Goal: Task Accomplishment & Management: Manage account settings

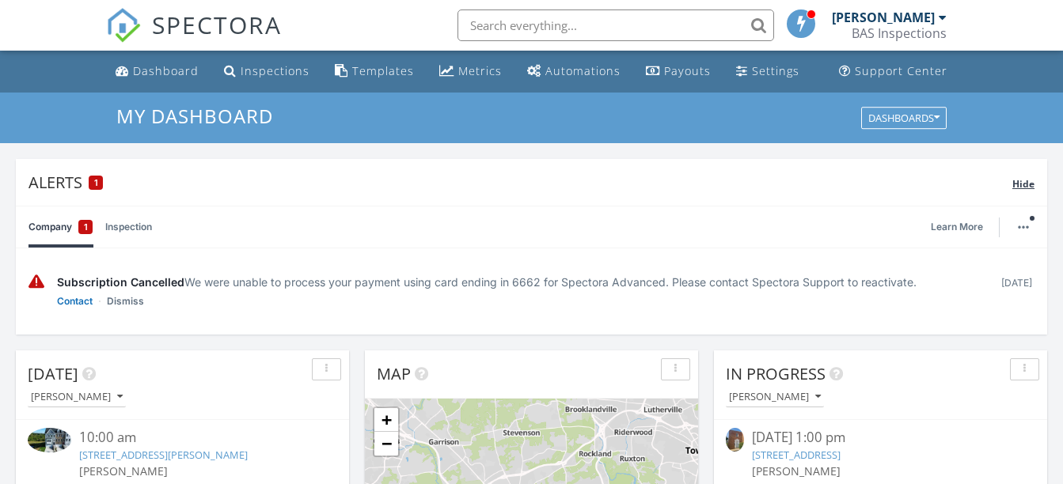
click at [1022, 185] on span "Hide" at bounding box center [1023, 183] width 22 height 13
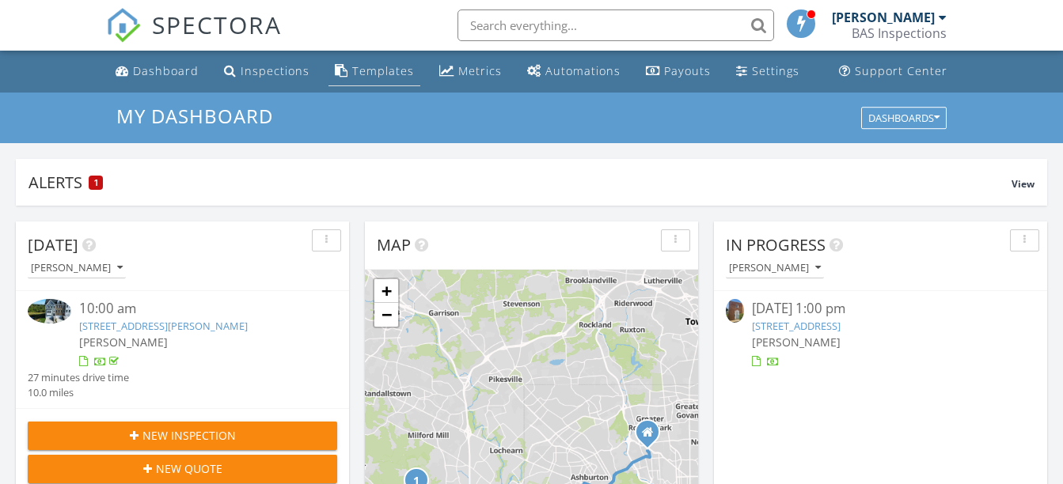
click at [363, 73] on div "Templates" at bounding box center [383, 70] width 62 height 15
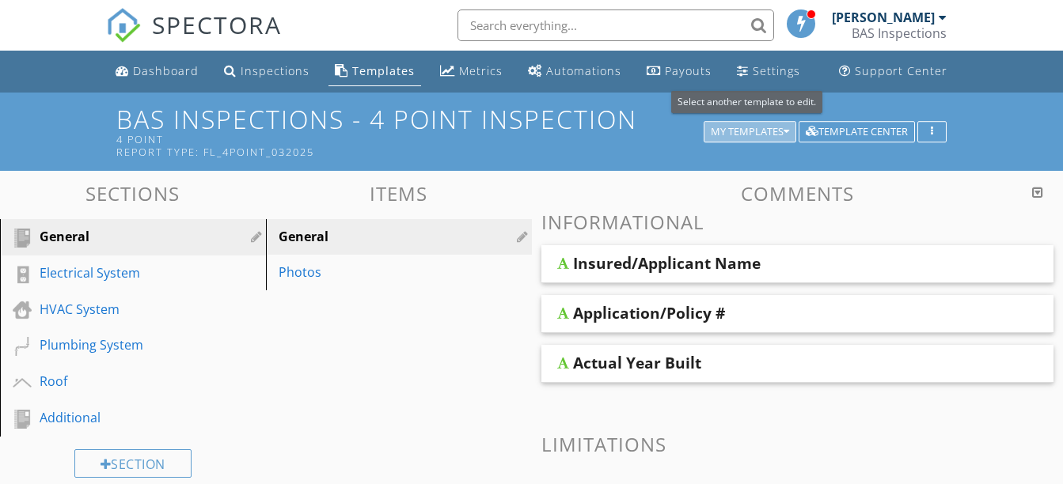
click at [717, 132] on div "My Templates" at bounding box center [750, 132] width 78 height 11
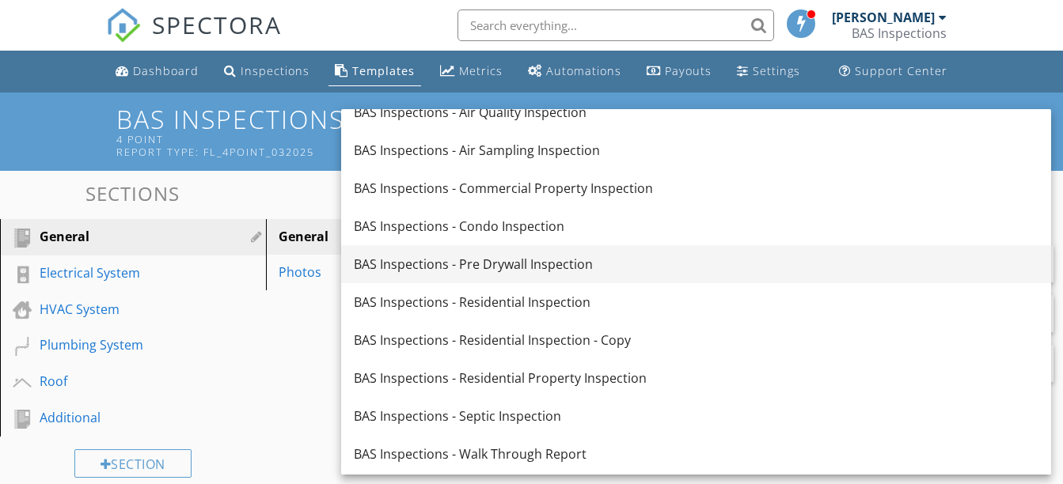
scroll to position [29, 0]
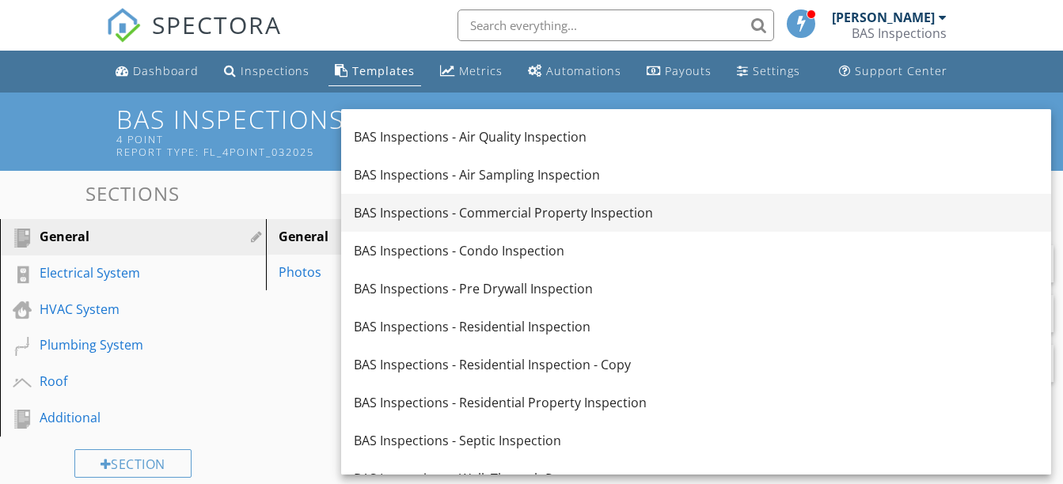
click at [609, 208] on div "BAS Inspections - Commercial Property Inspection" at bounding box center [696, 212] width 685 height 19
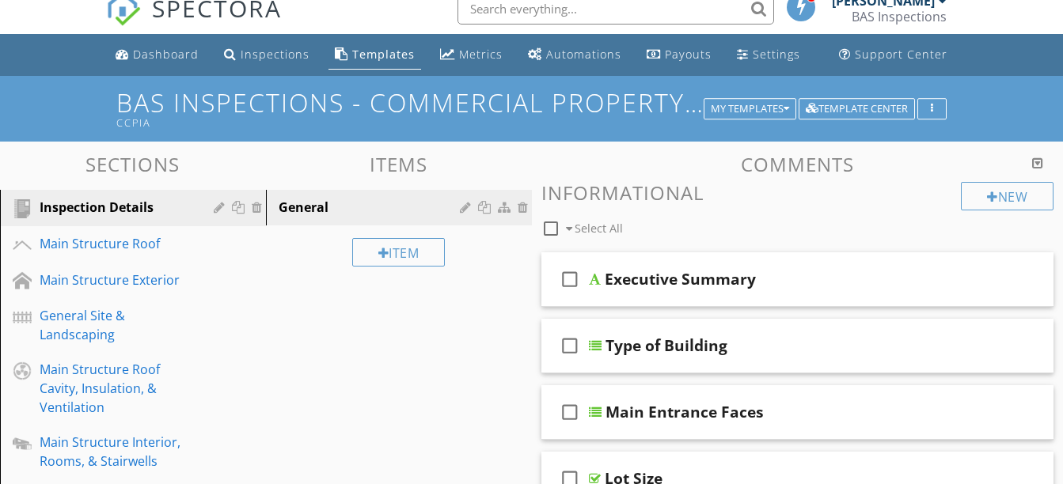
scroll to position [0, 0]
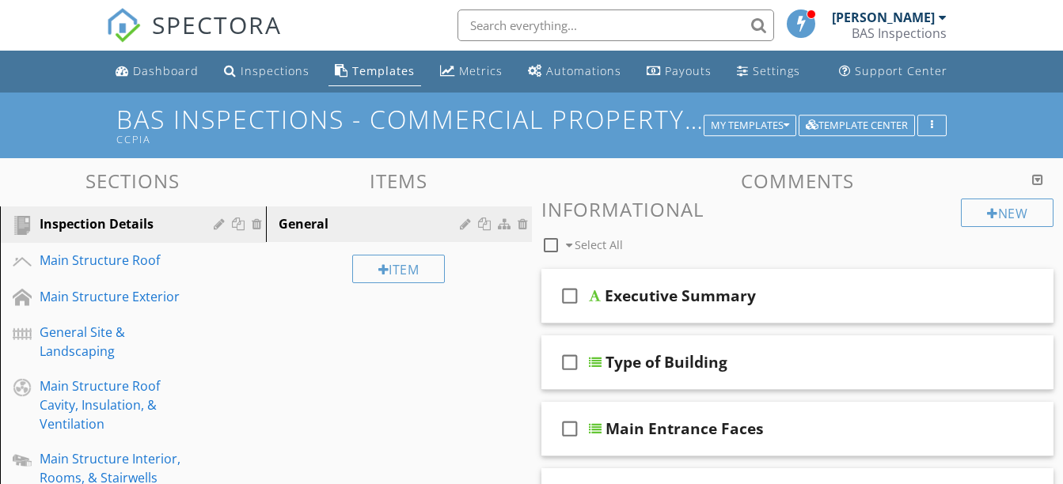
click at [1037, 180] on div at bounding box center [1037, 179] width 11 height 13
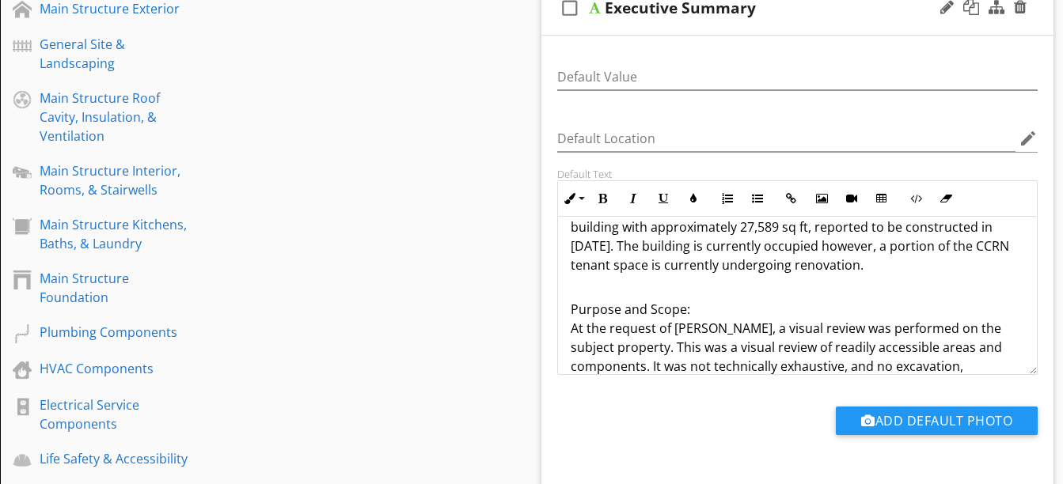
scroll to position [324, 0]
click at [776, 260] on p "I appreciate the opportunity to conduct this inspection for you. Please careful…" at bounding box center [798, 92] width 454 height 361
click at [597, 273] on p "I appreciate the opportunity to conduct this inspection for you. Please careful…" at bounding box center [798, 92] width 454 height 361
click at [679, 273] on p "I appreciate the opportunity to conduct this inspection for you. Please careful…" at bounding box center [798, 92] width 454 height 361
click at [696, 273] on p "I appreciate the opportunity to conduct this inspection for you. Please careful…" at bounding box center [798, 92] width 454 height 361
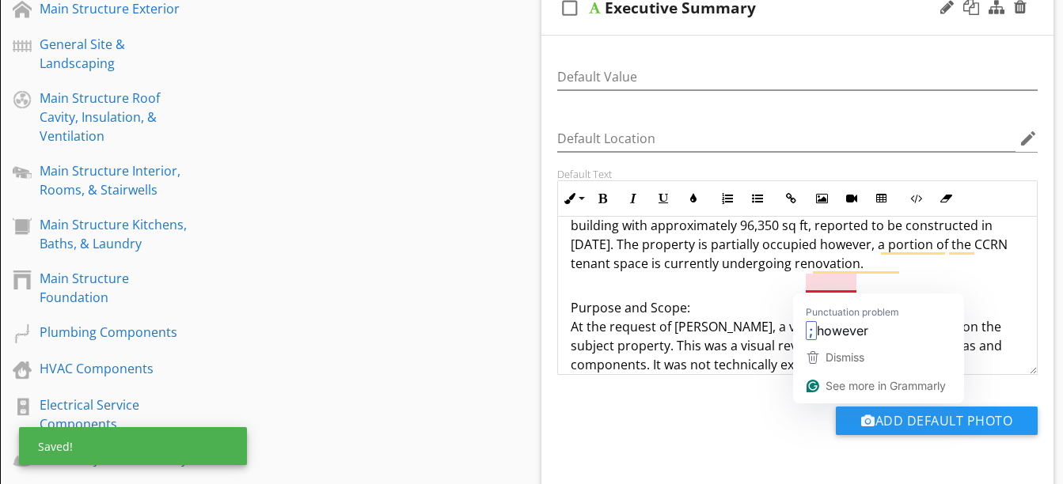
click at [806, 273] on p "I appreciate the opportunity to conduct this inspection for you. Please careful…" at bounding box center [798, 92] width 454 height 361
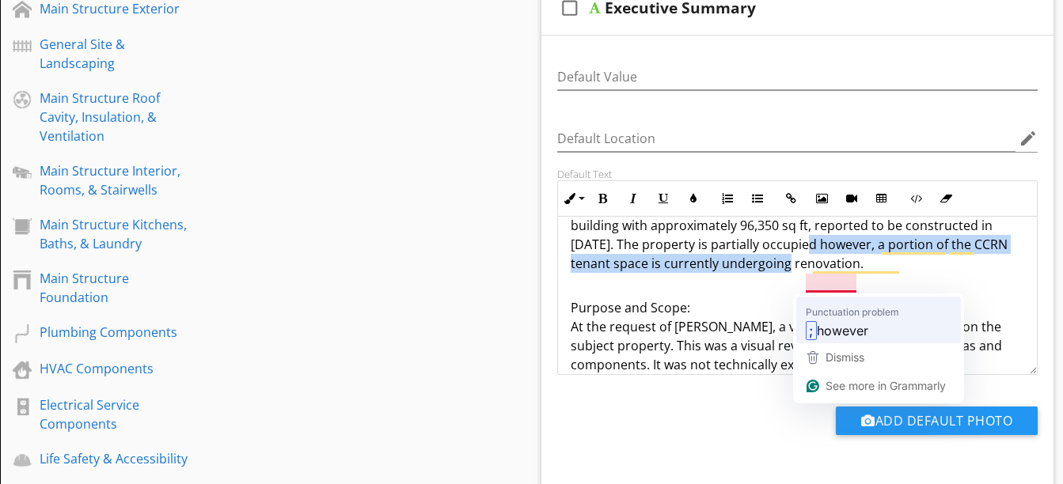
drag, startPoint x: 806, startPoint y: 283, endPoint x: 796, endPoint y: 306, distance: 25.2
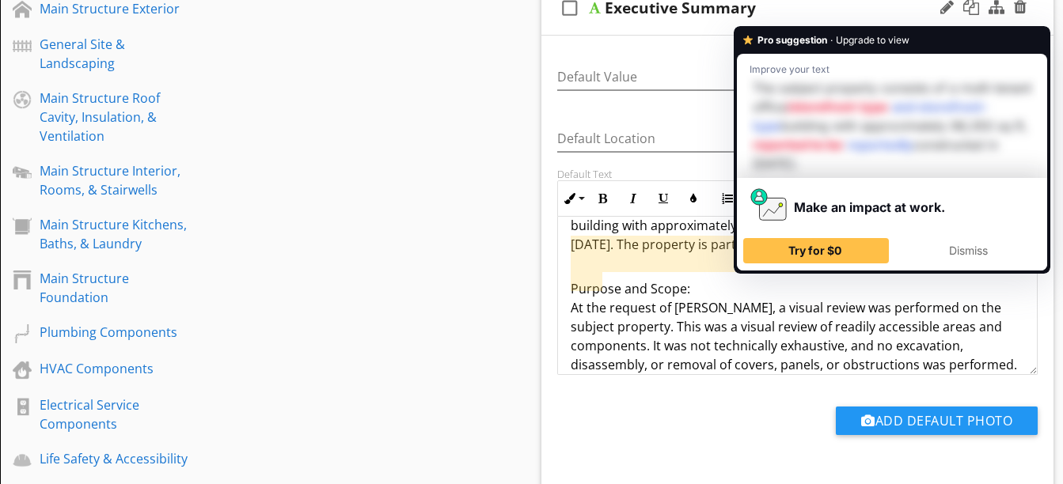
click at [814, 254] on p "I appreciate the opportunity to conduct this inspection for you. Please careful…" at bounding box center [798, 83] width 454 height 342
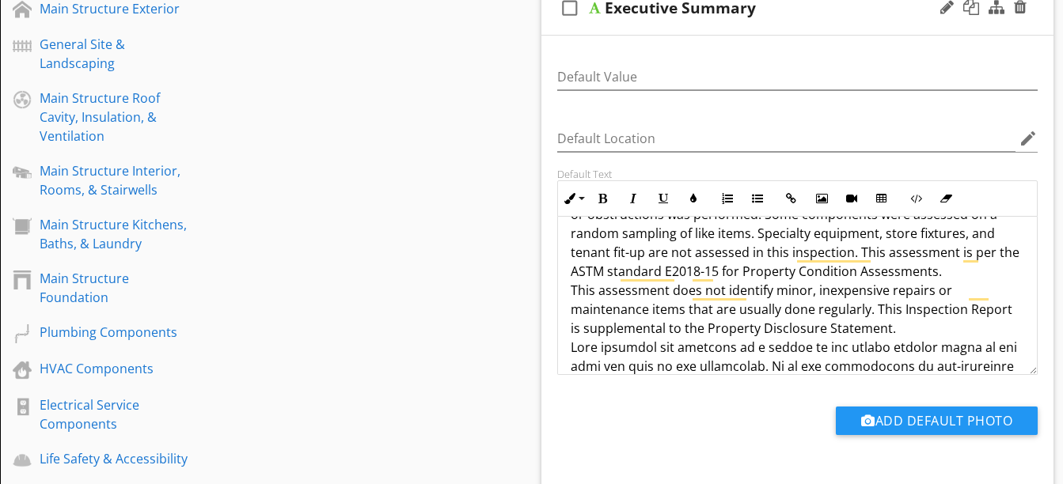
scroll to position [475, 0]
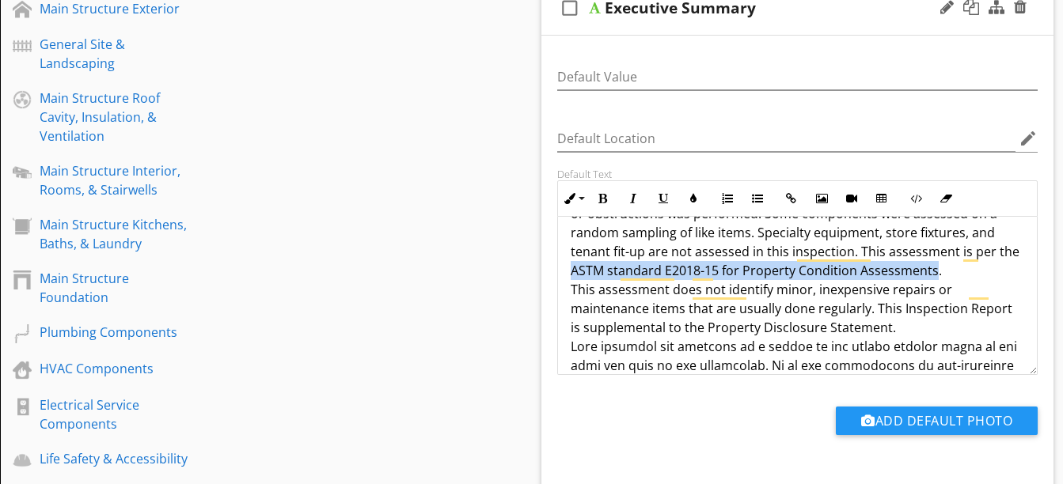
drag, startPoint x: 934, startPoint y: 309, endPoint x: 574, endPoint y: 309, distance: 360.1
click at [574, 309] on p "Purpose and Scope: A visual review was performed on the subject property. This …" at bounding box center [798, 451] width 454 height 684
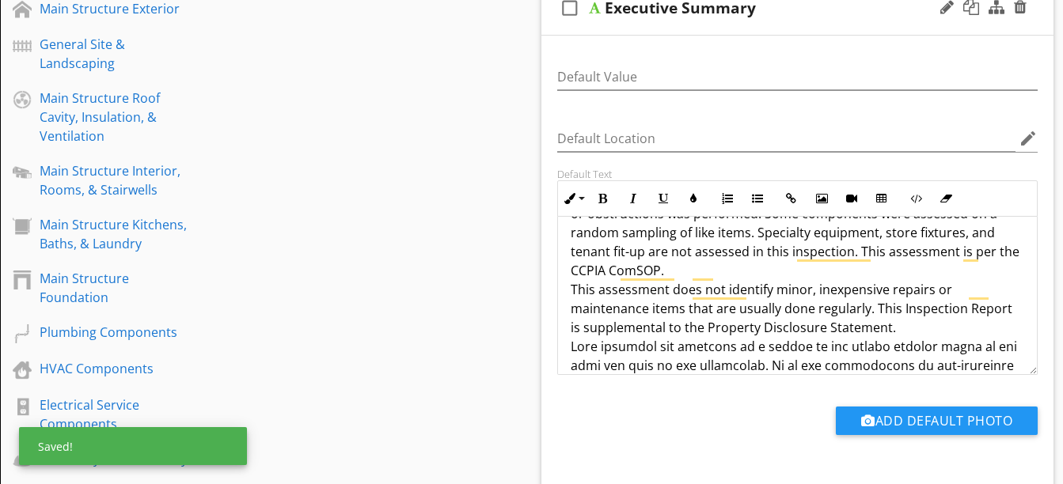
click at [605, 311] on p "Purpose and Scope: A visual review was performed on the subject property. This …" at bounding box center [798, 451] width 454 height 684
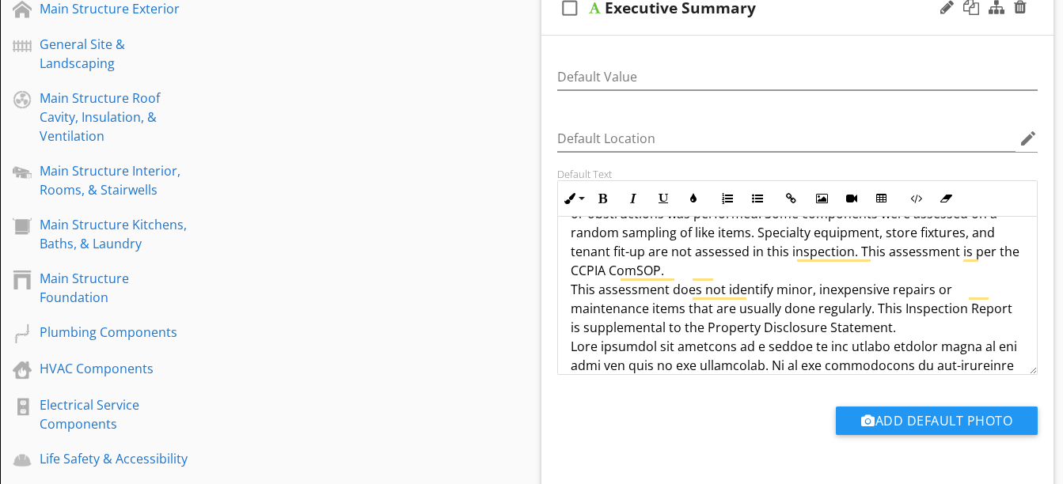
click at [608, 308] on p "Purpose and Scope: A visual review was performed on the subject property. This …" at bounding box center [798, 451] width 454 height 684
click at [605, 308] on p "Purpose and Scope: A visual review was performed on the subject property. This …" at bounding box center [798, 451] width 454 height 684
click at [968, 295] on p "Purpose and Scope: A visual review was performed on the subject property. This …" at bounding box center [798, 451] width 454 height 684
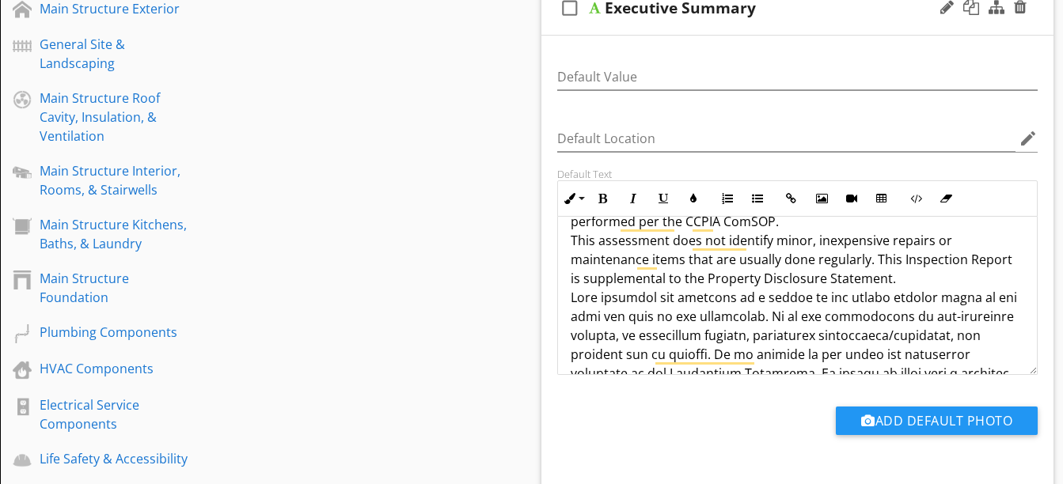
scroll to position [523, 0]
click at [716, 260] on p "Purpose and Scope: A visual review was performed on the subject property. This …" at bounding box center [798, 403] width 454 height 684
drag, startPoint x: 857, startPoint y: 241, endPoint x: 824, endPoint y: 266, distance: 41.8
click at [824, 266] on p "Purpose and Scope: A visual review was performed on the subject property. This …" at bounding box center [798, 403] width 454 height 684
copy p "This assessment was performed per the CCPIA ComSOP."
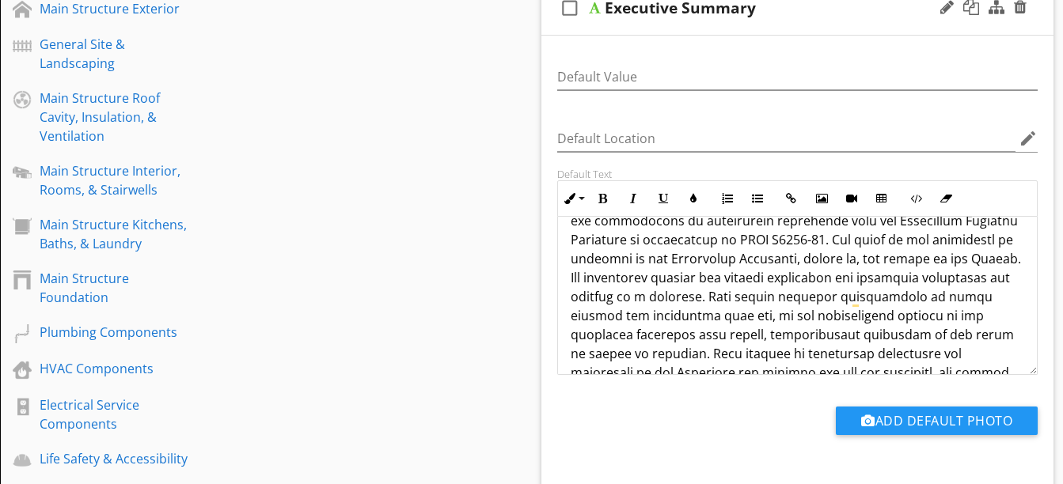
scroll to position [866, 0]
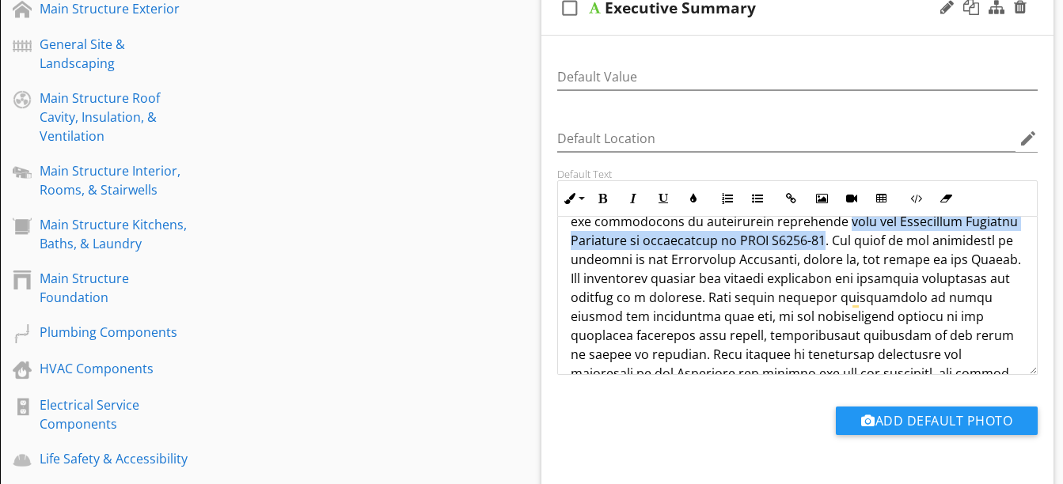
drag, startPoint x: 824, startPoint y: 274, endPoint x: 795, endPoint y: 263, distance: 31.3
click at [795, 263] on p "Purpose and Scope: A visual review was performed on the subject property. This …" at bounding box center [798, 60] width 454 height 684
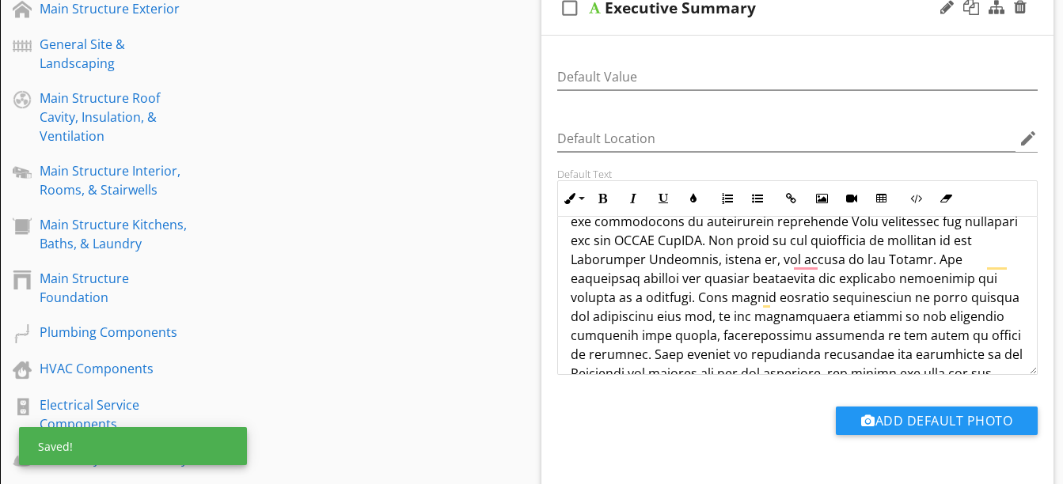
click at [822, 258] on p "Purpose and Scope: A visual review was performed on the subject property. This …" at bounding box center [798, 60] width 454 height 684
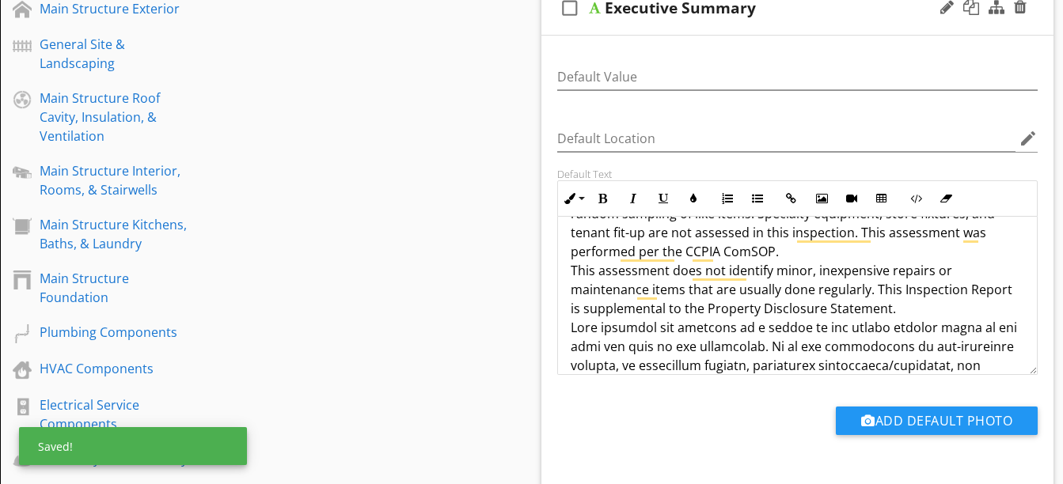
scroll to position [460, 0]
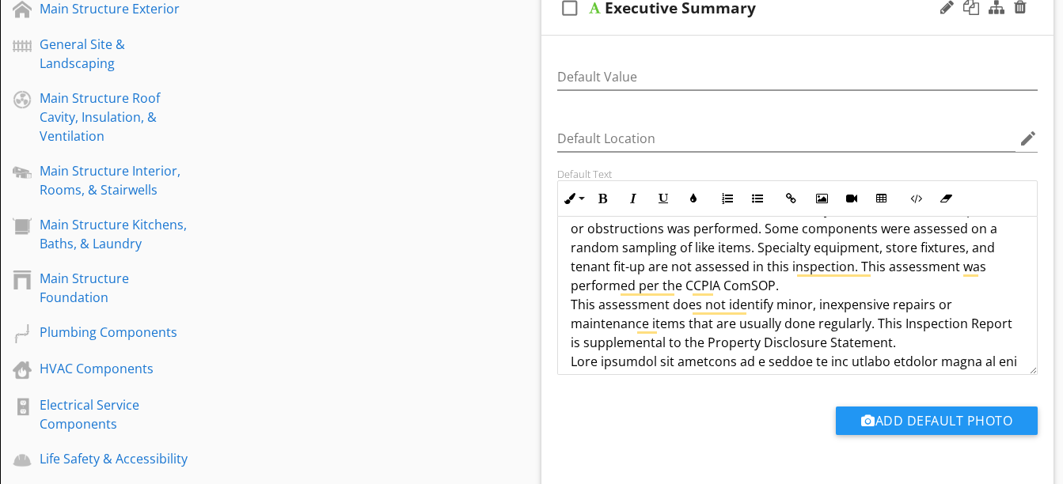
click at [719, 324] on p "Purpose and Scope: A visual review was performed on the subject property. This …" at bounding box center [798, 466] width 454 height 684
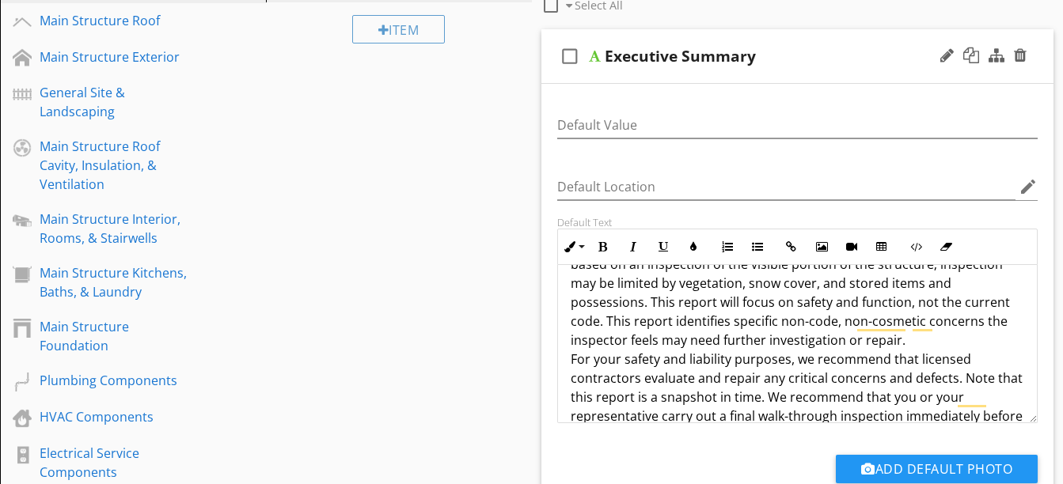
scroll to position [0, 0]
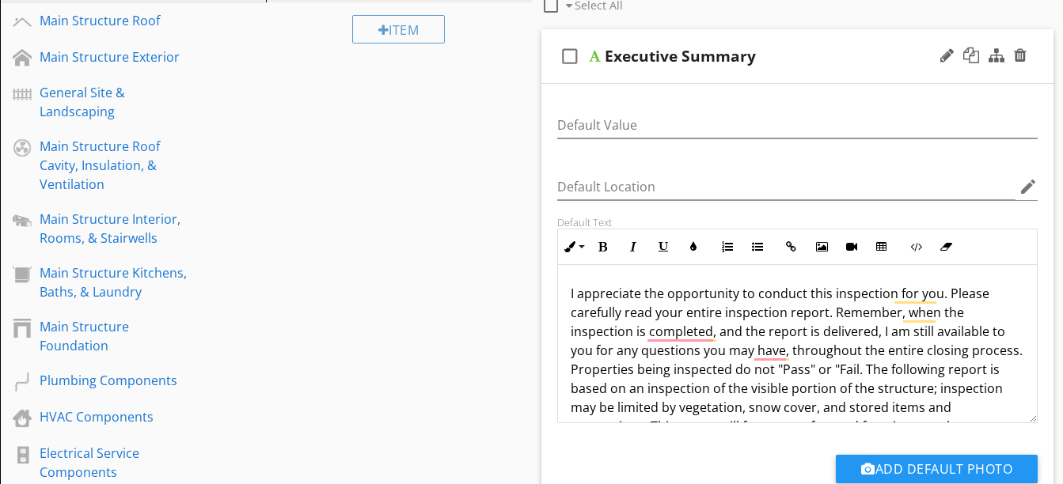
click at [571, 292] on p "I appreciate the opportunity to conduct this inspection for you. Please careful…" at bounding box center [798, 455] width 454 height 342
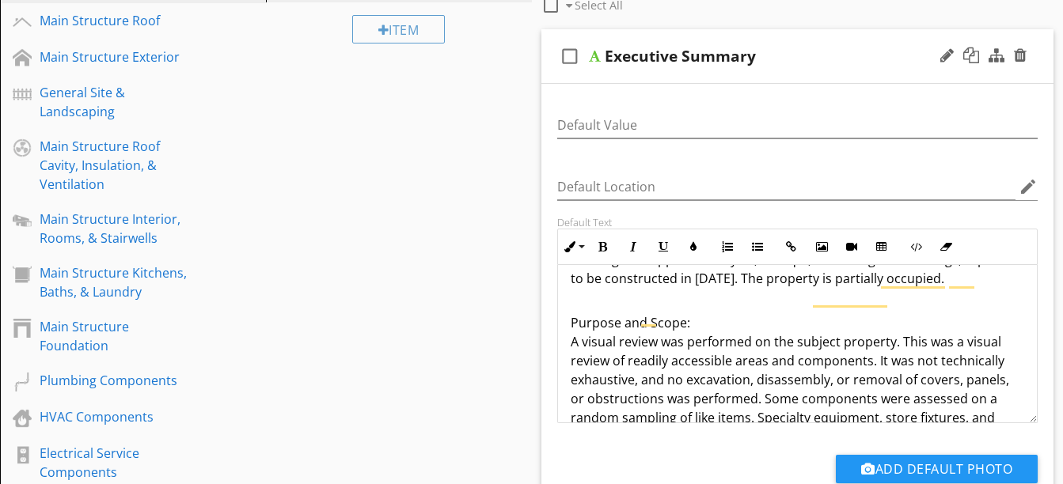
scroll to position [339, 0]
drag, startPoint x: 692, startPoint y: 361, endPoint x: 572, endPoint y: 362, distance: 119.5
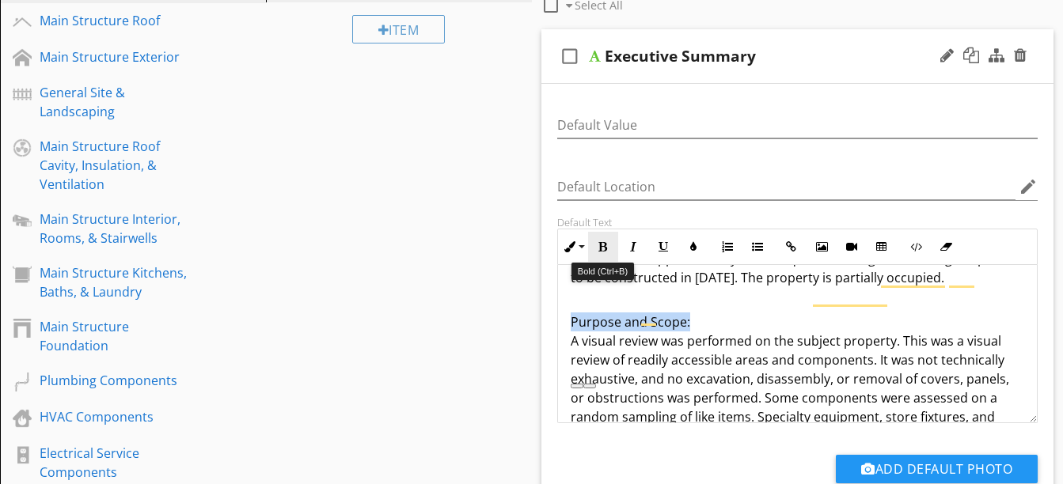
click at [601, 245] on icon "button" at bounding box center [602, 246] width 11 height 11
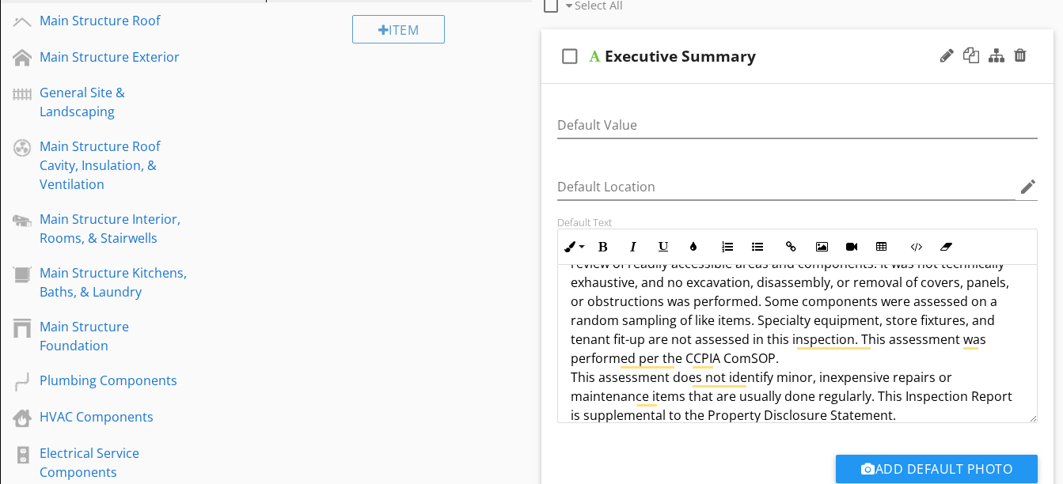
scroll to position [434, 0]
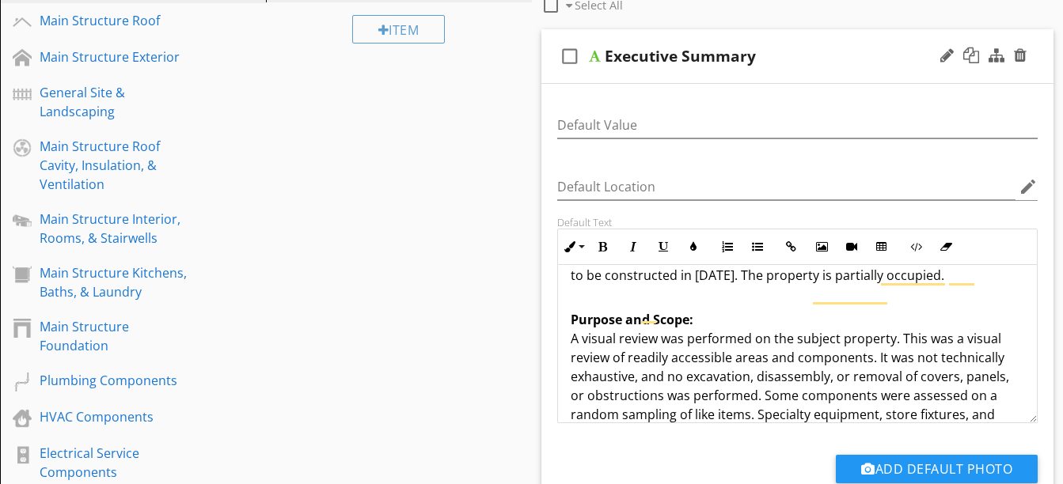
scroll to position [334, 0]
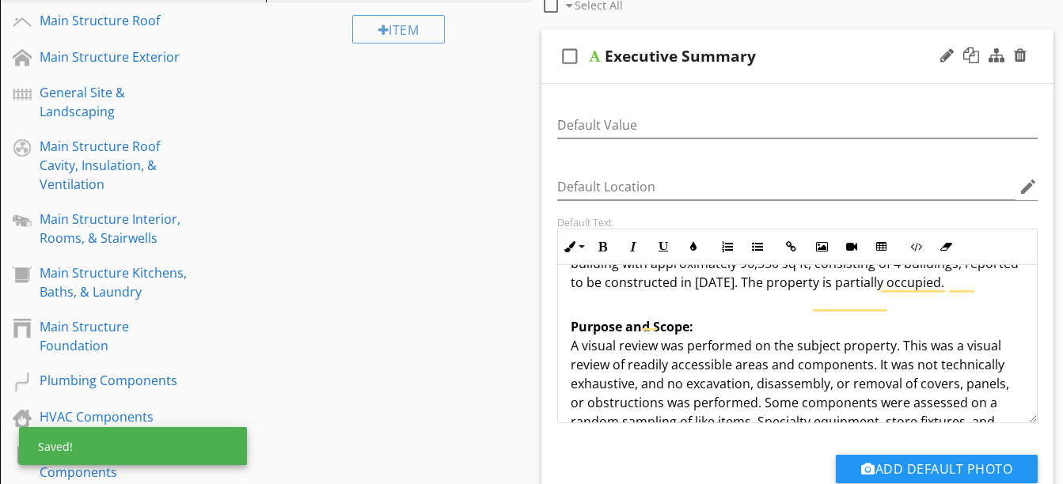
click at [740, 360] on p "Purpose and Scope: A visual review was performed on the subject property. This …" at bounding box center [798, 383] width 454 height 171
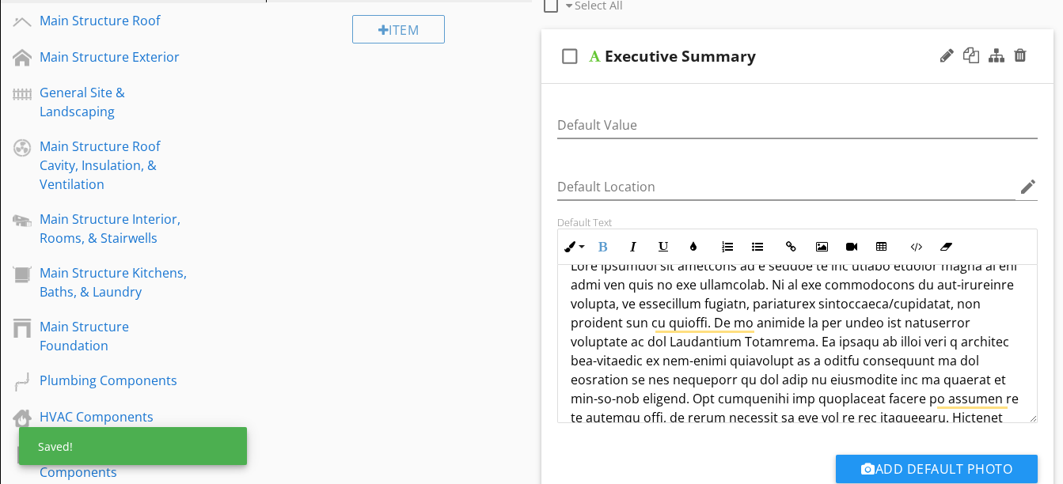
scroll to position [651, 0]
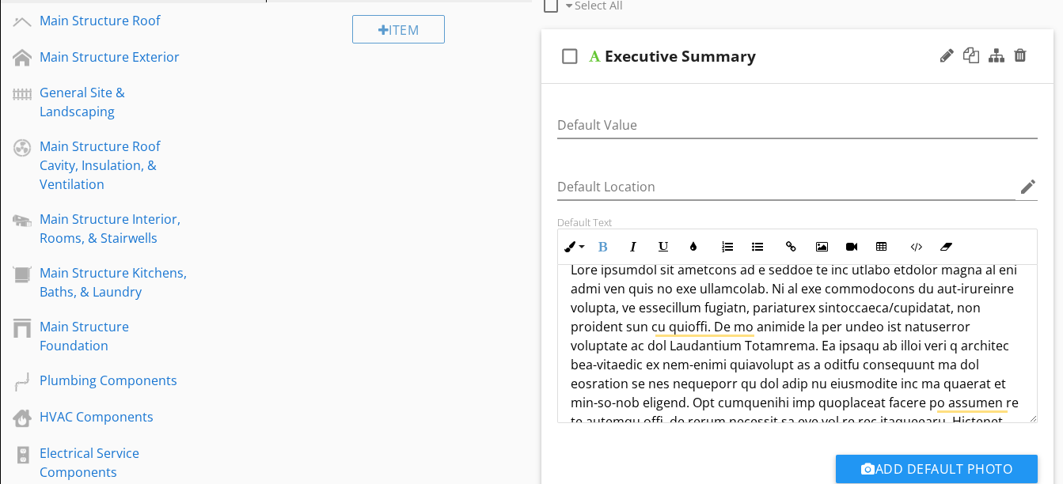
click at [901, 288] on p "This assessment does not identify minor, inexpensive repairs or maintenance ite…" at bounding box center [798, 450] width 454 height 532
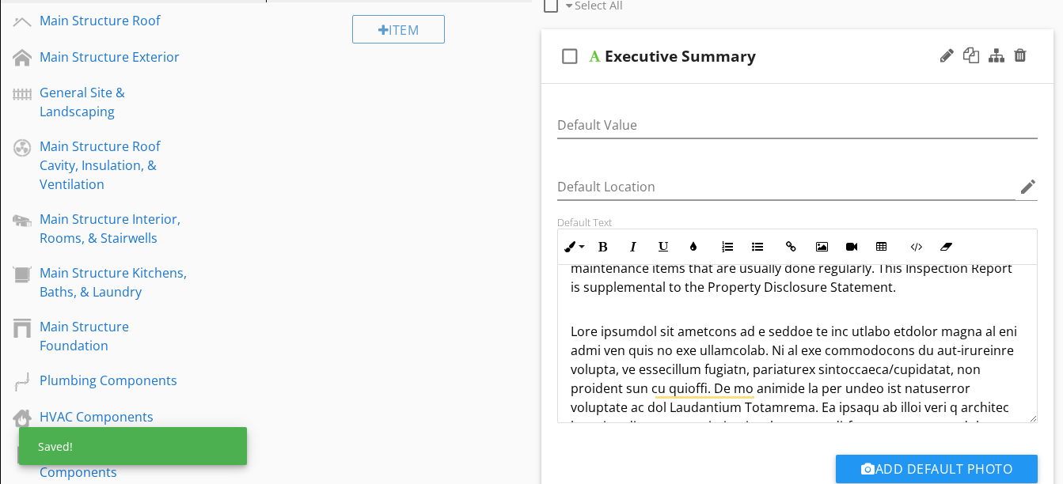
scroll to position [613, 0]
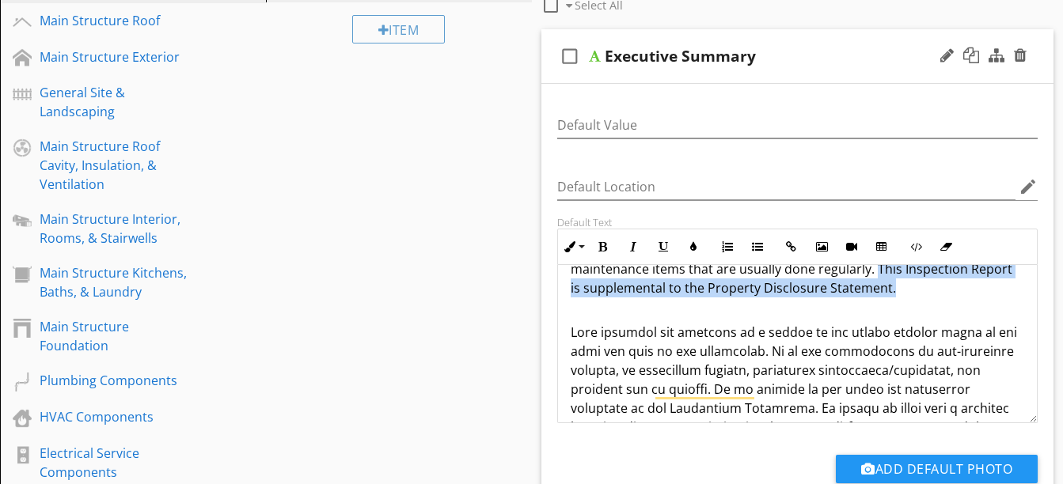
drag, startPoint x: 897, startPoint y: 328, endPoint x: 874, endPoint y: 307, distance: 31.4
click at [874, 298] on p "This assessment does not identify minor, inexpensive repairs or maintenance ite…" at bounding box center [798, 260] width 454 height 76
click at [916, 298] on p "This assessment does not identify minor, inexpensive repairs or maintenance ite…" at bounding box center [798, 260] width 454 height 76
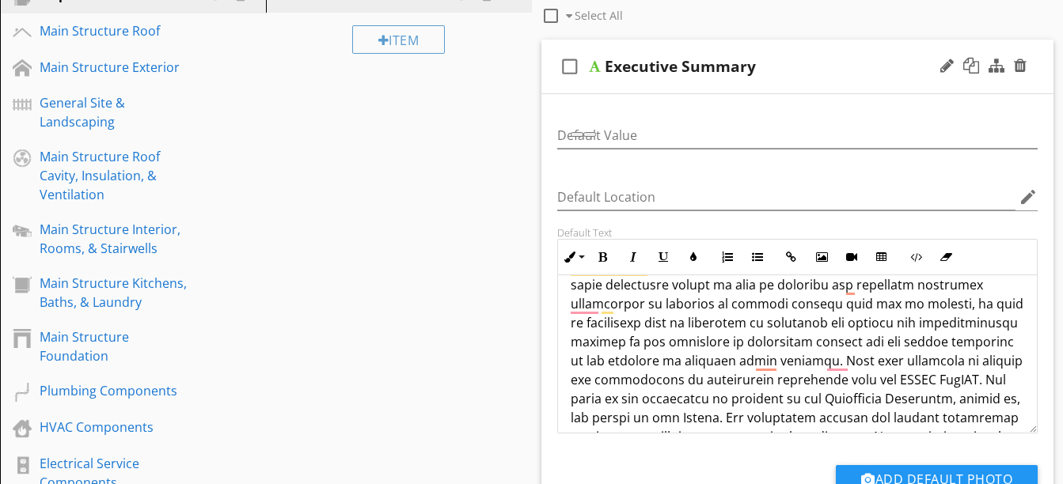
scroll to position [841, 0]
click at [796, 400] on p "To enrich screen reader interactions, please activate Accessibility in Grammarl…" at bounding box center [798, 323] width 454 height 475
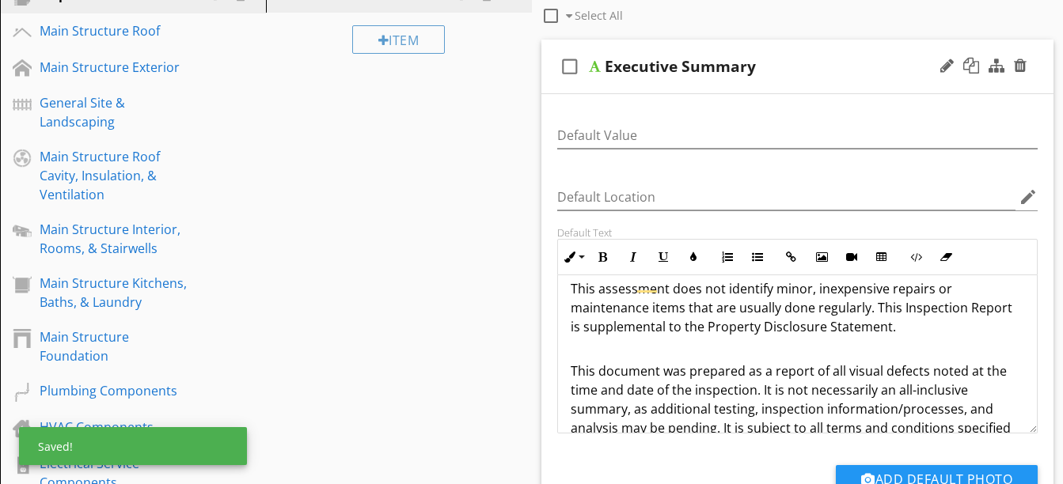
scroll to position [584, 0]
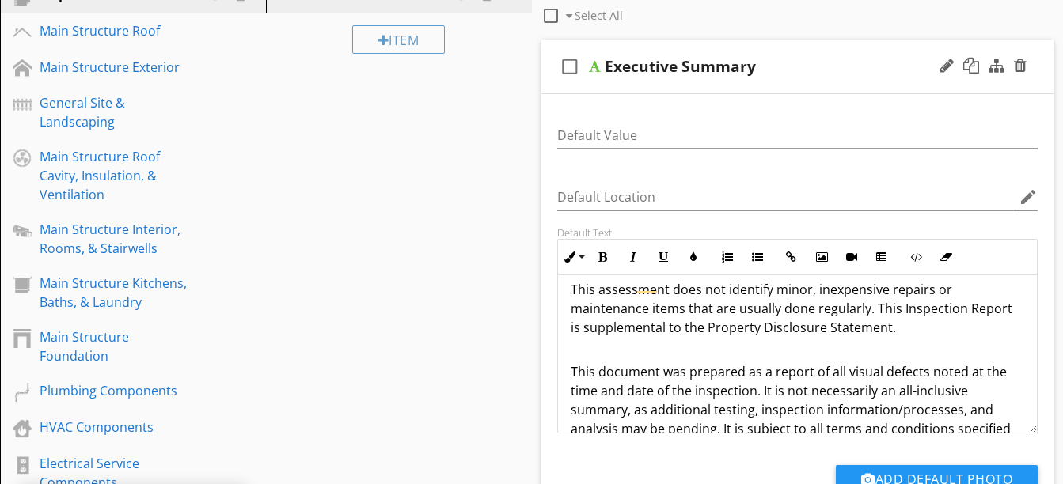
click at [717, 394] on p "This document was prepared as a report of all visual defects noted at the time …" at bounding box center [798, 485] width 454 height 285
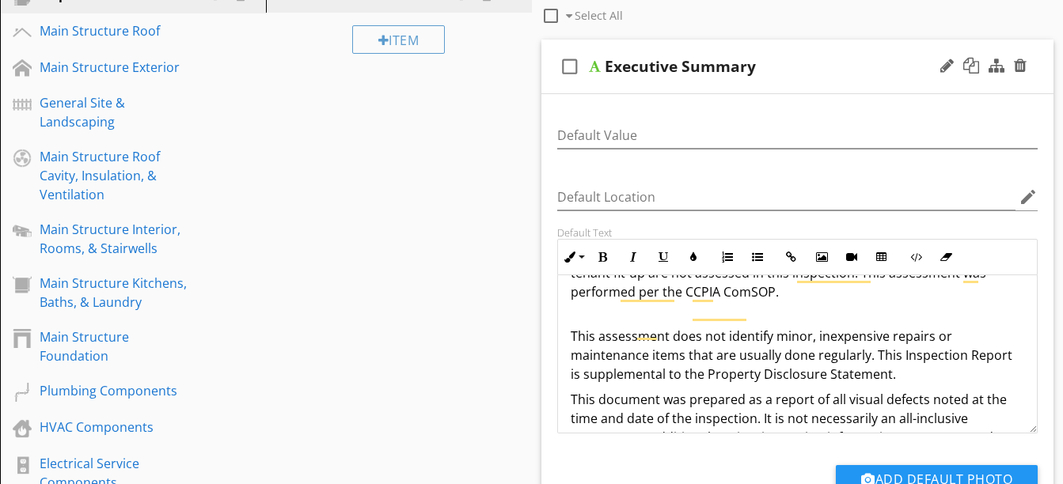
scroll to position [533, 0]
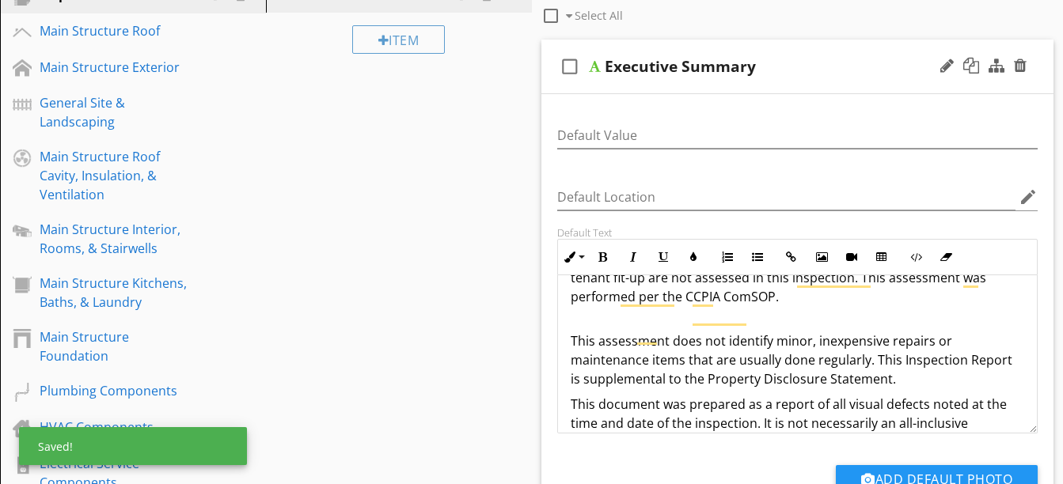
click at [604, 353] on p "This assessment does not identify minor, inexpensive repairs or maintenance ite…" at bounding box center [798, 351] width 454 height 76
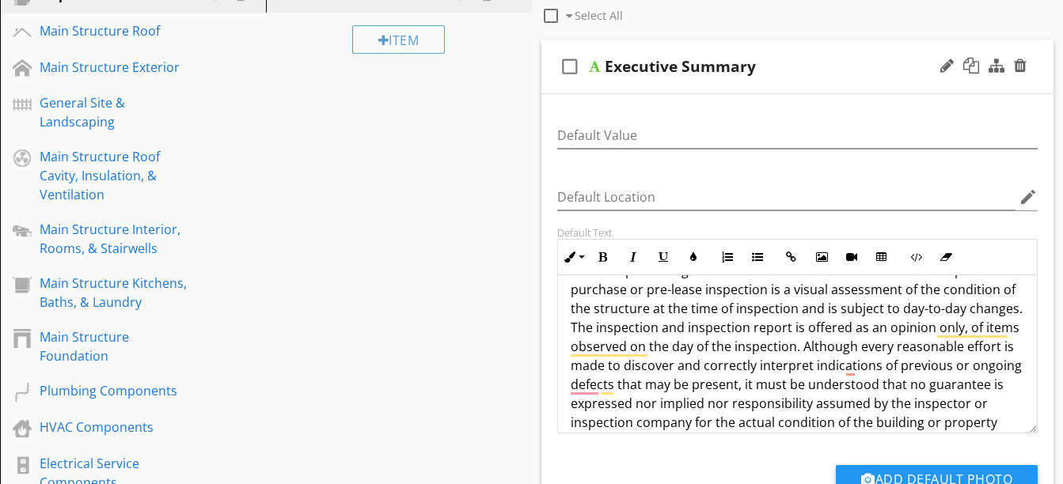
scroll to position [724, 0]
click at [628, 365] on p "This document was prepared as a report of all visual defects noted at the time …" at bounding box center [798, 317] width 454 height 266
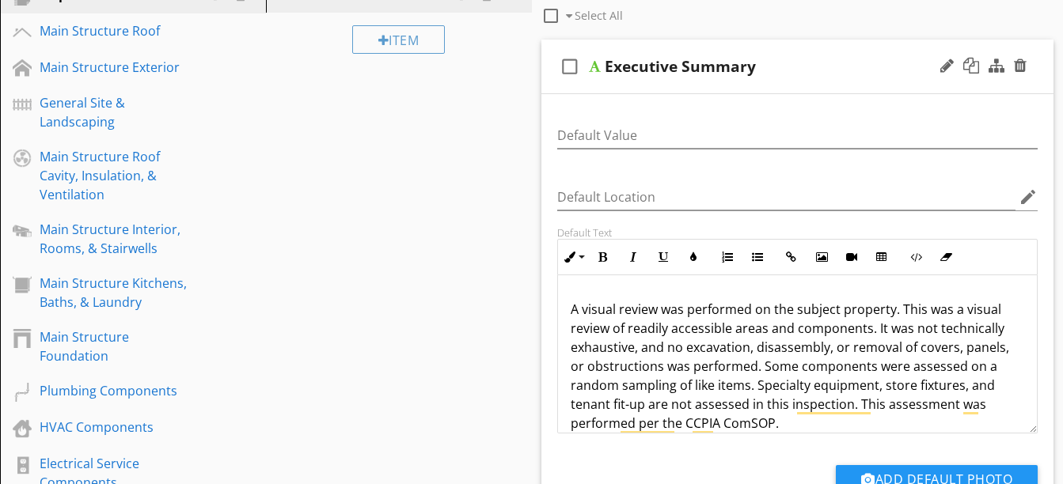
scroll to position [407, 0]
click at [582, 324] on p "A visual review was performed on the subject property. This was a visual review…" at bounding box center [798, 356] width 454 height 152
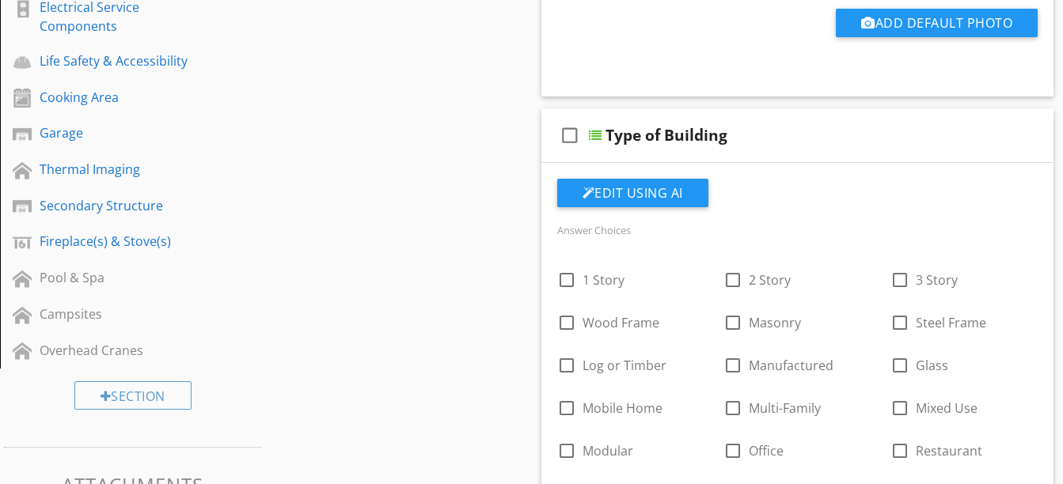
scroll to position [685, 0]
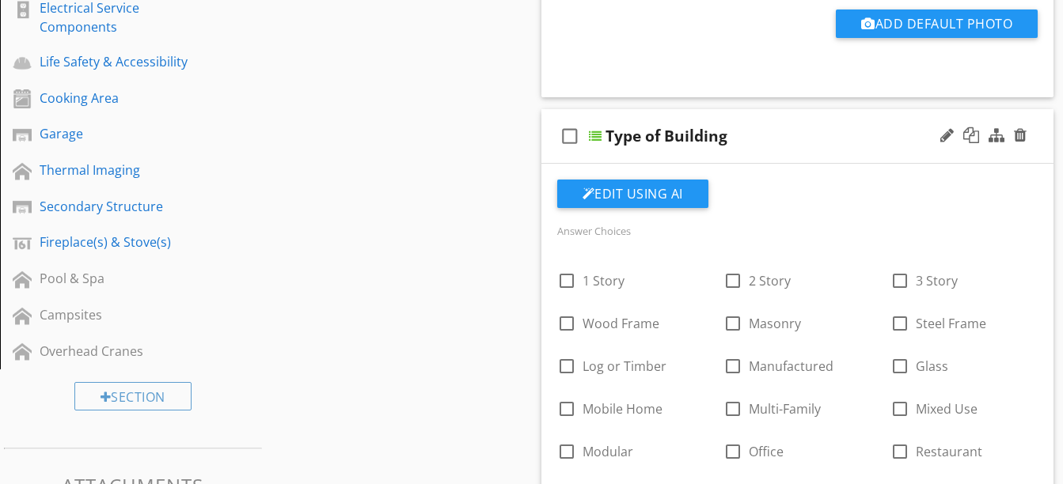
click at [716, 133] on div "Type of Building" at bounding box center [666, 136] width 122 height 19
type input "Type of Building/Property"
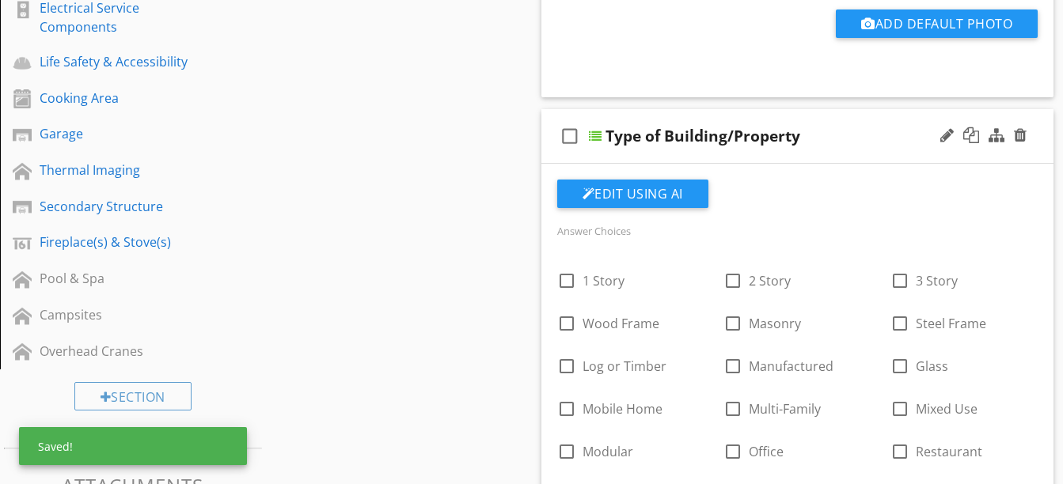
click at [840, 222] on div "Answer Choices" at bounding box center [798, 230] width 500 height 19
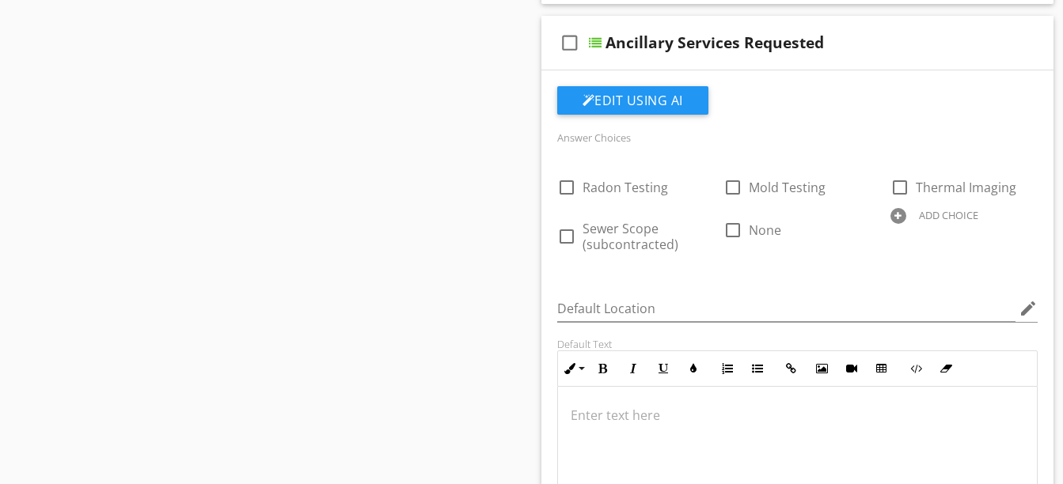
scroll to position [5696, 0]
click at [902, 214] on div at bounding box center [898, 215] width 16 height 16
click at [902, 161] on div "check_box_outline_blank Radon Testing check_box_outline_blank Mold Testing chec…" at bounding box center [798, 161] width 500 height 0
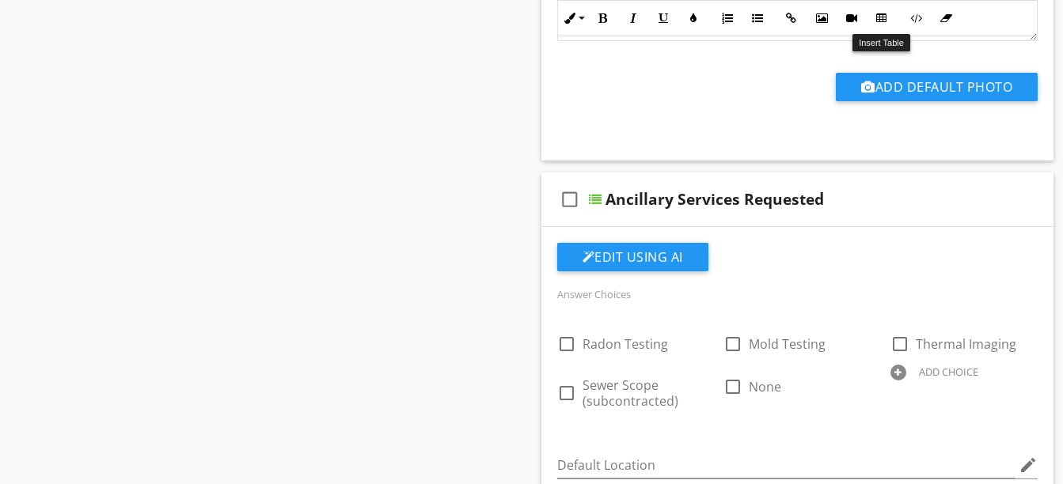
scroll to position [5536, 0]
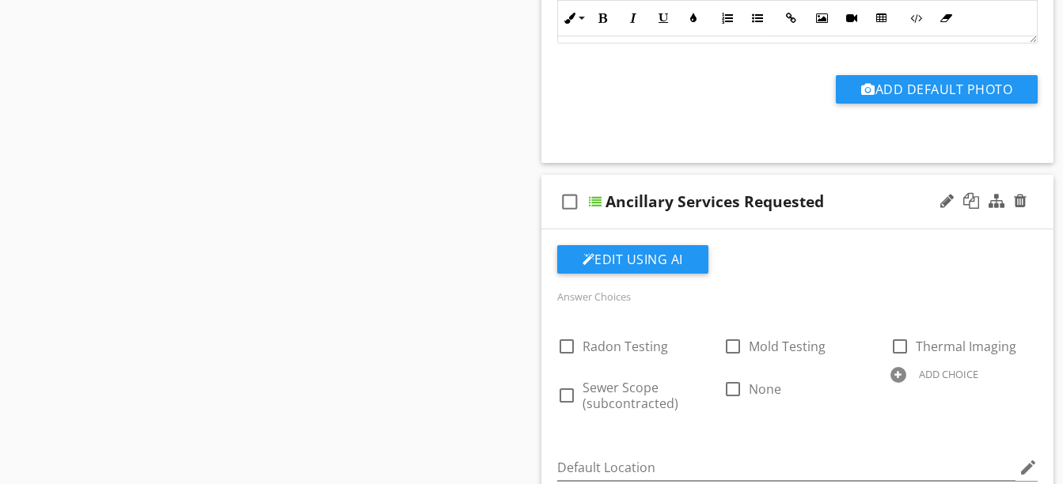
click at [920, 370] on div "ADD CHOICE" at bounding box center [948, 374] width 59 height 13
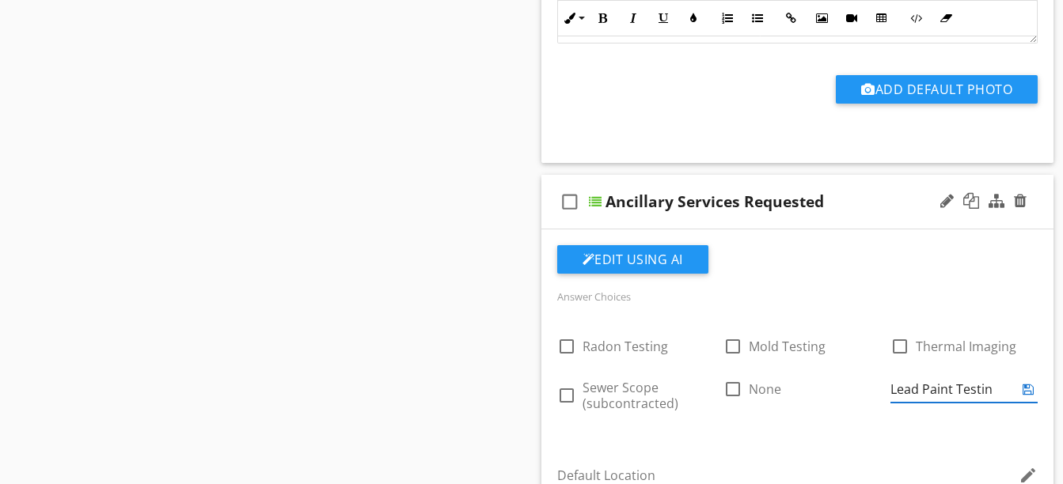
type input "Lead Paint Testing"
click at [833, 416] on div "check_box_outline_blank Radon Testing check_box_outline_blank Mold Testing chec…" at bounding box center [798, 374] width 500 height 106
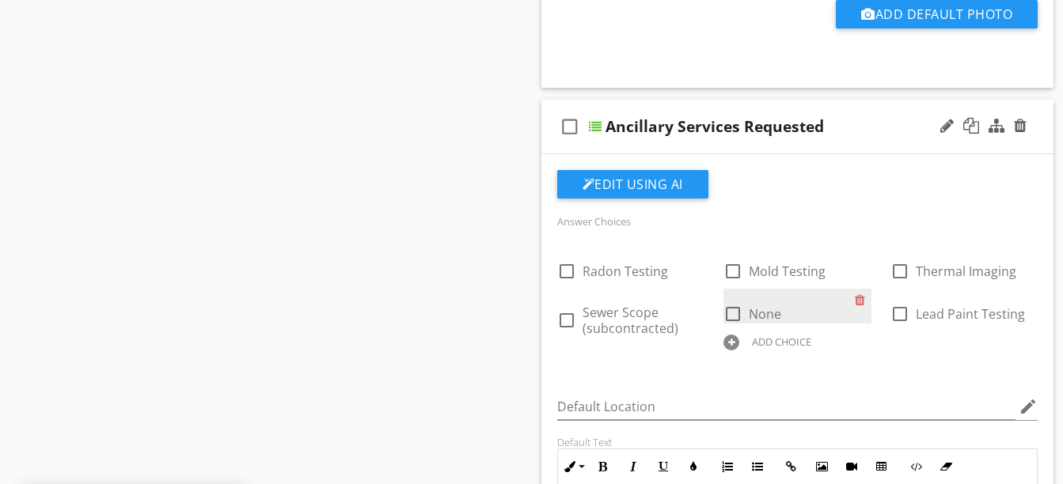
scroll to position [5612, 0]
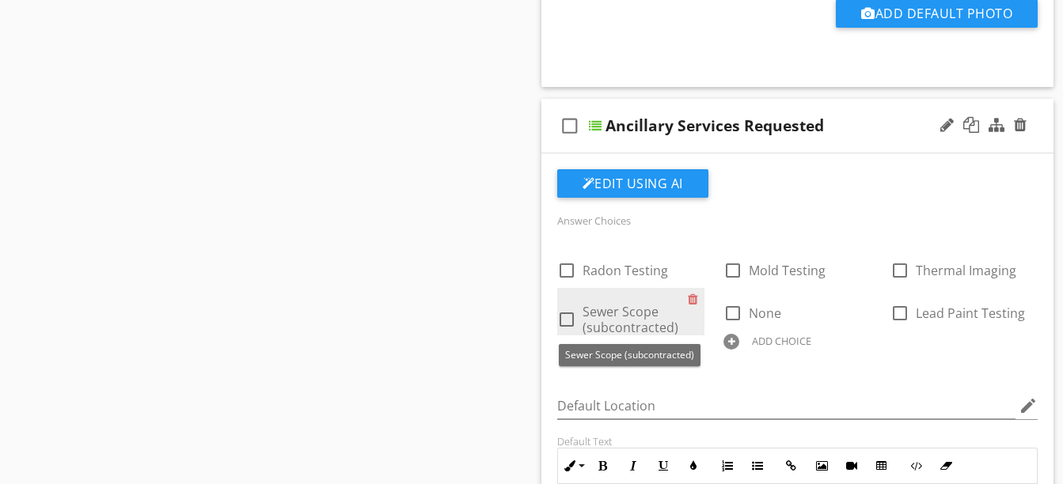
click at [651, 331] on span "Sewer Scope (subcontracted)" at bounding box center [630, 319] width 96 height 33
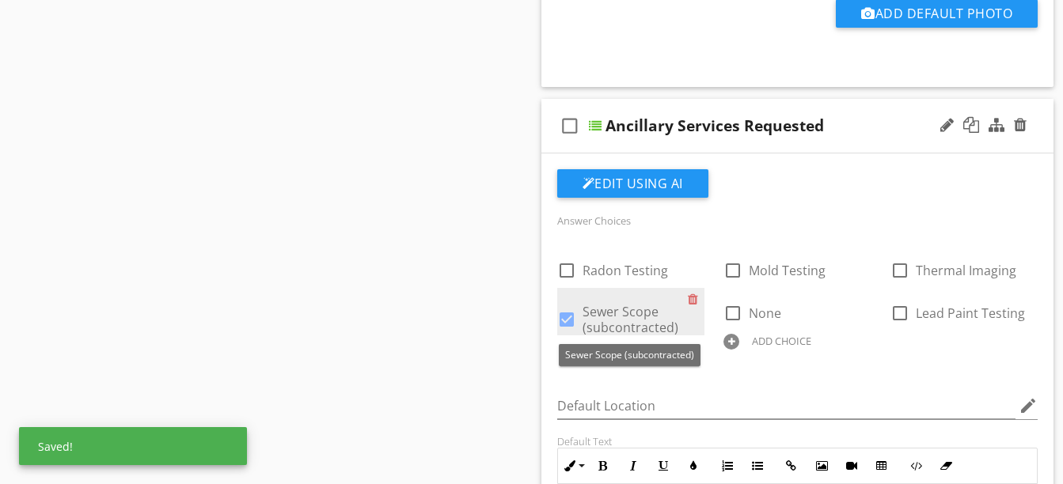
click at [620, 330] on span "Sewer Scope (subcontracted)" at bounding box center [630, 319] width 96 height 33
checkbox input "false"
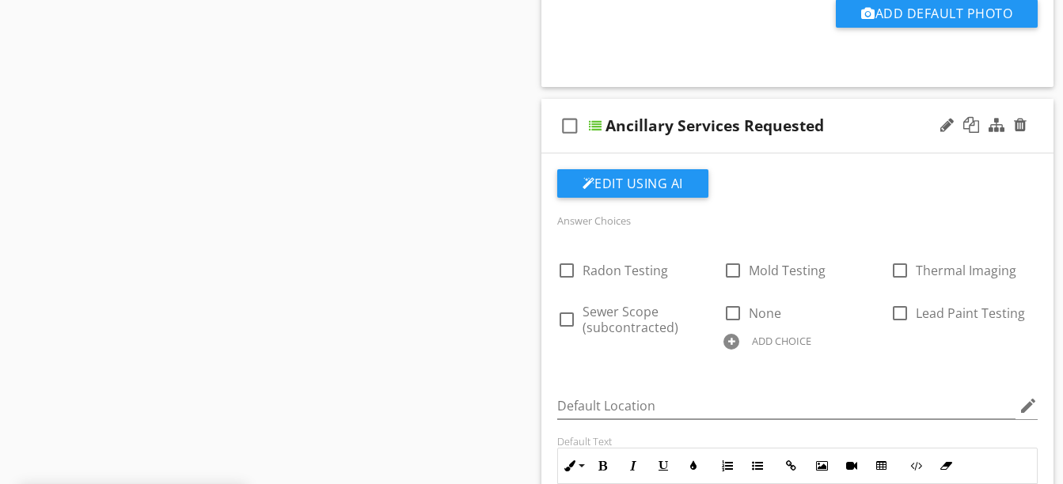
click at [763, 340] on div "ADD CHOICE" at bounding box center [781, 341] width 59 height 13
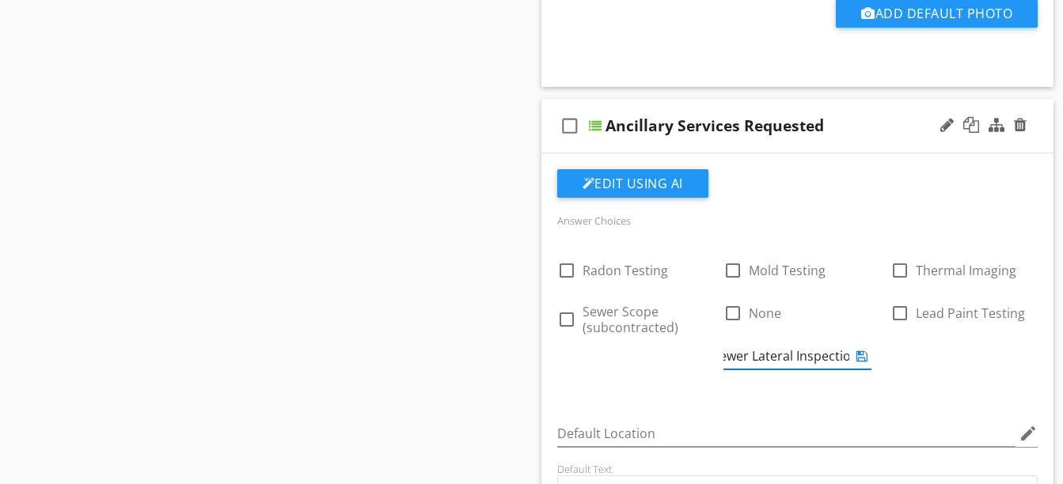
type input "Sewer Lateral Inspection"
click at [935, 371] on div "check_box_outline_blank Radon Testing check_box_outline_blank Mold Testing chec…" at bounding box center [798, 315] width 500 height 140
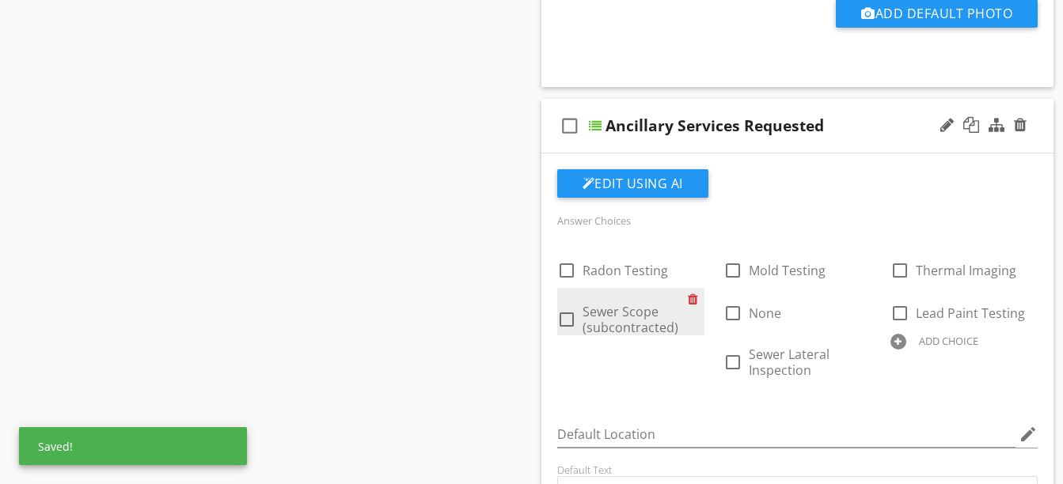
click at [695, 298] on div at bounding box center [696, 299] width 17 height 22
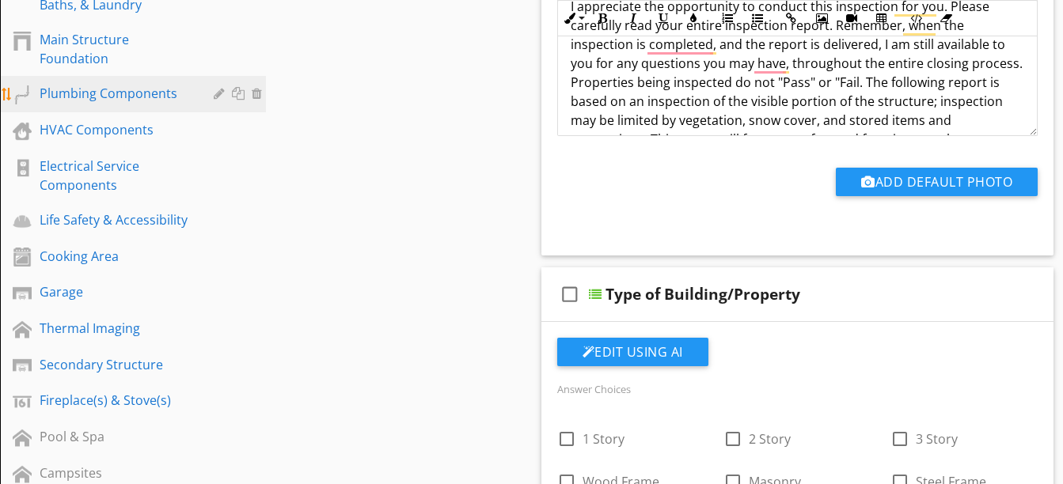
scroll to position [529, 0]
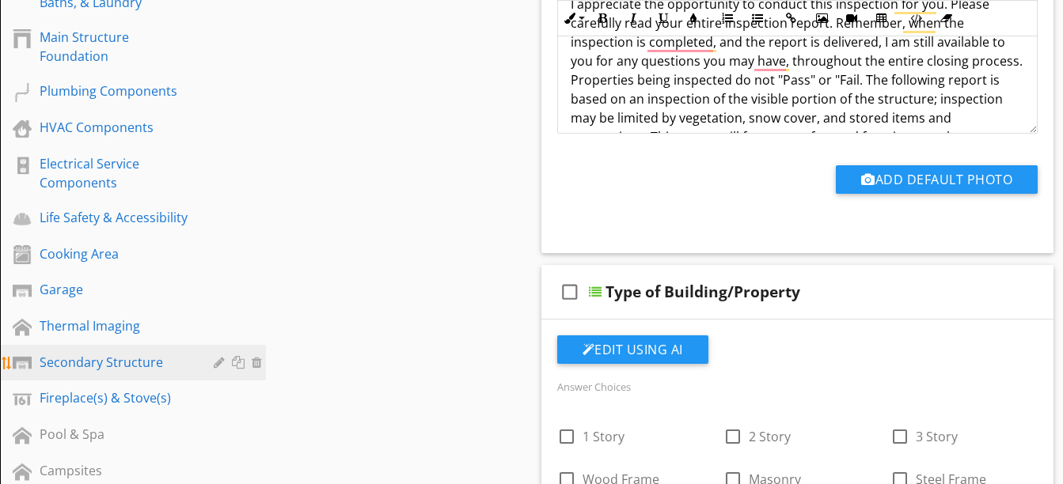
click at [120, 363] on div "Secondary Structure" at bounding box center [115, 362] width 151 height 19
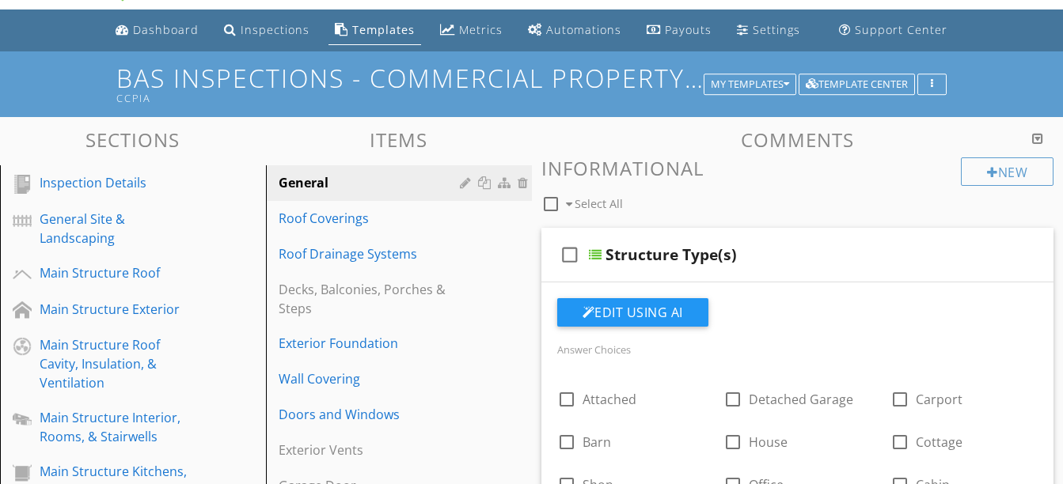
scroll to position [40, 0]
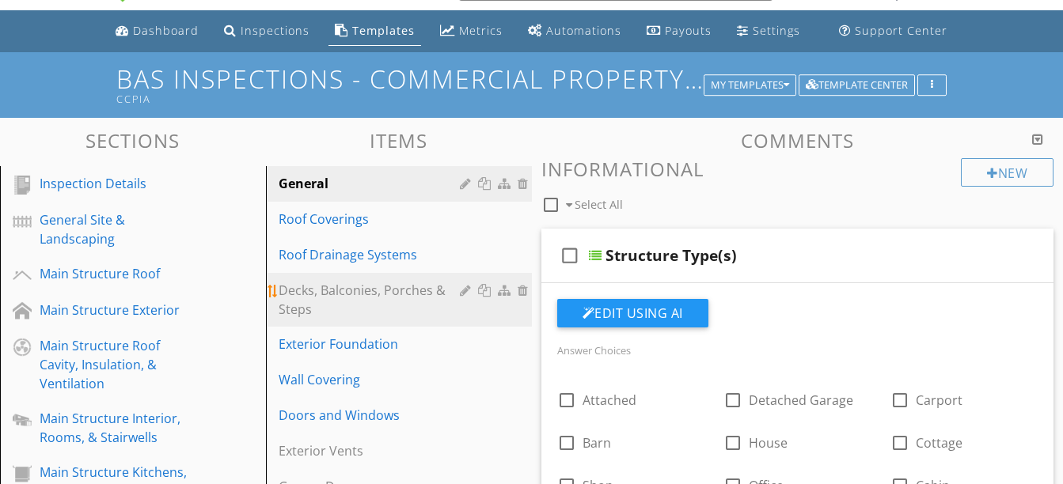
click at [461, 290] on div at bounding box center [467, 290] width 15 height 13
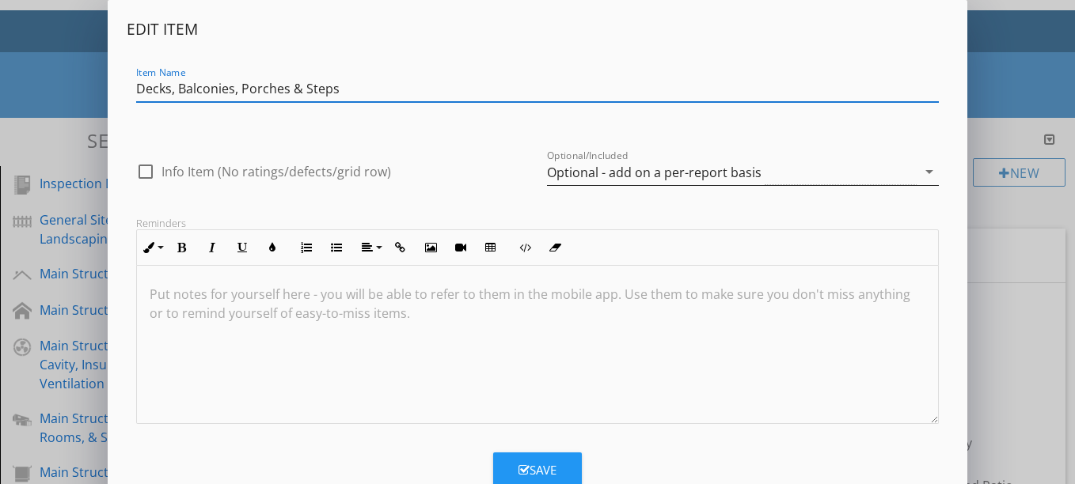
click at [593, 168] on div "Optional - add on a per-report basis" at bounding box center [654, 172] width 214 height 14
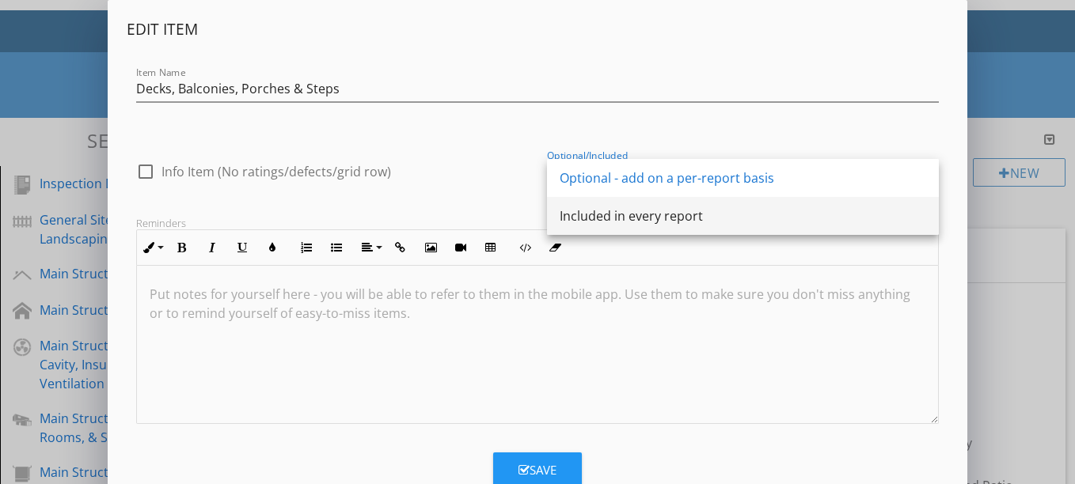
click at [590, 220] on div "Included in every report" at bounding box center [742, 216] width 366 height 19
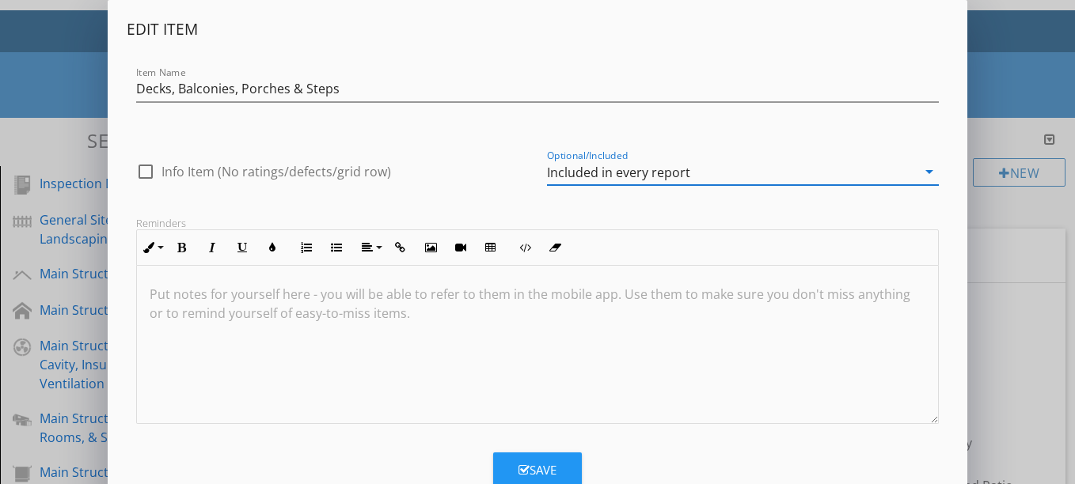
click at [537, 468] on div "Save" at bounding box center [537, 470] width 38 height 18
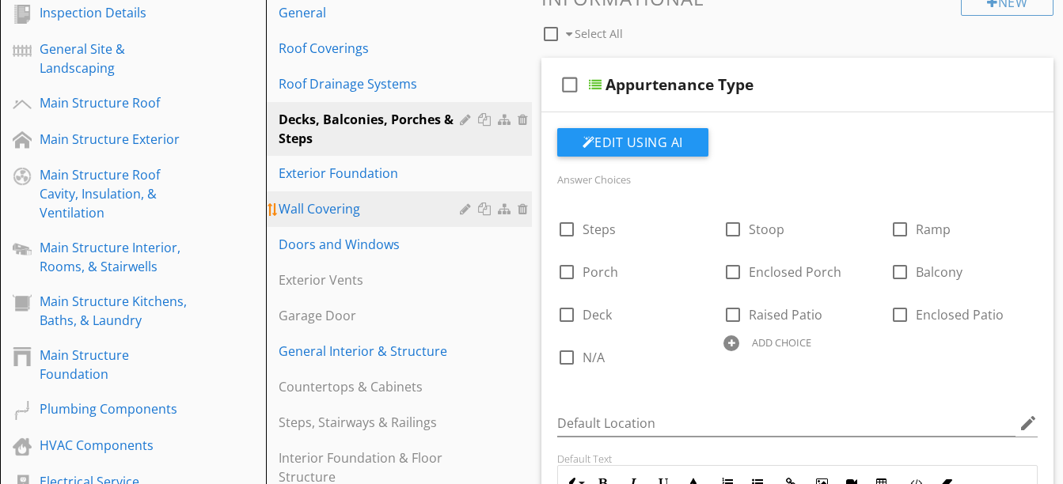
scroll to position [221, 0]
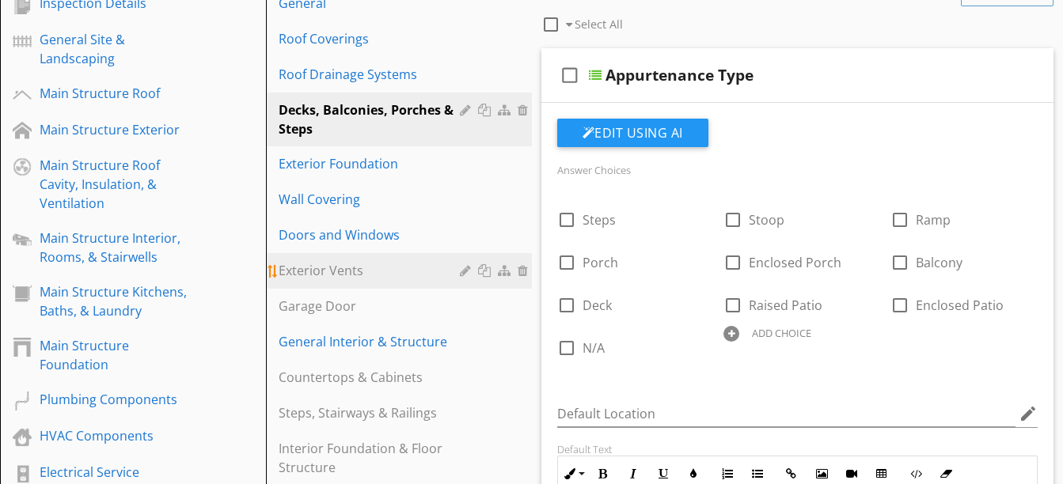
click at [465, 271] on div at bounding box center [467, 270] width 15 height 13
type textarea "<p><span style="color: rgb(229, 227, 24);">Deck / porch is showing signs of wea…"
type textarea "<p><span style="color: rgb(229, 227, 24);">One or more portions of the flooring…"
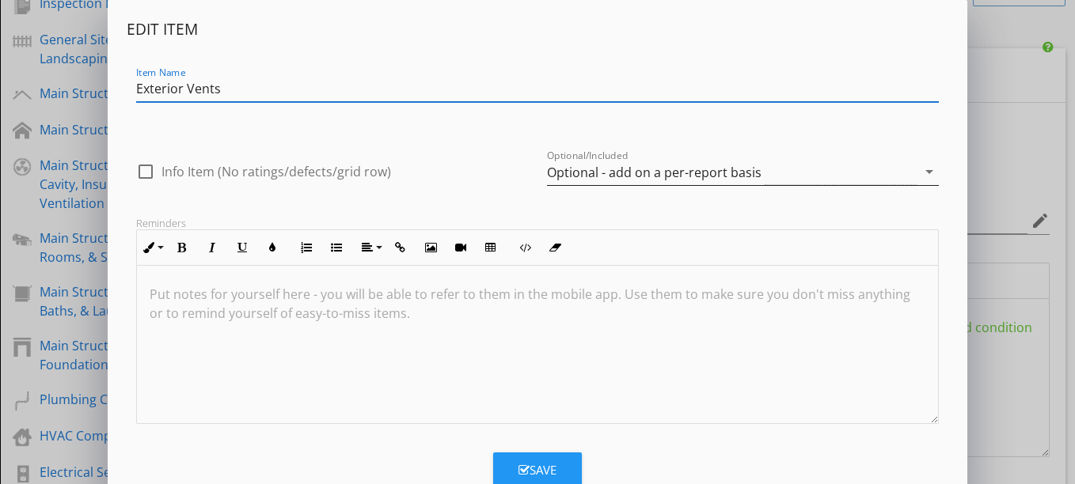
click at [597, 166] on div "Optional - add on a per-report basis" at bounding box center [654, 172] width 214 height 14
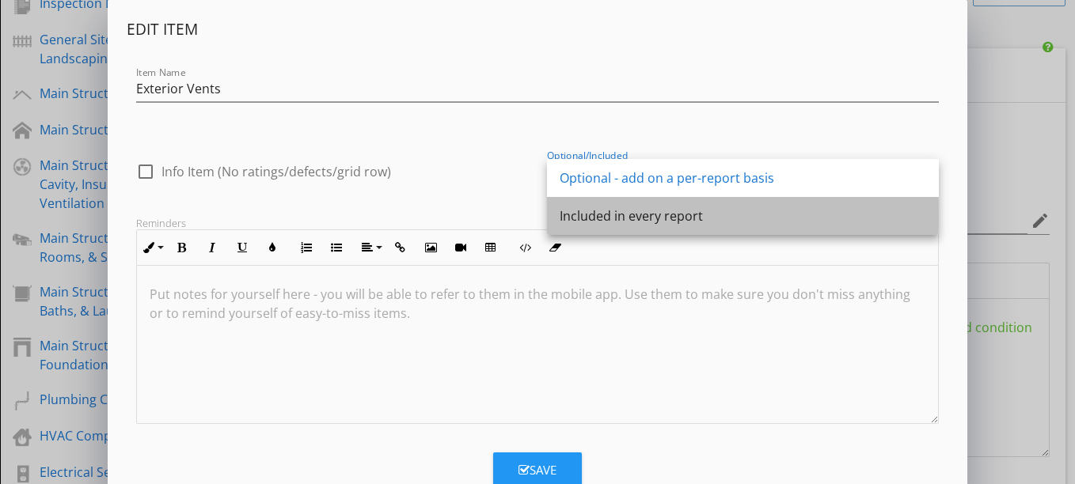
click at [591, 215] on div "Included in every report" at bounding box center [742, 216] width 366 height 19
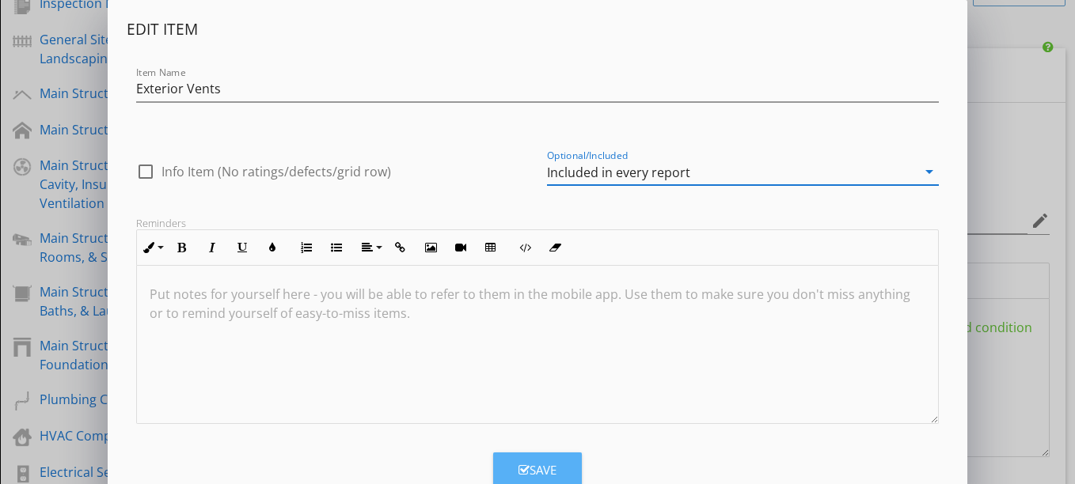
click at [537, 467] on div "Save" at bounding box center [537, 470] width 38 height 18
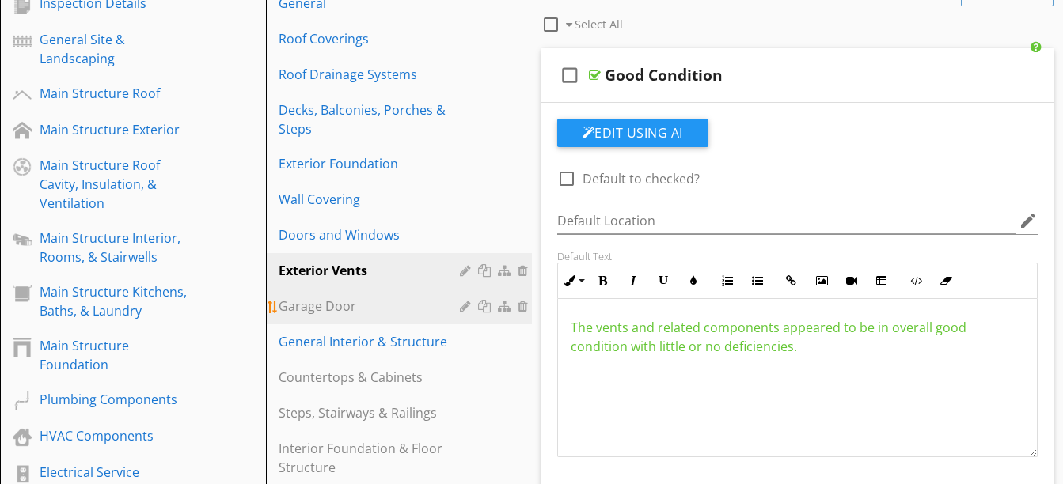
click at [465, 308] on div at bounding box center [467, 306] width 15 height 13
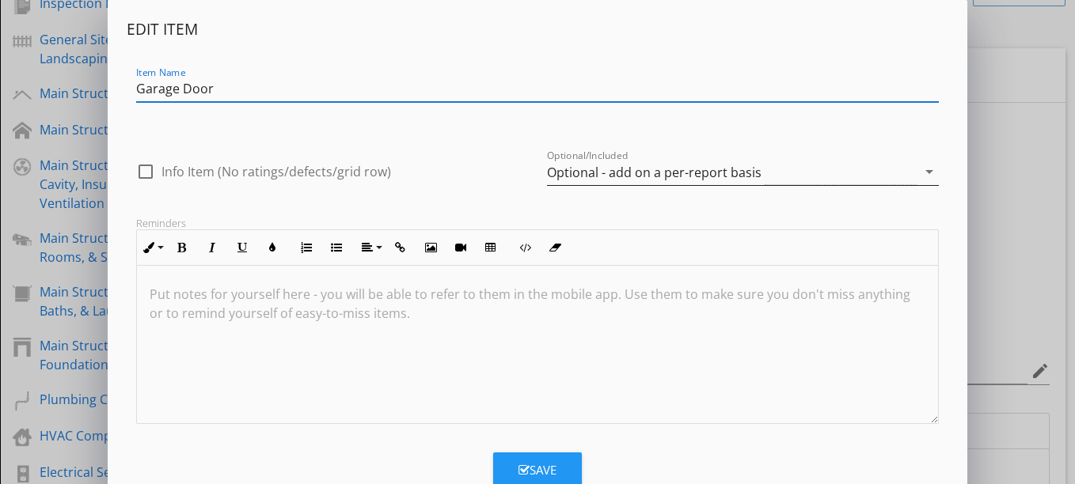
click at [585, 172] on div "Optional - add on a per-report basis" at bounding box center [654, 172] width 214 height 14
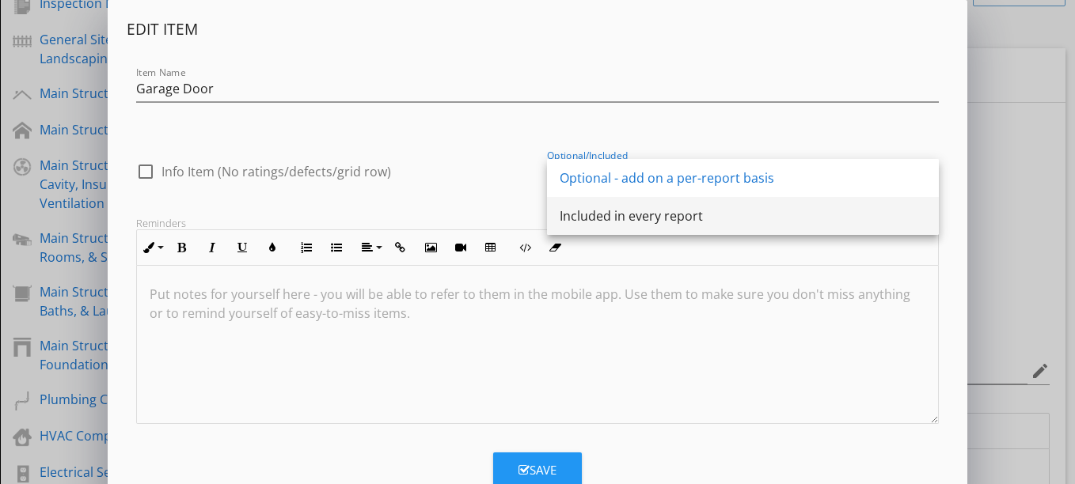
click at [582, 214] on div "Included in every report" at bounding box center [742, 216] width 366 height 19
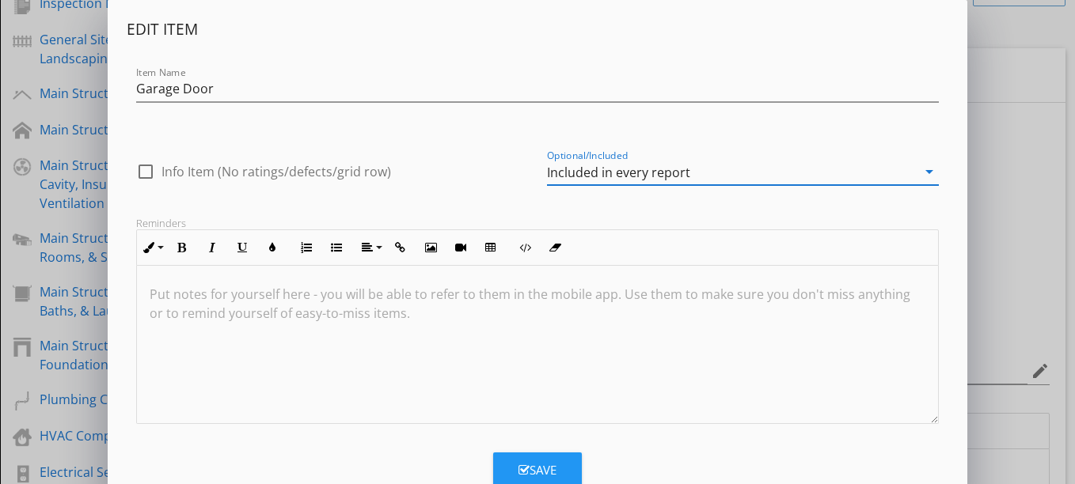
click at [526, 465] on icon "button" at bounding box center [523, 471] width 11 height 12
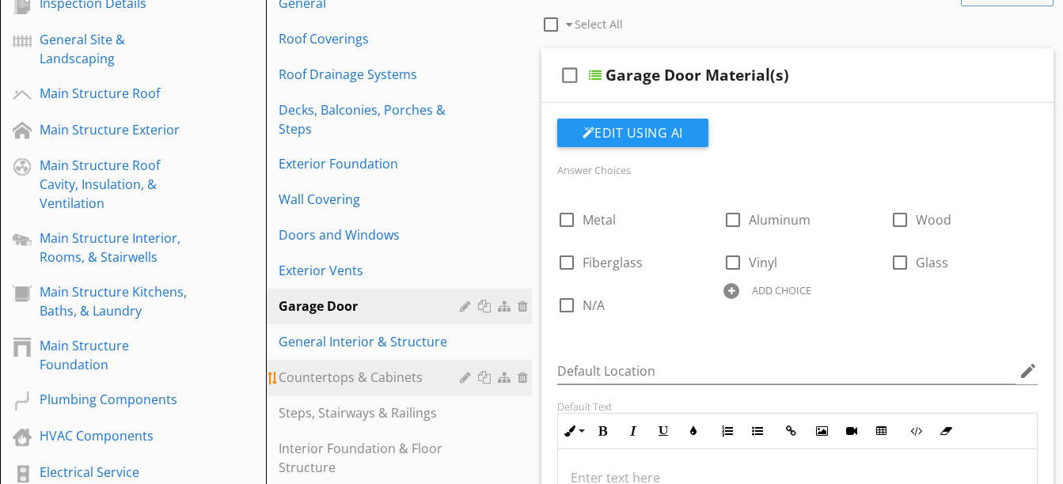
click at [464, 378] on div at bounding box center [467, 377] width 15 height 13
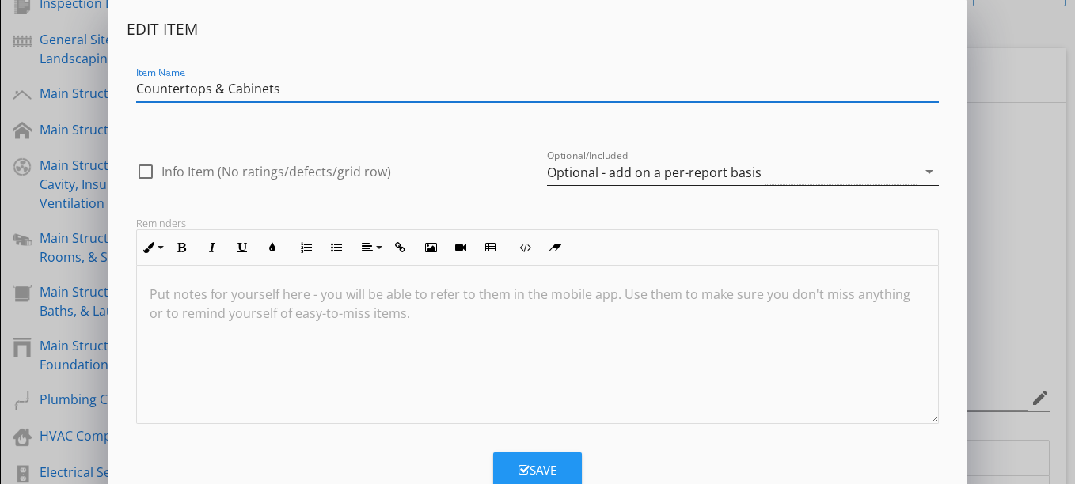
click at [605, 175] on div "Optional - add on a per-report basis" at bounding box center [654, 172] width 214 height 14
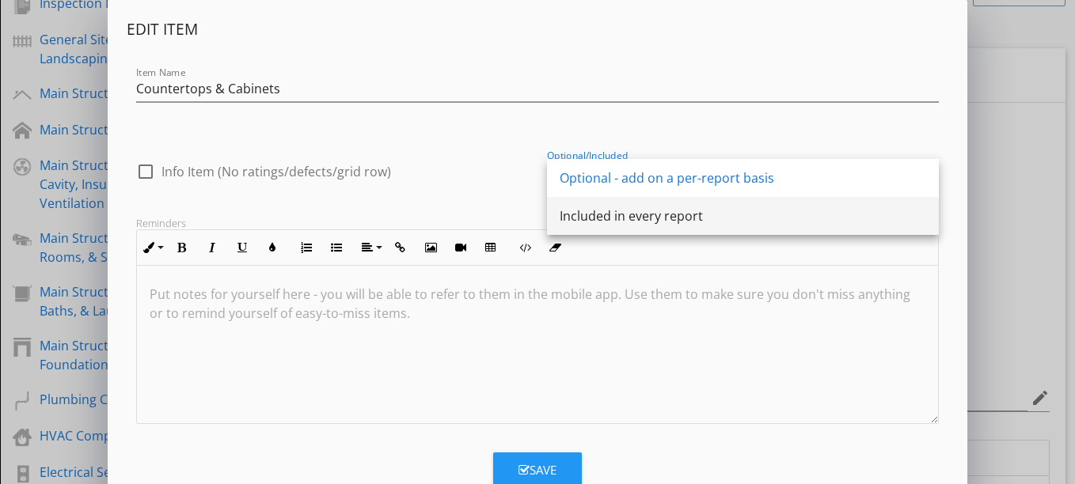
click at [597, 215] on div "Included in every report" at bounding box center [742, 216] width 366 height 19
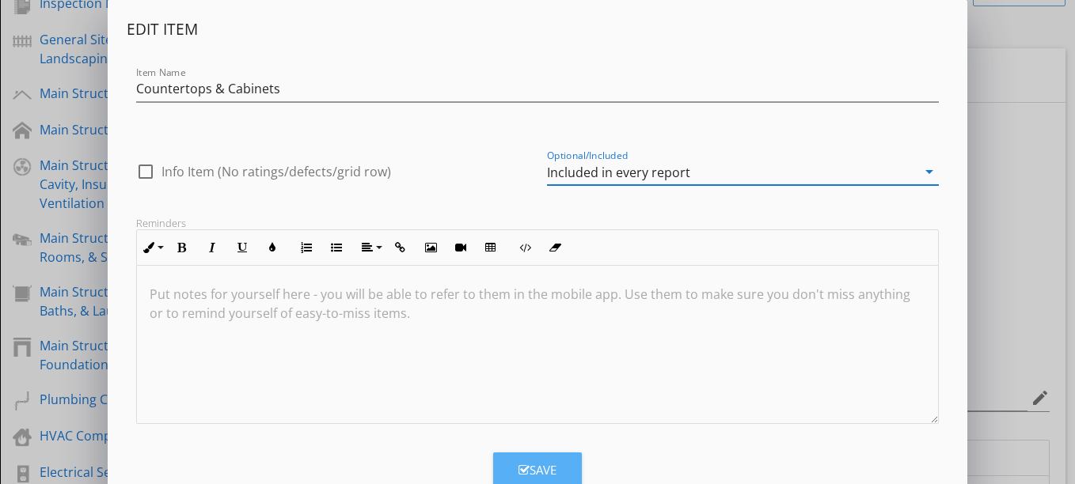
click at [531, 465] on div "Save" at bounding box center [537, 470] width 38 height 18
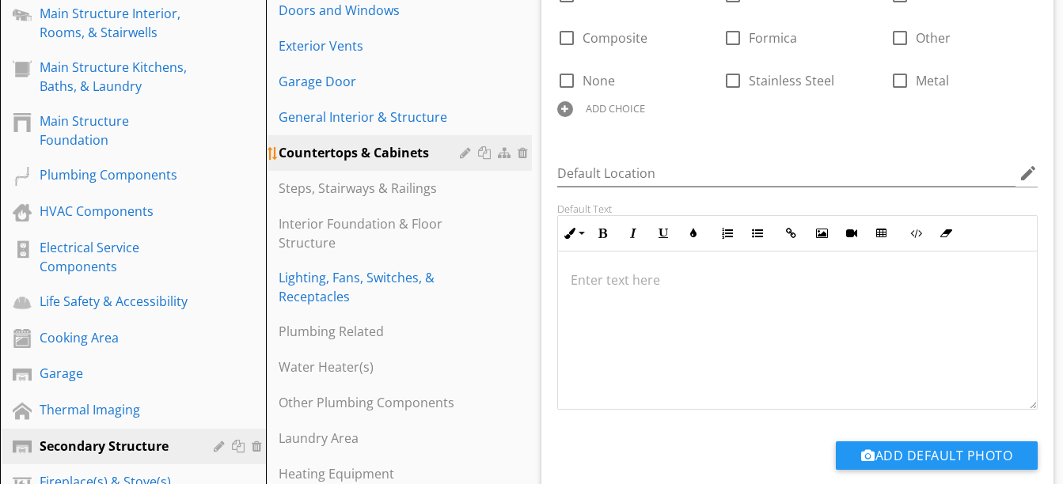
scroll to position [447, 0]
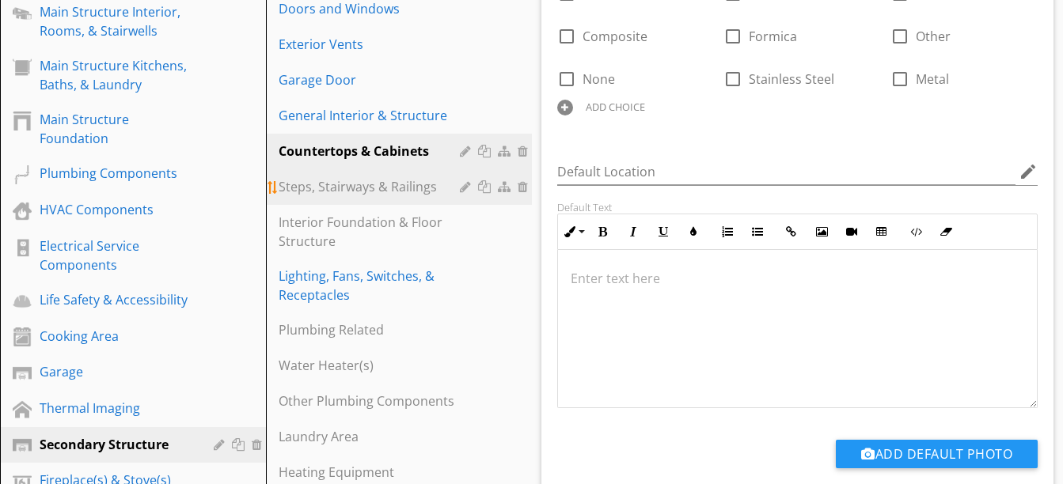
click at [465, 188] on div at bounding box center [467, 186] width 15 height 13
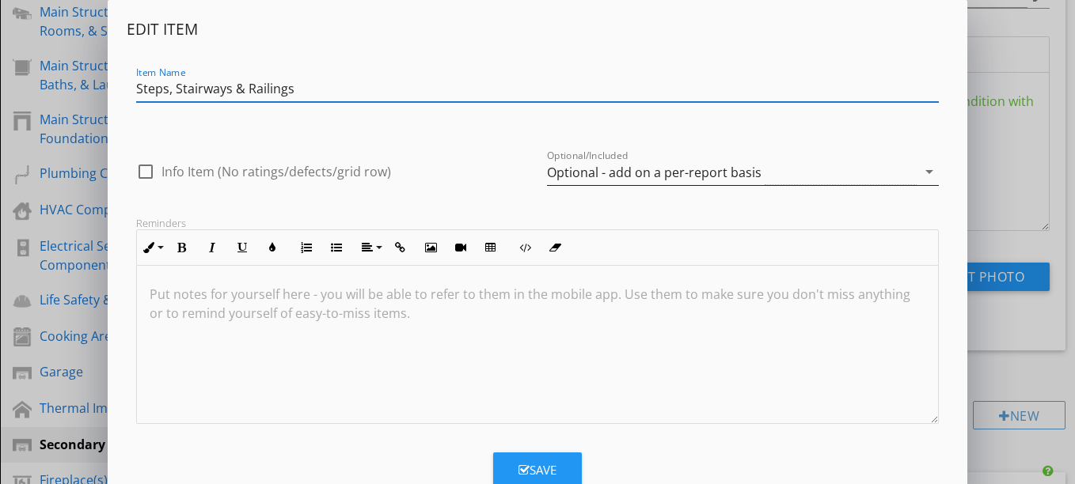
click at [581, 174] on div "Optional - add on a per-report basis" at bounding box center [654, 172] width 214 height 14
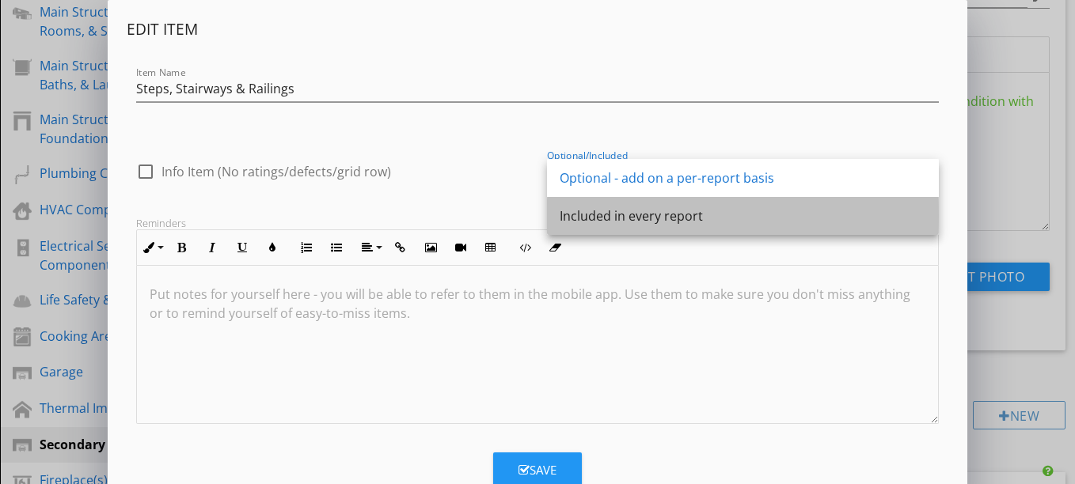
click at [578, 224] on div "Included in every report" at bounding box center [742, 216] width 366 height 19
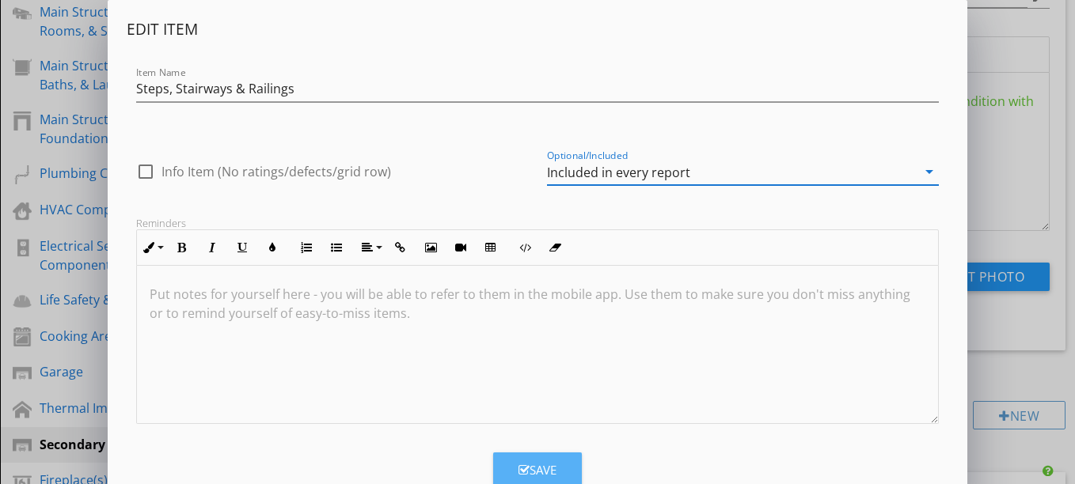
click at [533, 472] on div "Save" at bounding box center [537, 470] width 38 height 18
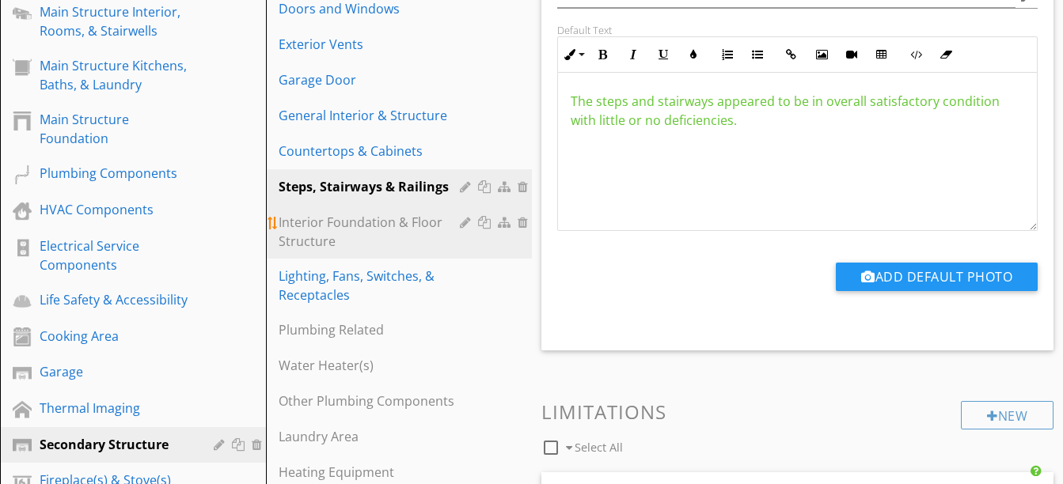
click at [375, 223] on div "Interior Foundation & Floor Structure" at bounding box center [372, 232] width 186 height 38
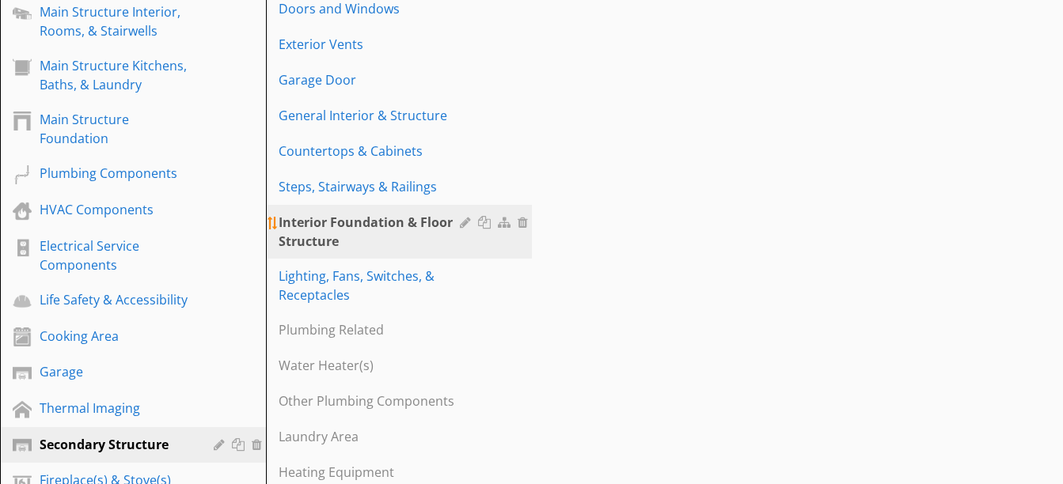
click at [465, 221] on div at bounding box center [467, 222] width 15 height 13
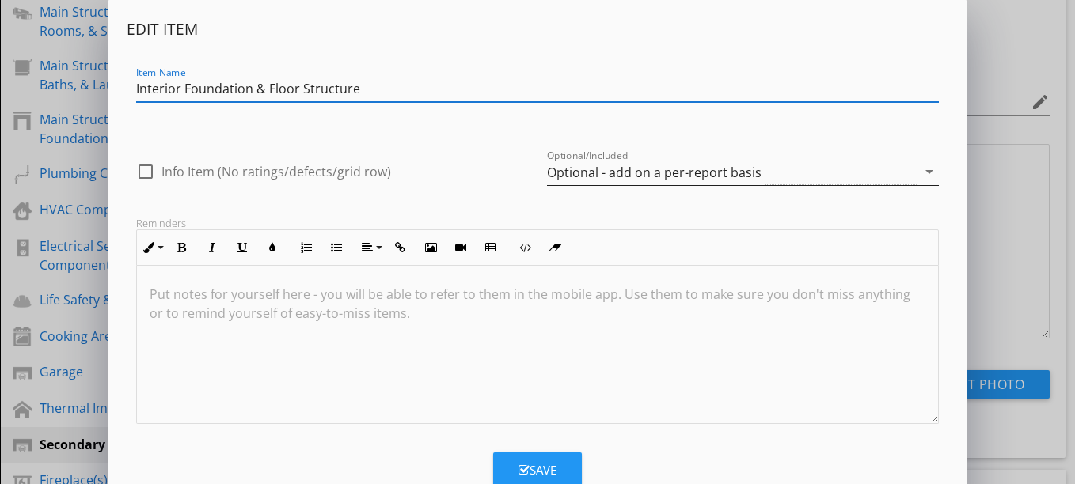
click at [586, 179] on div "Optional - add on a per-report basis" at bounding box center [654, 172] width 214 height 14
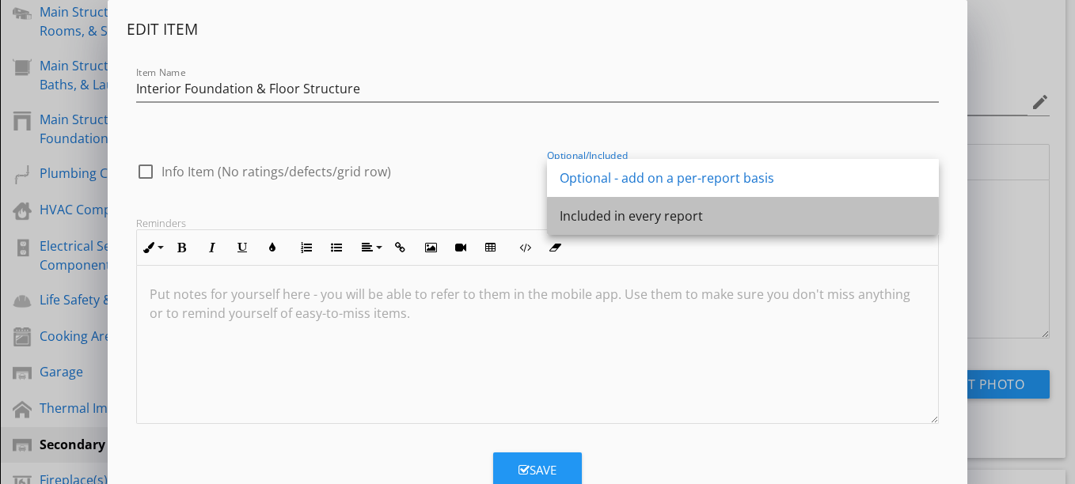
click at [579, 214] on div "Included in every report" at bounding box center [742, 216] width 366 height 19
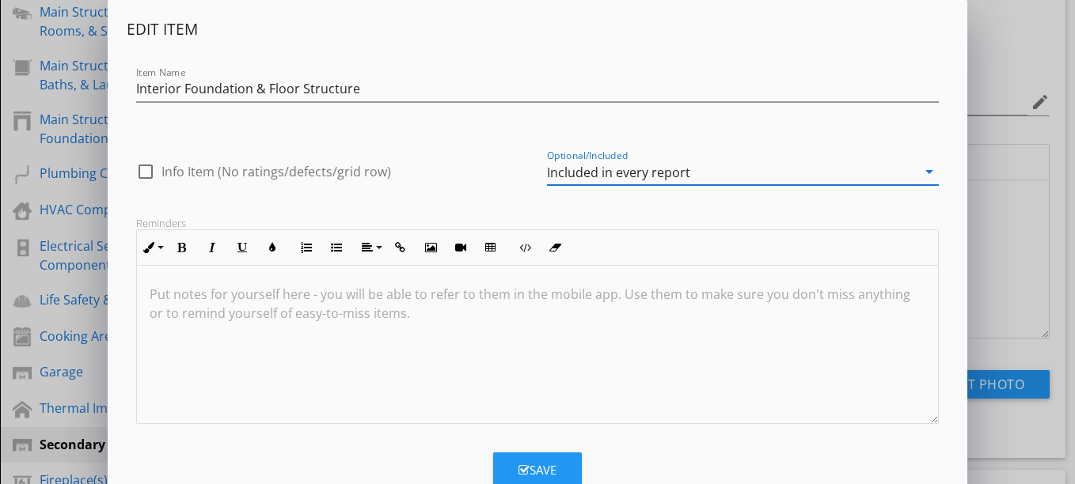
click at [534, 458] on button "Save" at bounding box center [537, 470] width 89 height 35
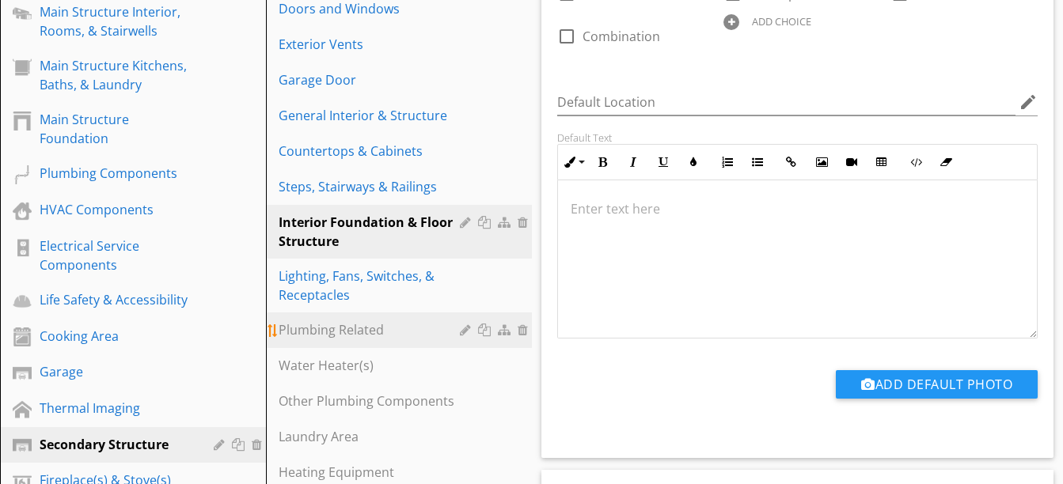
click at [461, 331] on div at bounding box center [467, 330] width 15 height 13
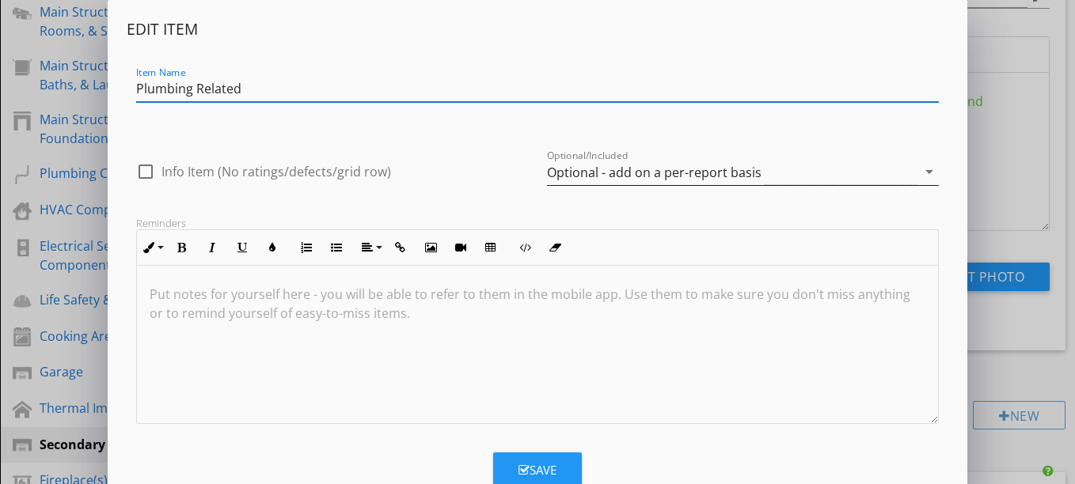
click at [576, 170] on div "Optional - add on a per-report basis" at bounding box center [654, 172] width 214 height 14
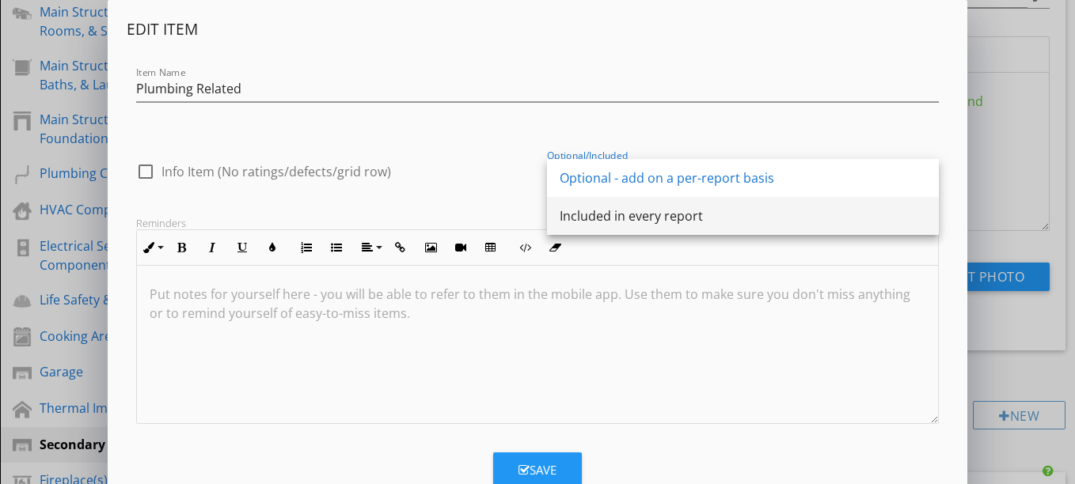
click at [582, 217] on div "Included in every report" at bounding box center [742, 216] width 366 height 19
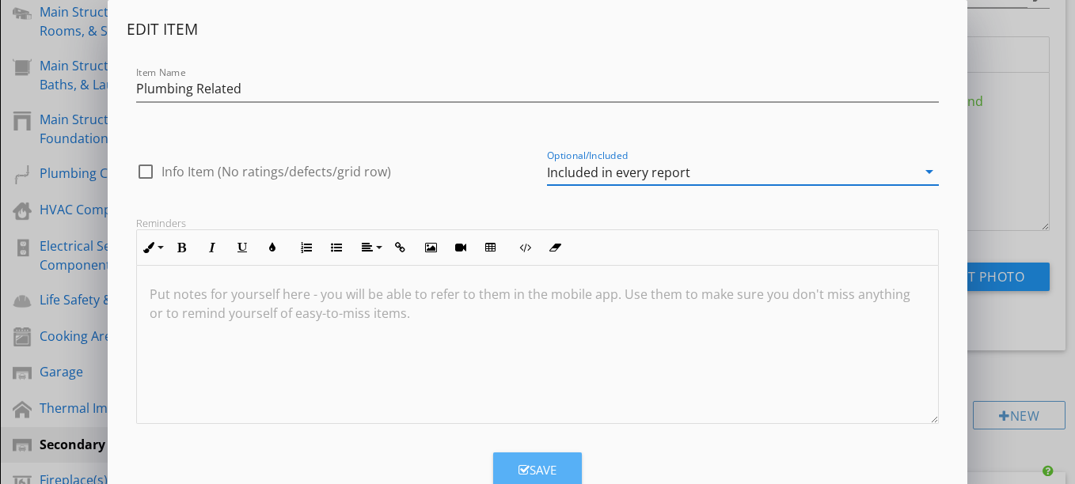
click at [531, 476] on div "Save" at bounding box center [537, 470] width 38 height 18
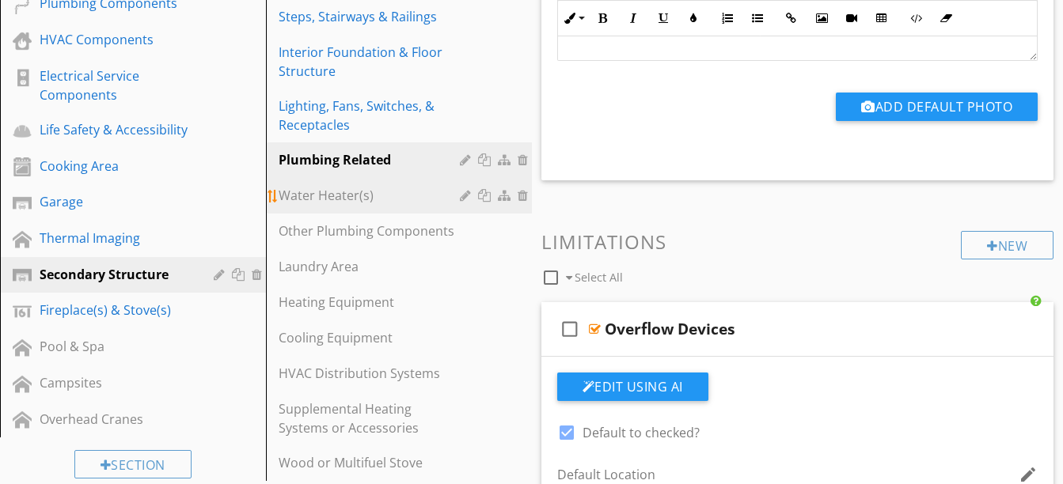
scroll to position [605, 0]
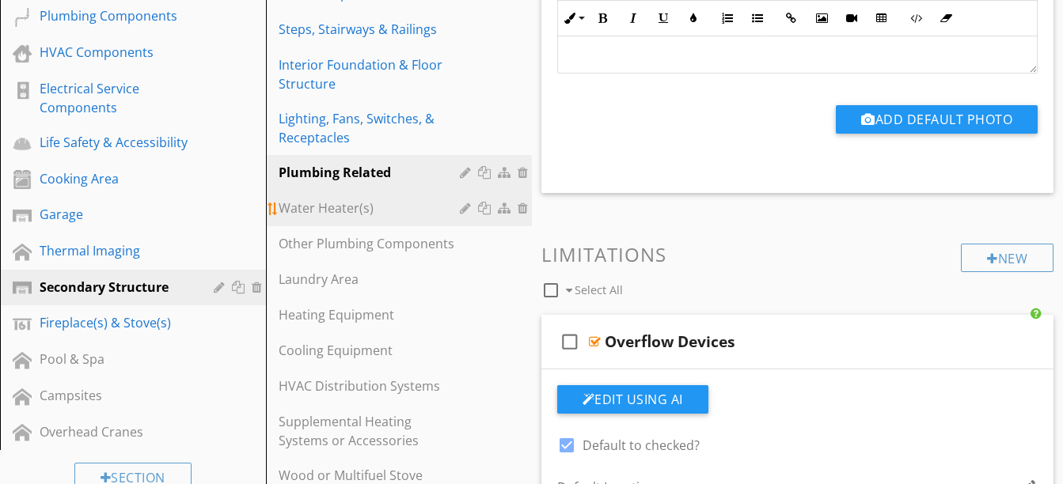
click at [365, 203] on div "Water Heater(s)" at bounding box center [372, 208] width 186 height 19
click at [463, 207] on div at bounding box center [467, 208] width 15 height 13
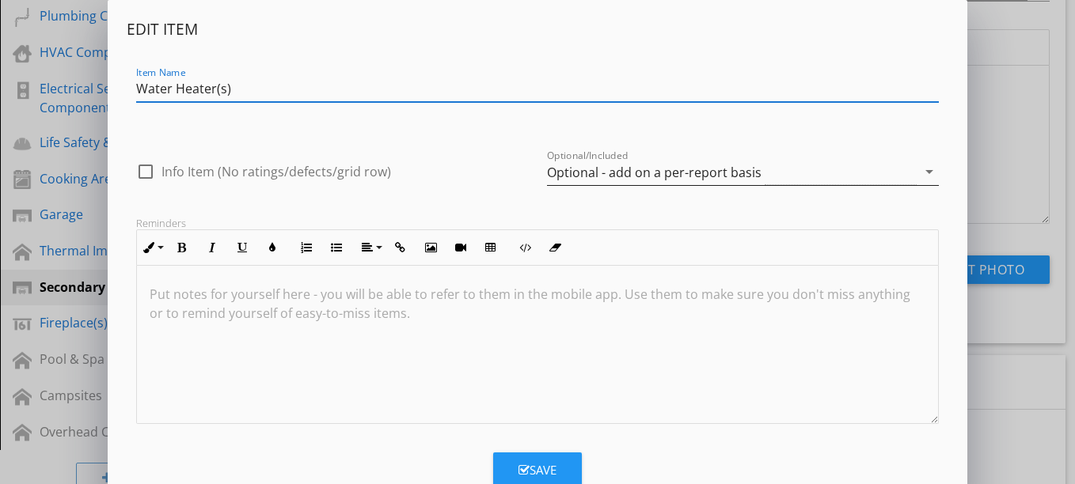
click at [569, 173] on div "Optional - add on a per-report basis" at bounding box center [654, 172] width 214 height 14
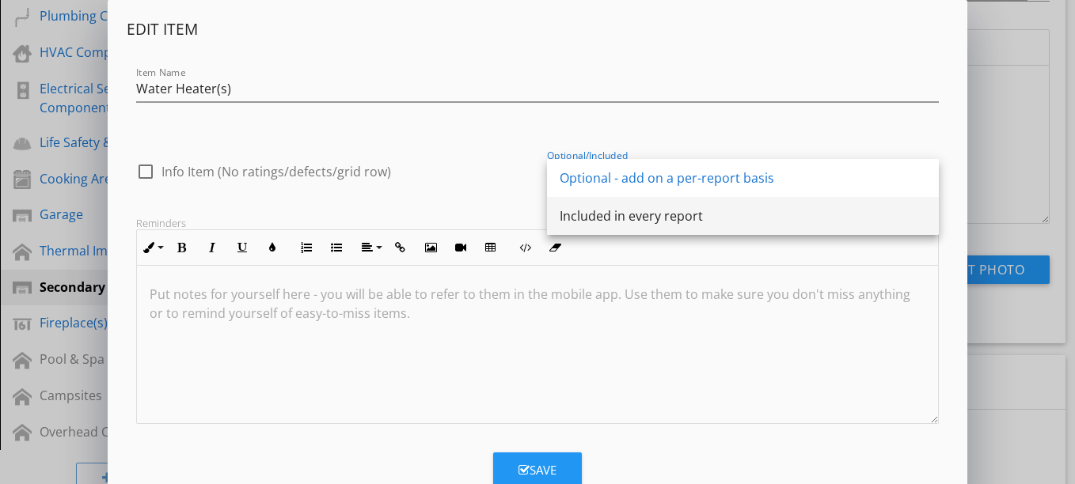
click at [574, 212] on div "Included in every report" at bounding box center [742, 216] width 366 height 19
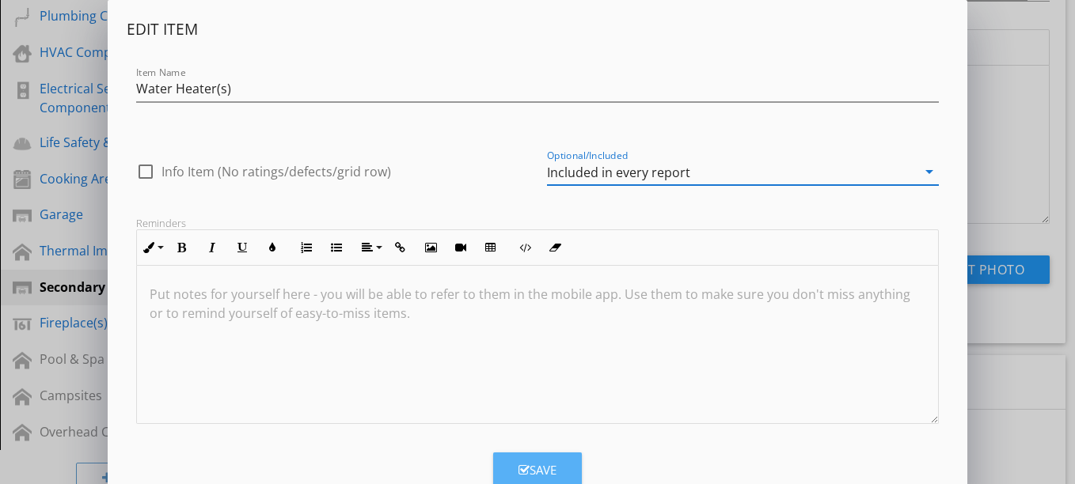
click at [537, 461] on div "Save" at bounding box center [537, 470] width 38 height 18
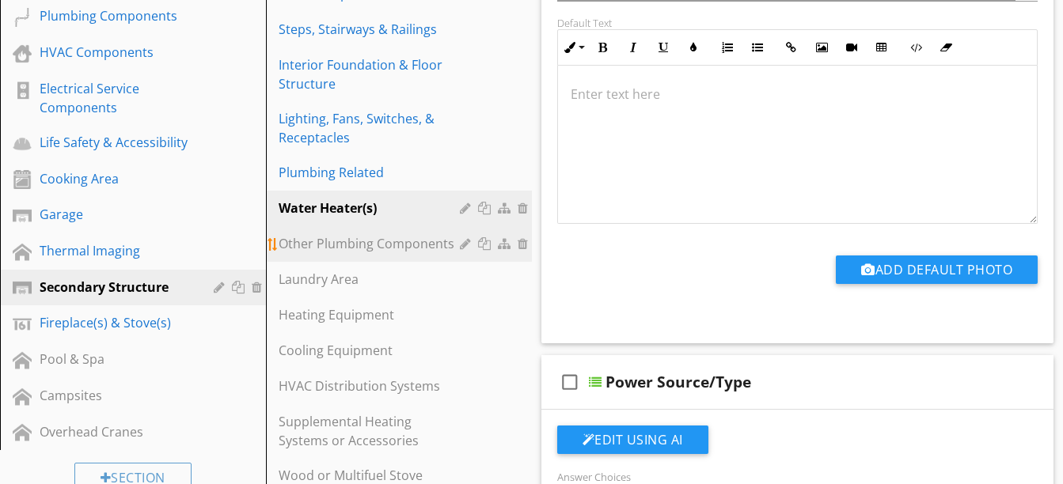
click at [438, 248] on div "Other Plumbing Components" at bounding box center [372, 243] width 186 height 19
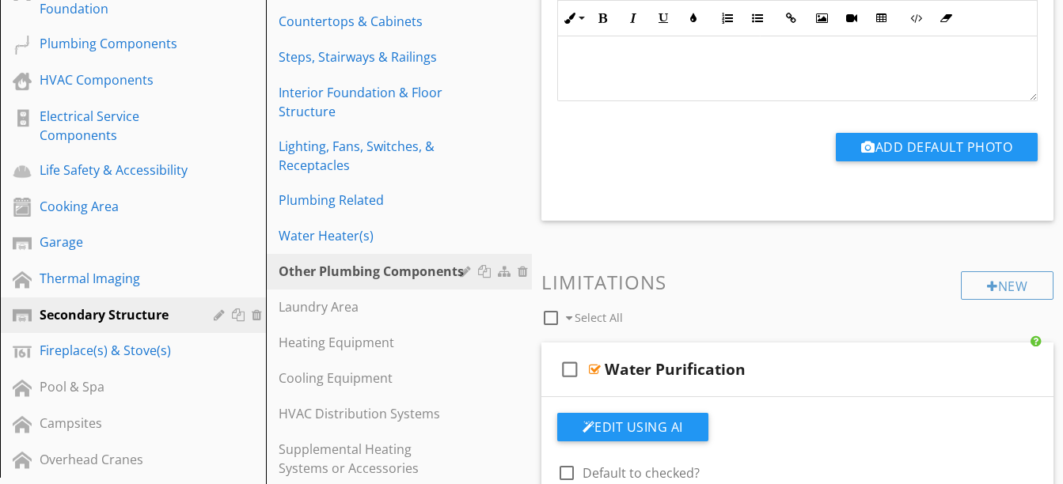
scroll to position [550, 0]
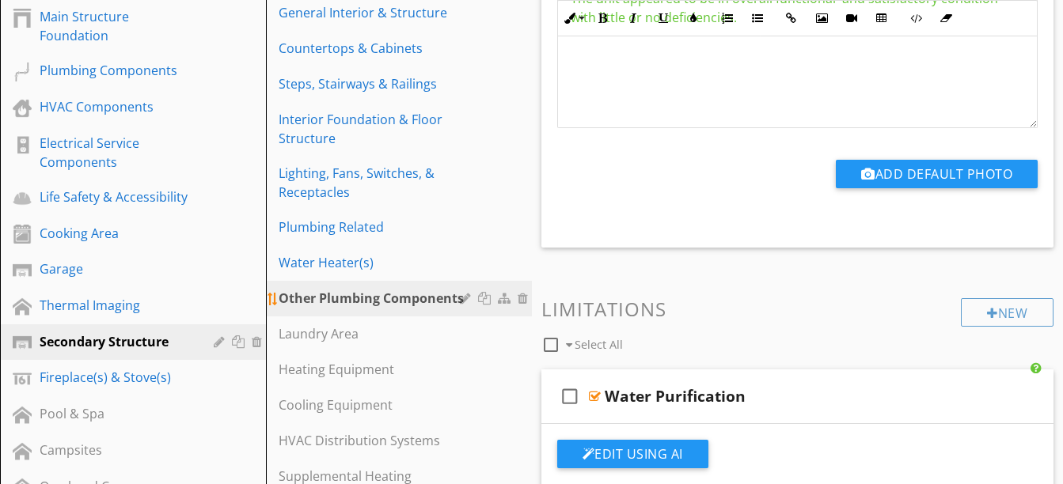
click at [466, 299] on div at bounding box center [467, 298] width 15 height 13
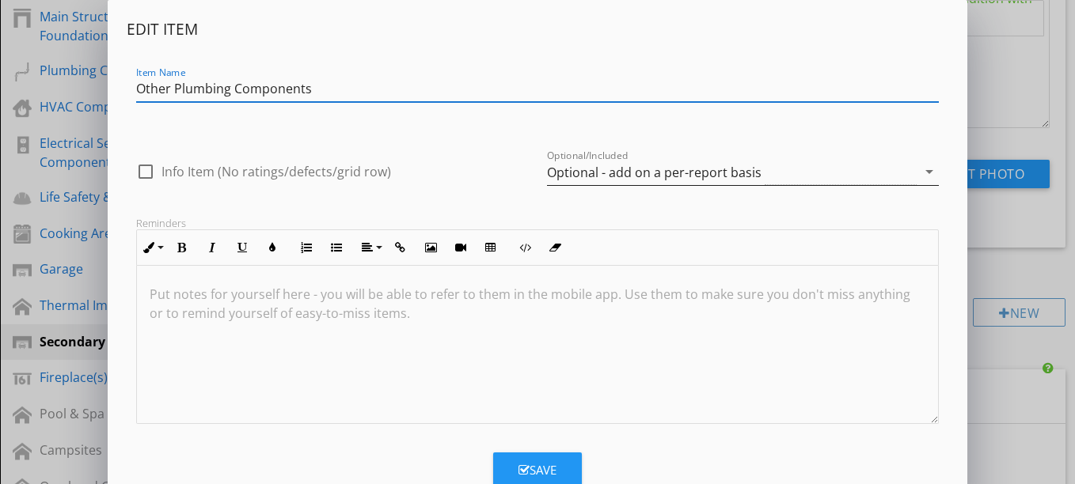
click at [588, 176] on div "Optional - add on a per-report basis" at bounding box center [654, 172] width 214 height 14
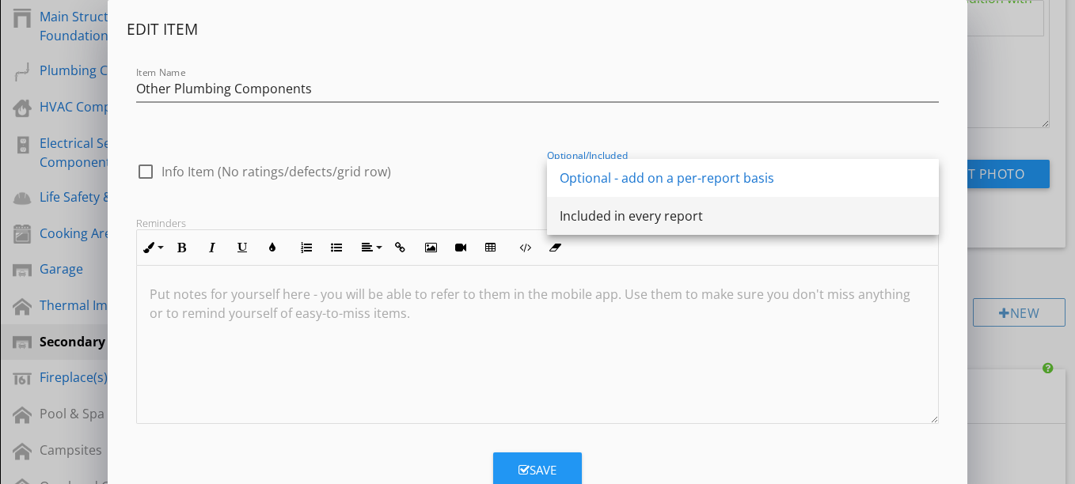
click at [586, 212] on div "Included in every report" at bounding box center [742, 216] width 366 height 19
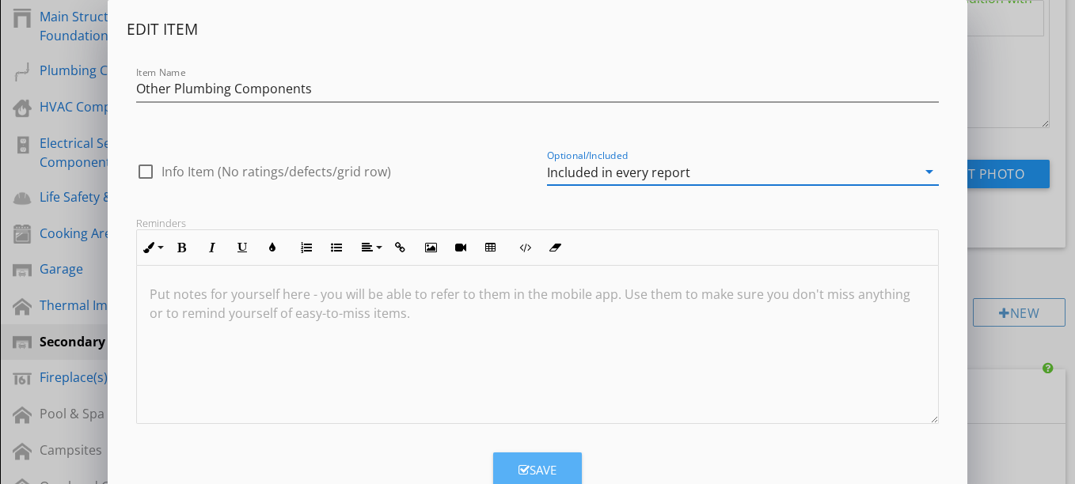
click at [541, 461] on div "Save" at bounding box center [537, 470] width 38 height 18
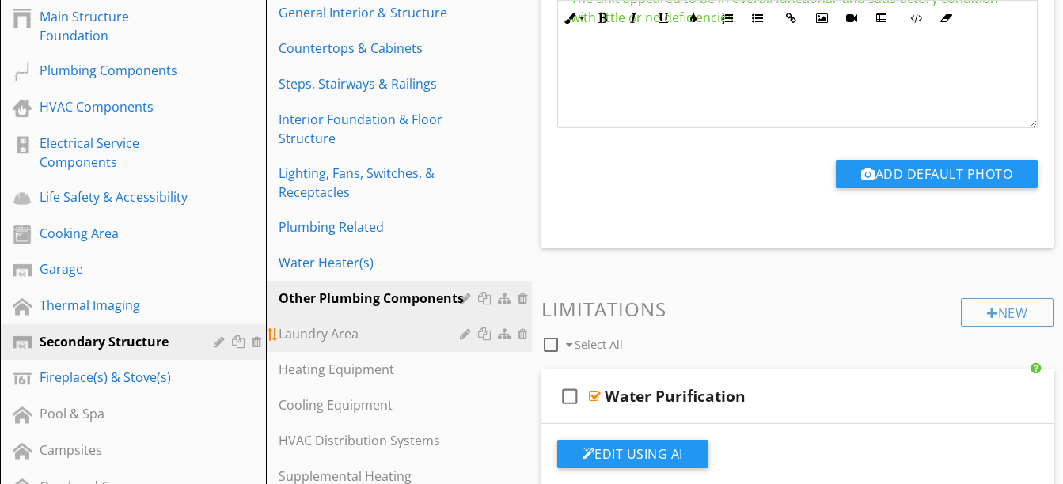
click at [465, 333] on div at bounding box center [467, 334] width 15 height 13
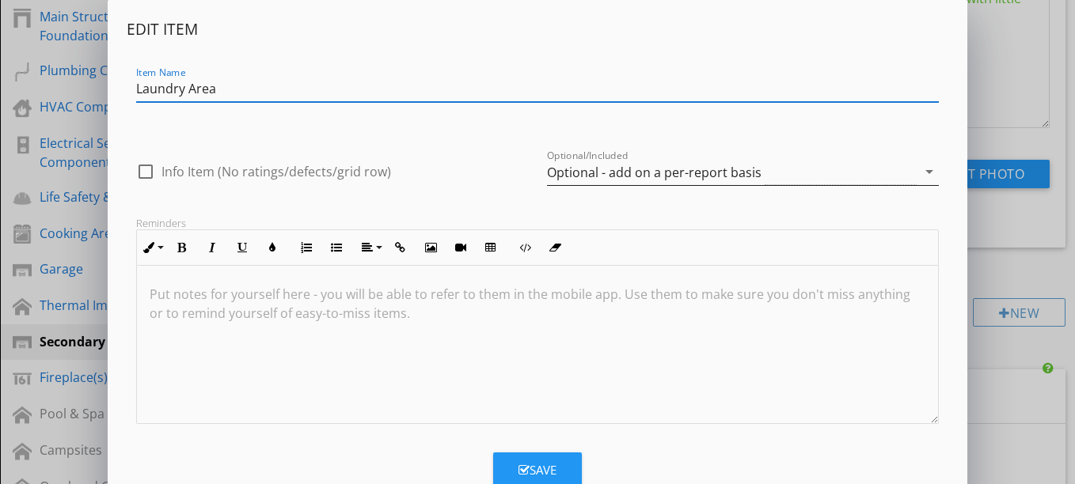
click at [646, 175] on div "Optional - add on a per-report basis" at bounding box center [654, 172] width 214 height 14
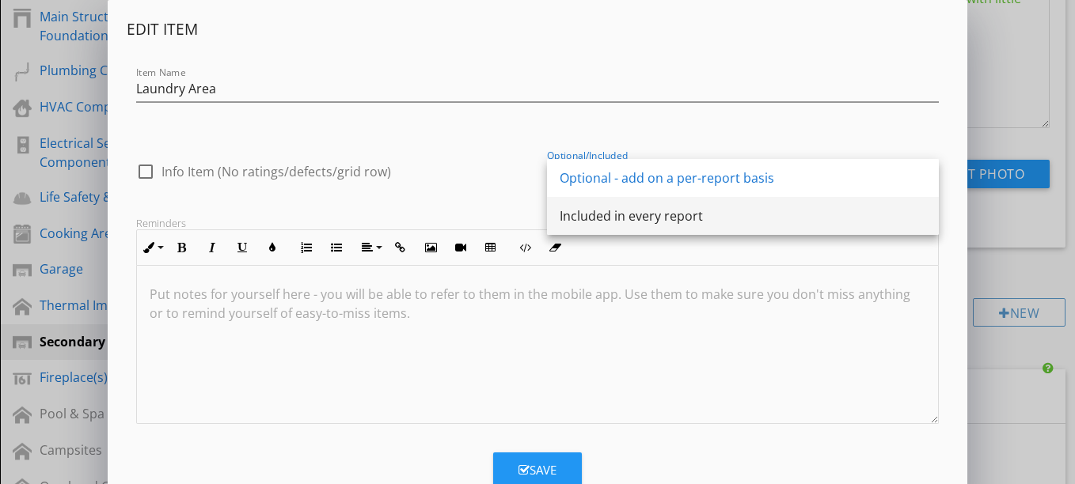
click at [625, 214] on div "Included in every report" at bounding box center [742, 216] width 366 height 19
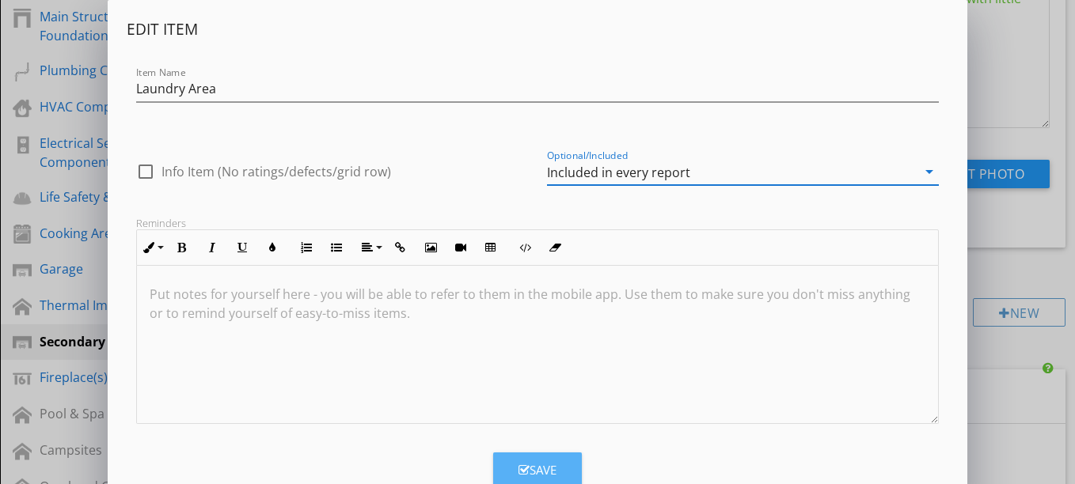
click at [523, 465] on icon "button" at bounding box center [523, 471] width 11 height 12
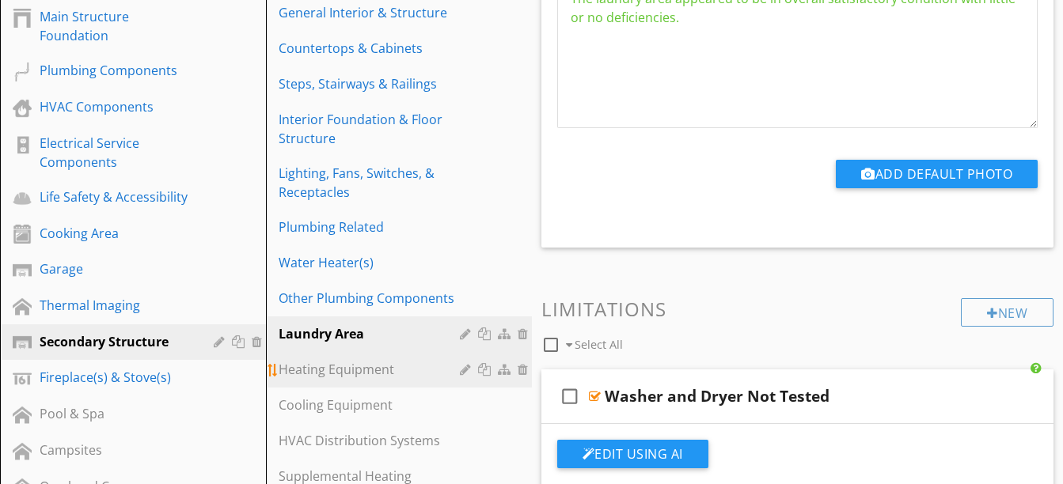
click at [464, 369] on div at bounding box center [467, 369] width 15 height 13
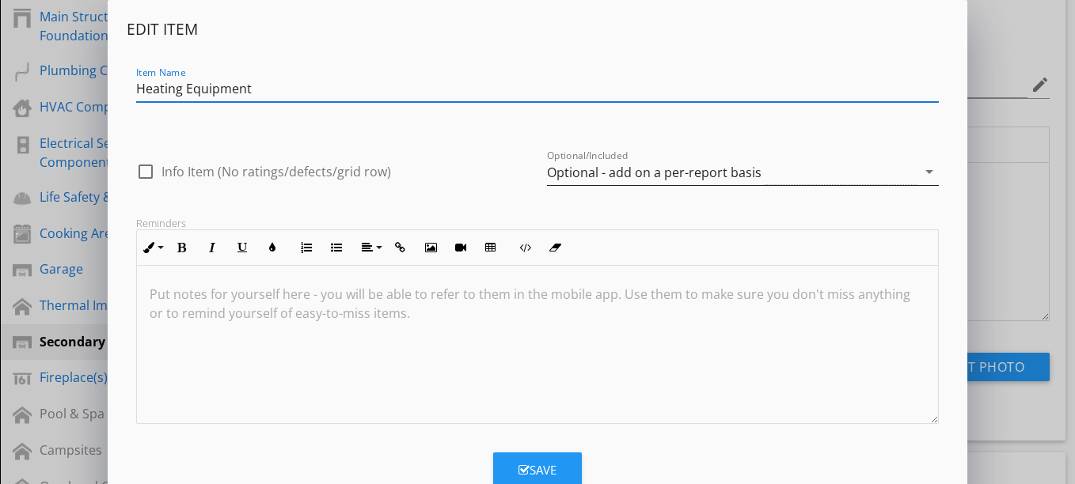
click at [609, 176] on div "Optional - add on a per-report basis" at bounding box center [654, 172] width 214 height 14
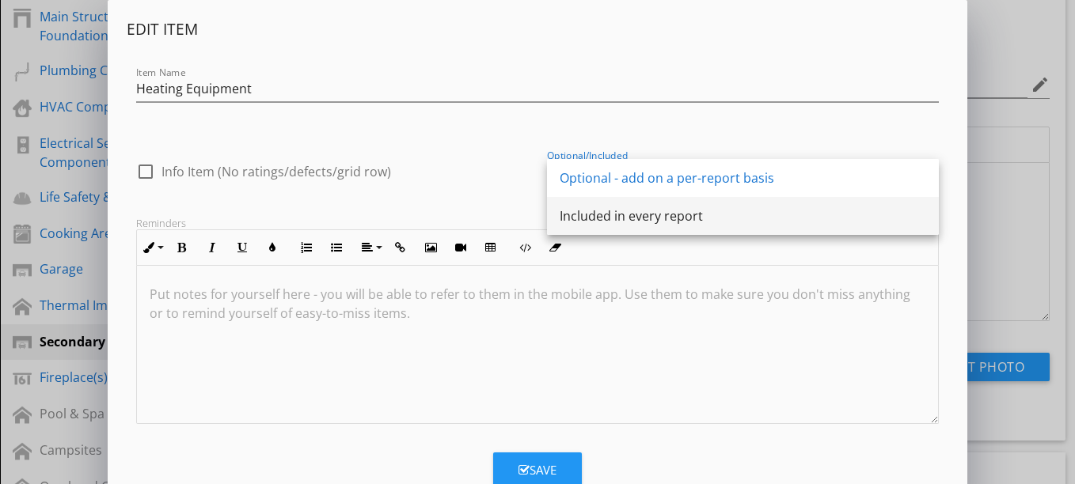
click at [595, 217] on div "Included in every report" at bounding box center [742, 216] width 366 height 19
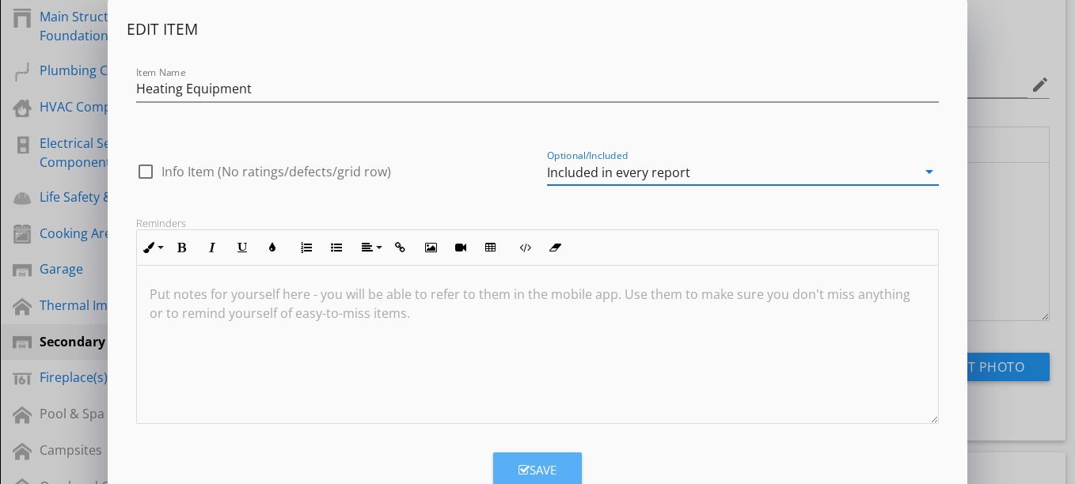
click at [542, 467] on div "Save" at bounding box center [537, 470] width 38 height 18
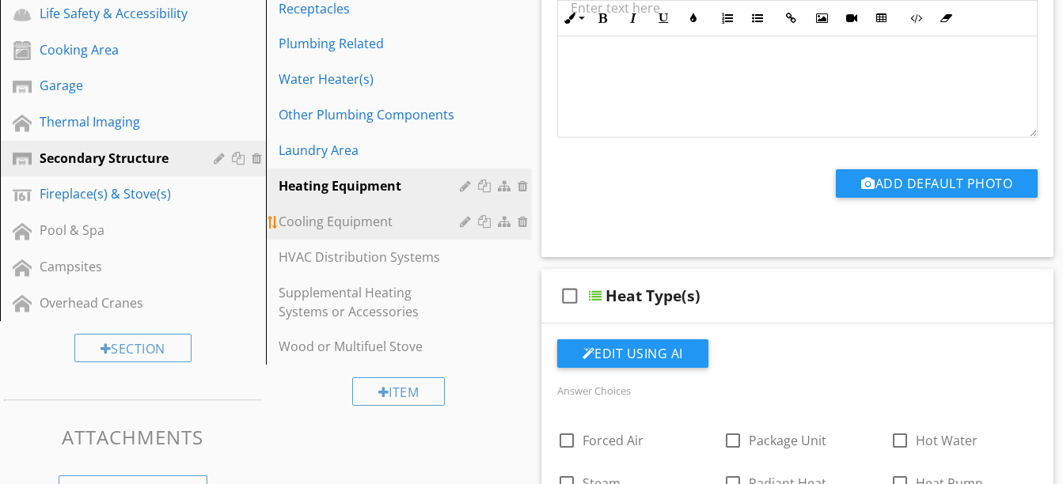
scroll to position [745, 0]
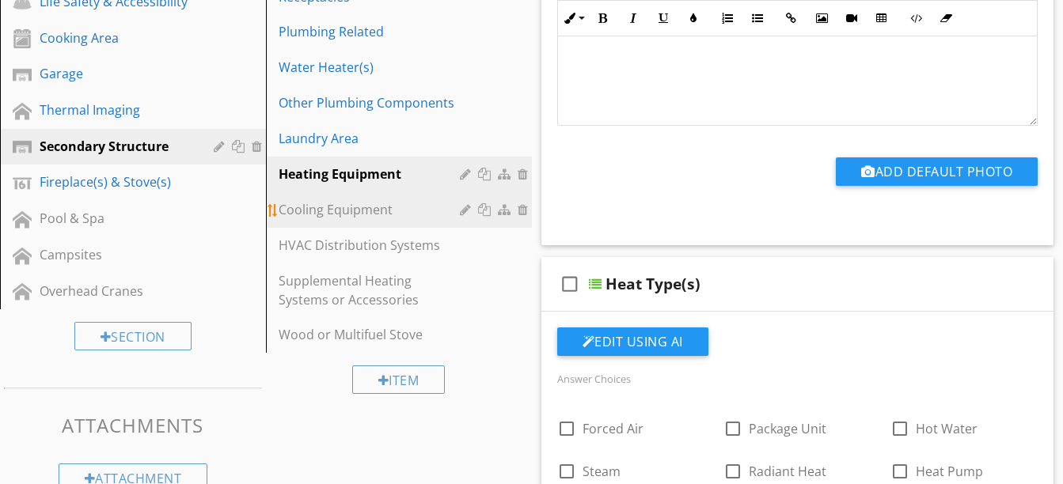
click at [464, 211] on div at bounding box center [467, 209] width 15 height 13
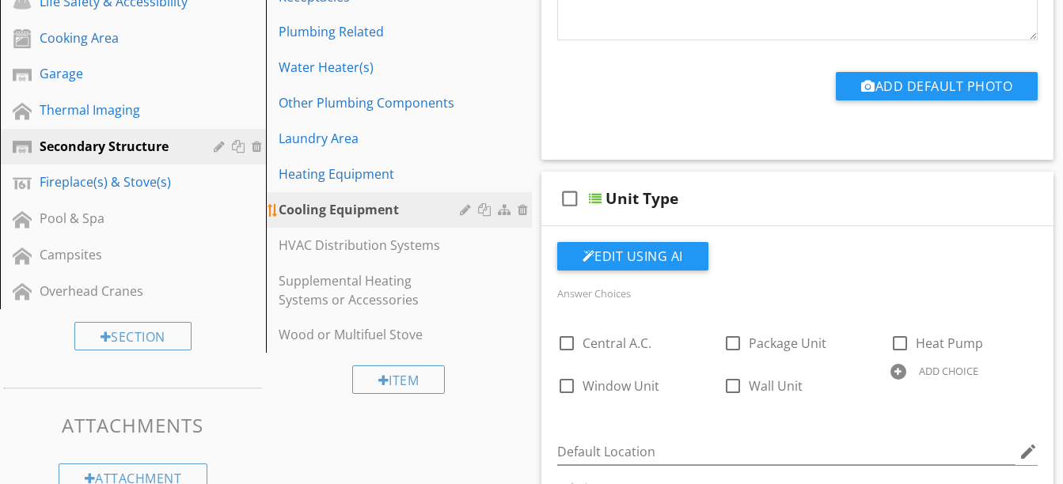
click at [465, 210] on div at bounding box center [467, 209] width 15 height 13
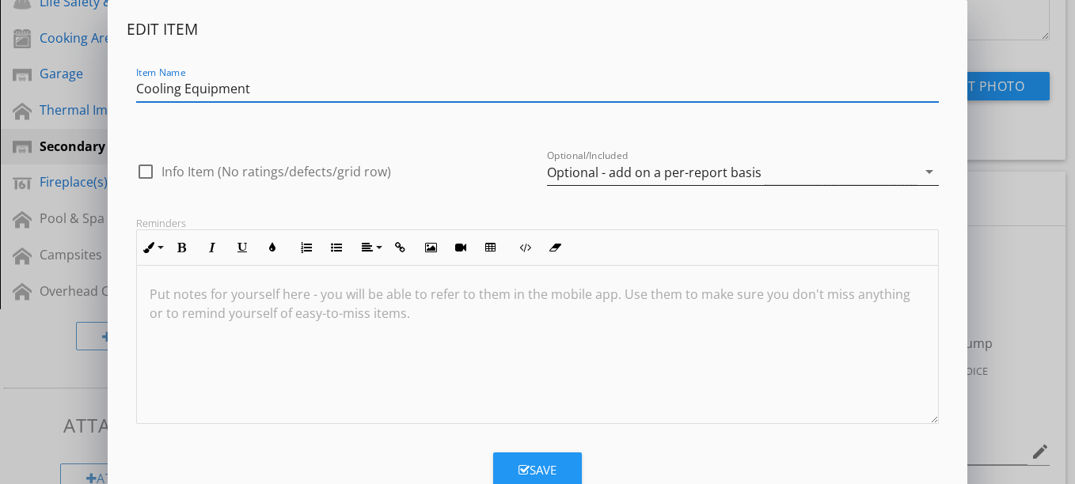
click at [582, 168] on div "Optional - add on a per-report basis" at bounding box center [654, 172] width 214 height 14
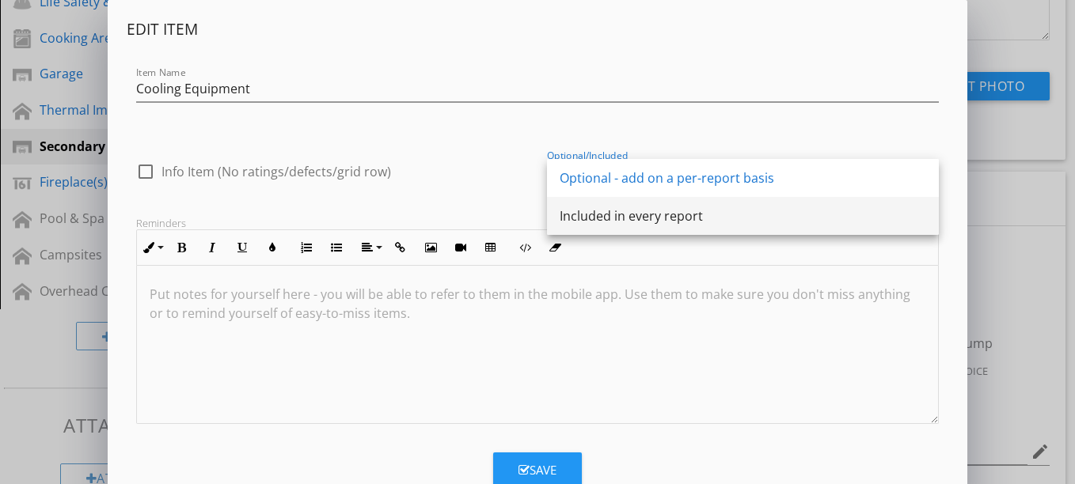
click at [586, 211] on div "Included in every report" at bounding box center [742, 216] width 366 height 19
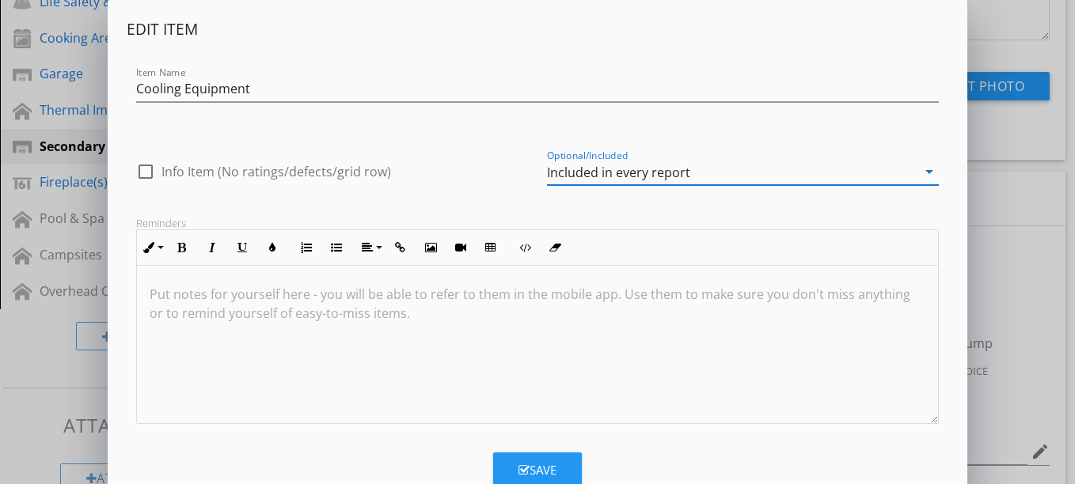
click at [534, 471] on div "Save" at bounding box center [537, 470] width 38 height 18
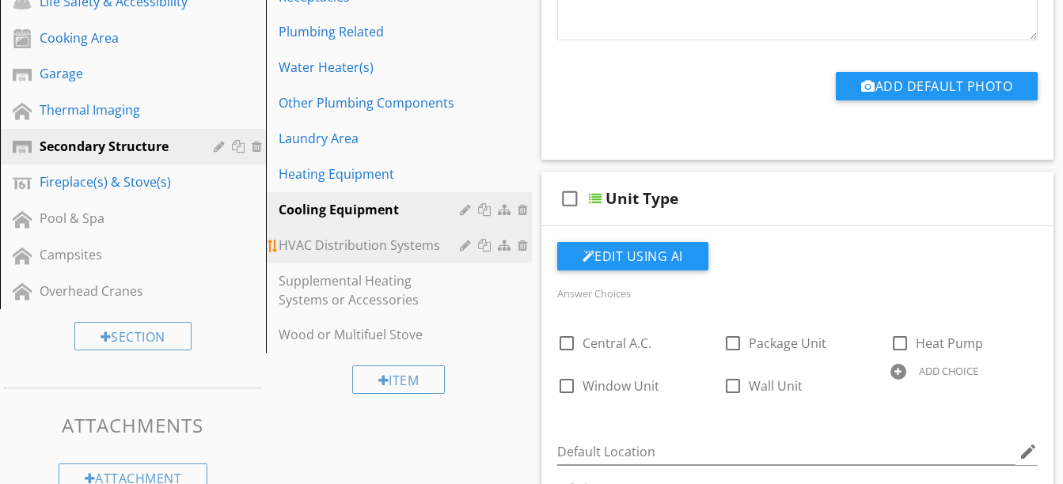
click at [396, 249] on div "HVAC Distribution Systems" at bounding box center [372, 245] width 186 height 19
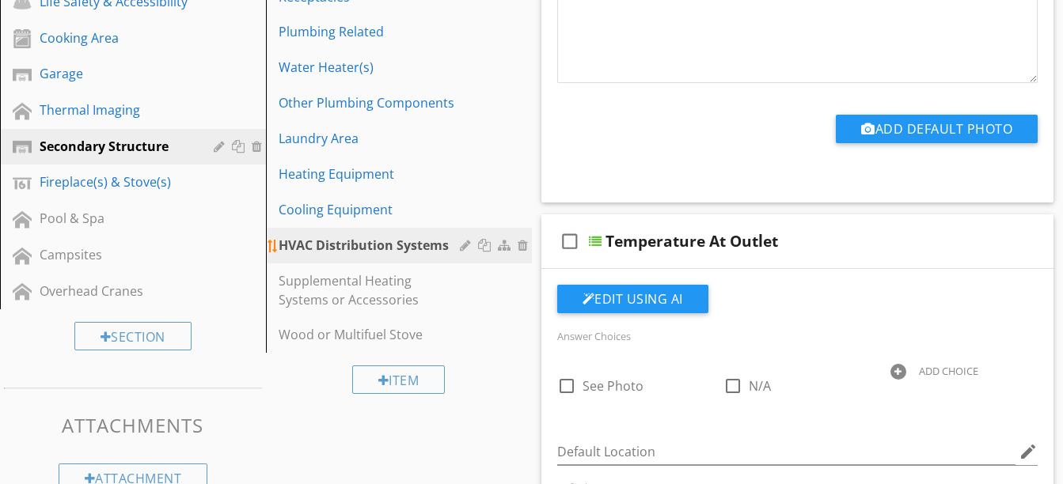
click at [461, 245] on div at bounding box center [467, 245] width 15 height 13
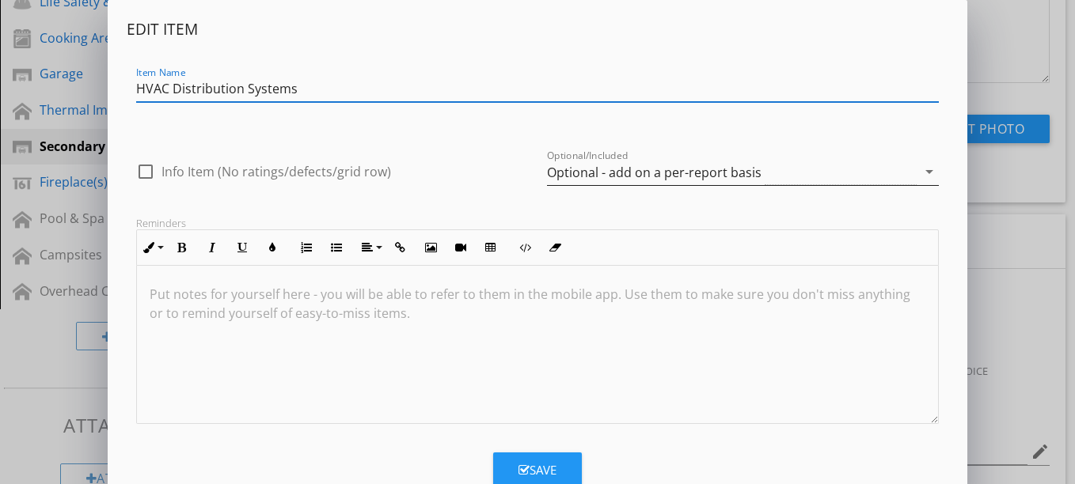
click at [560, 170] on div "Optional - add on a per-report basis" at bounding box center [654, 172] width 214 height 14
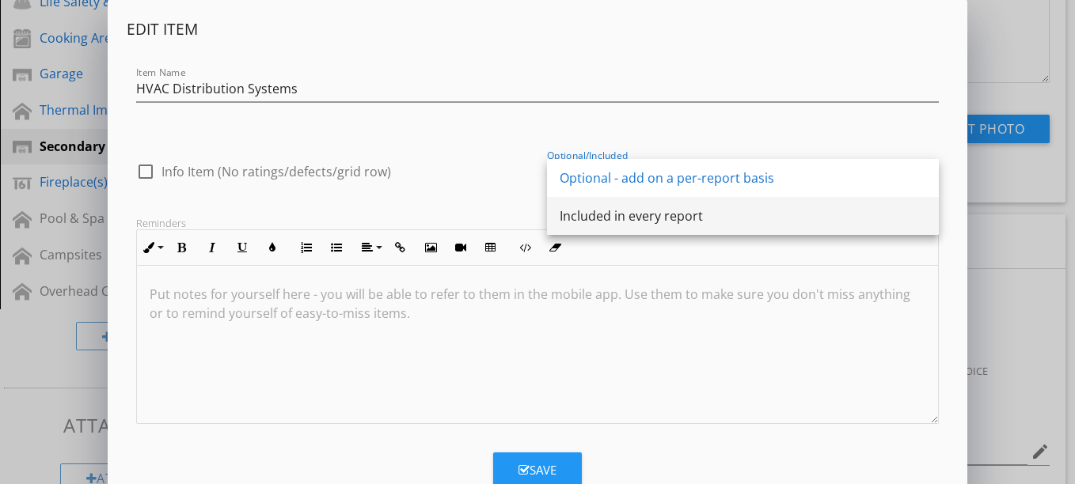
click at [570, 224] on div "Included in every report" at bounding box center [742, 216] width 366 height 19
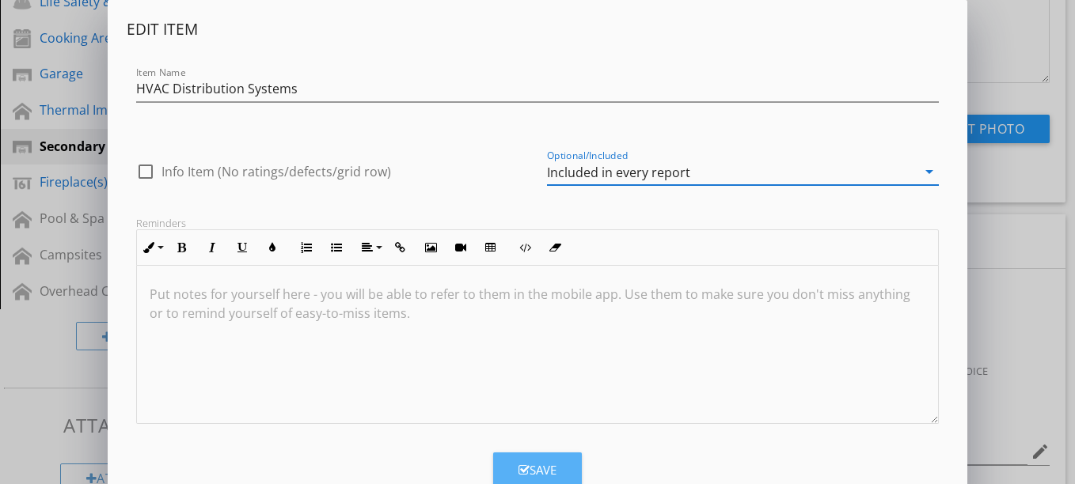
click at [543, 462] on div "Save" at bounding box center [537, 470] width 38 height 18
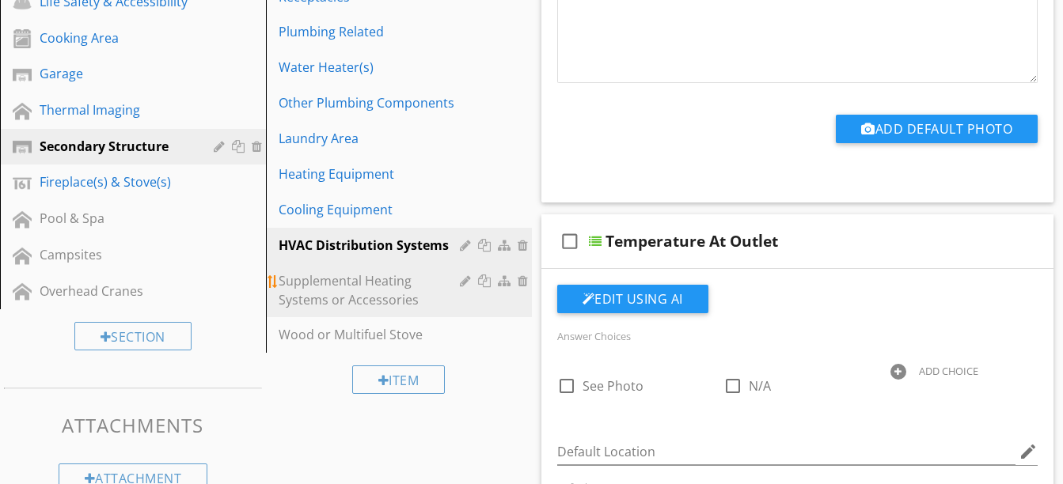
click at [383, 287] on div "Supplemental Heating Systems or Accessories" at bounding box center [372, 290] width 186 height 38
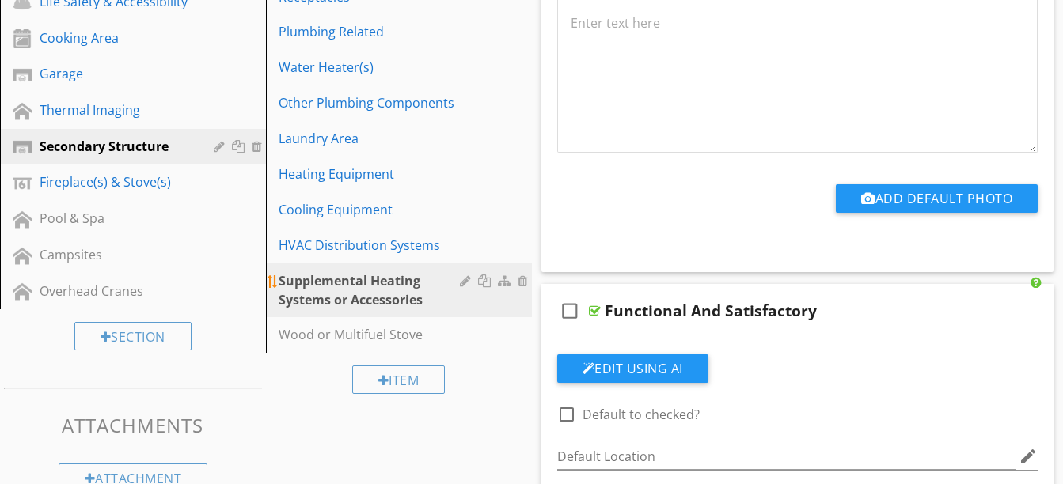
click at [465, 280] on div at bounding box center [467, 281] width 15 height 13
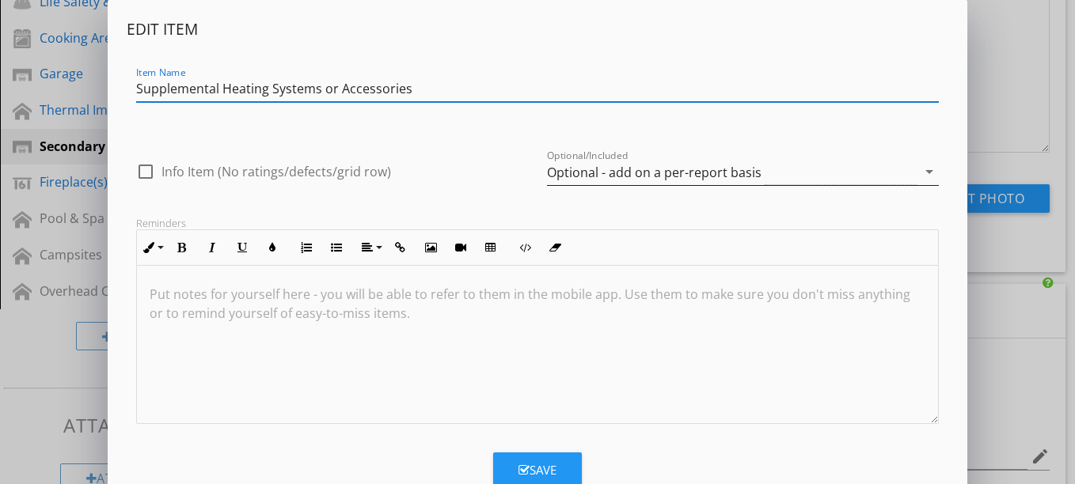
click at [567, 170] on div "Optional - add on a per-report basis" at bounding box center [654, 172] width 214 height 14
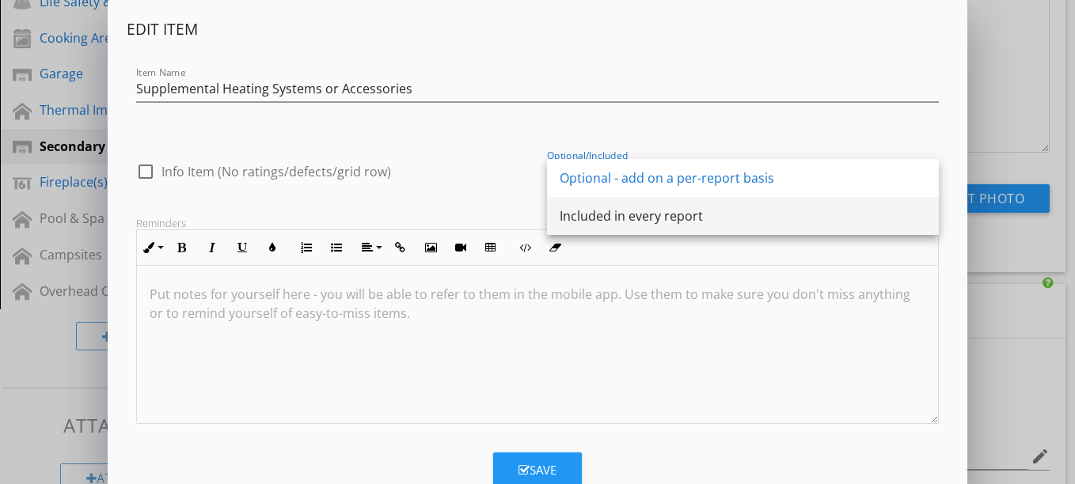
click at [578, 218] on div "Included in every report" at bounding box center [742, 216] width 366 height 19
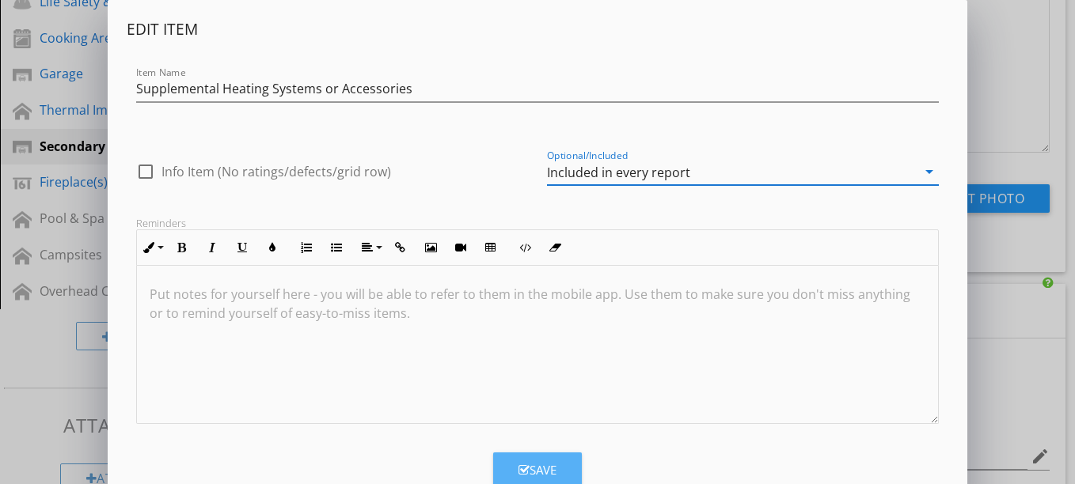
click at [535, 465] on div "Save" at bounding box center [537, 470] width 38 height 18
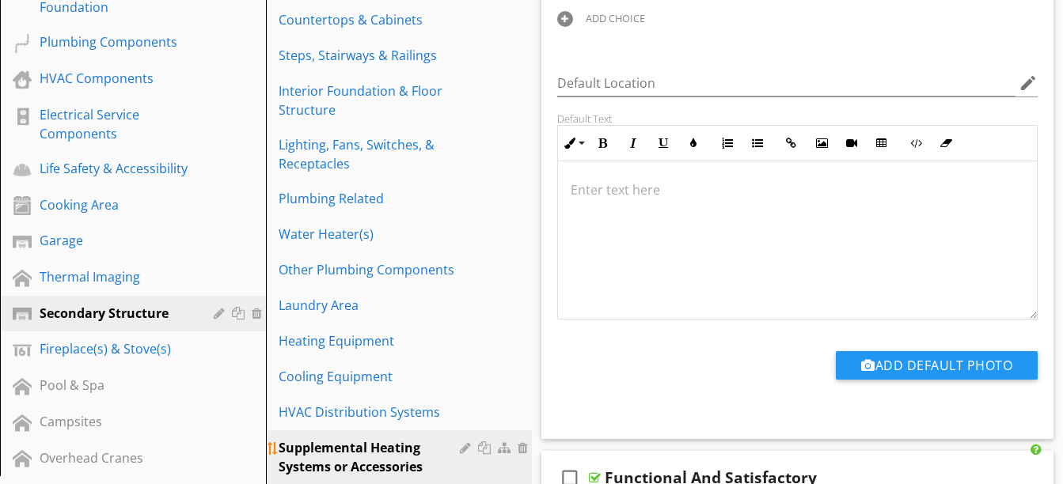
scroll to position [579, 0]
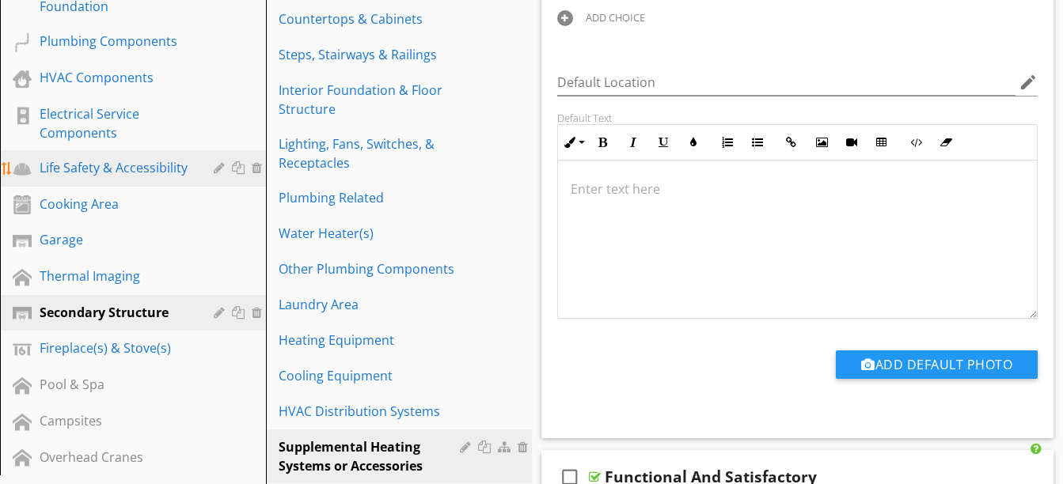
click at [157, 177] on div "Life Safety & Accessibility" at bounding box center [145, 168] width 211 height 21
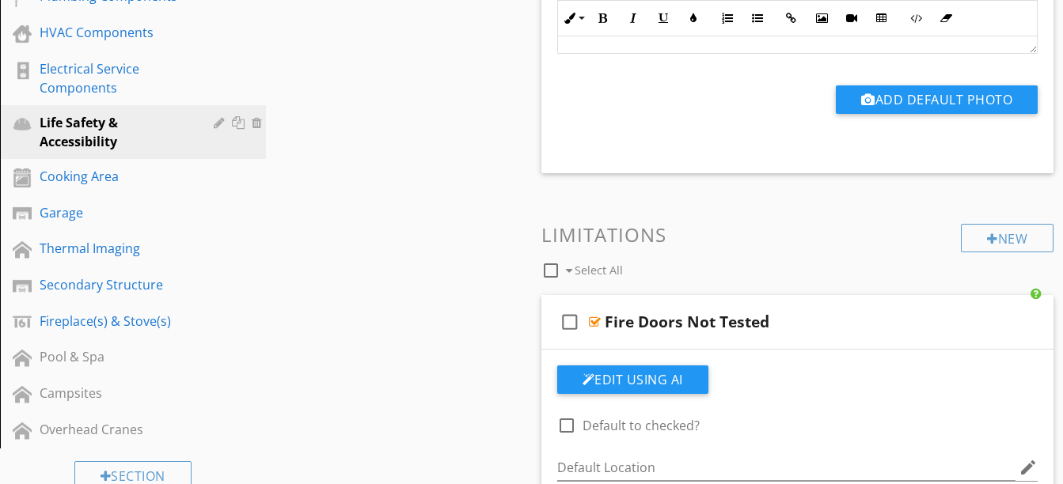
scroll to position [626, 0]
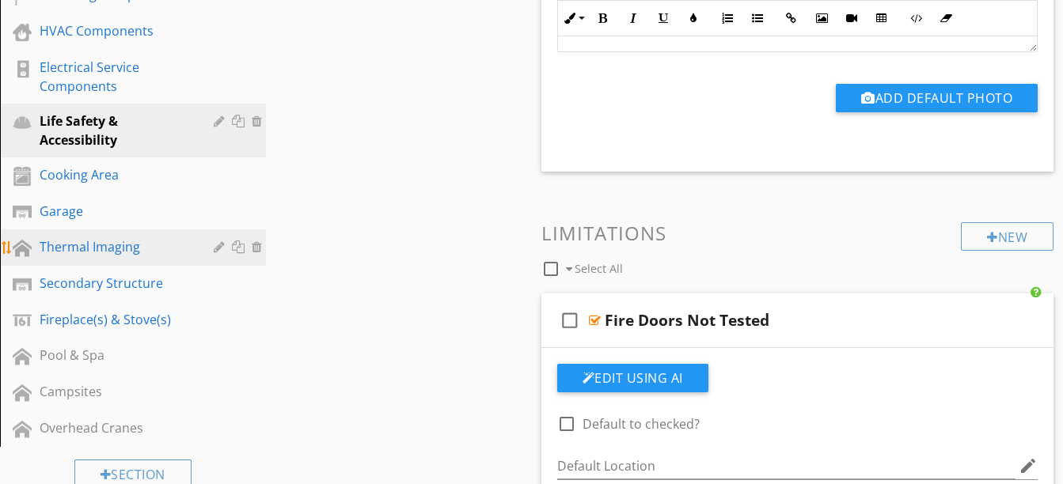
click at [117, 252] on div "Thermal Imaging" at bounding box center [115, 246] width 151 height 19
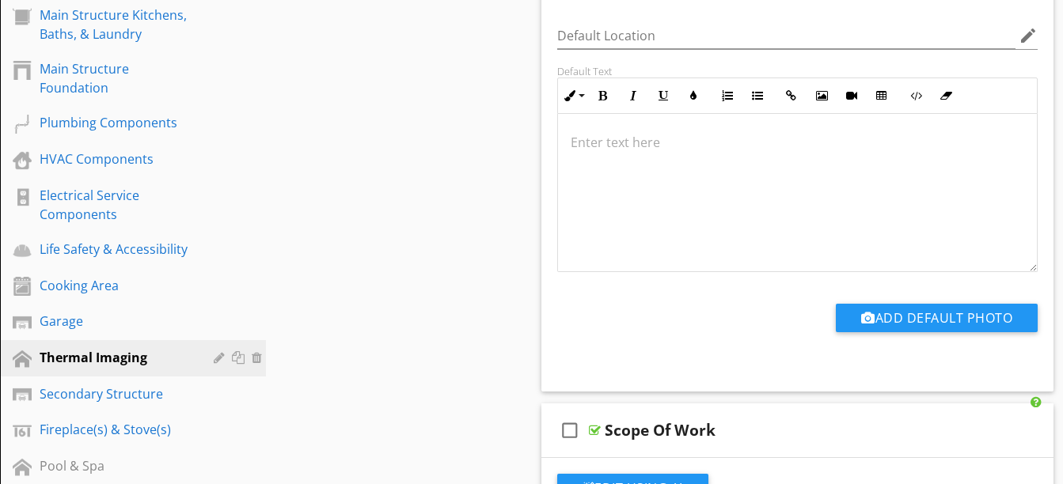
scroll to position [510, 0]
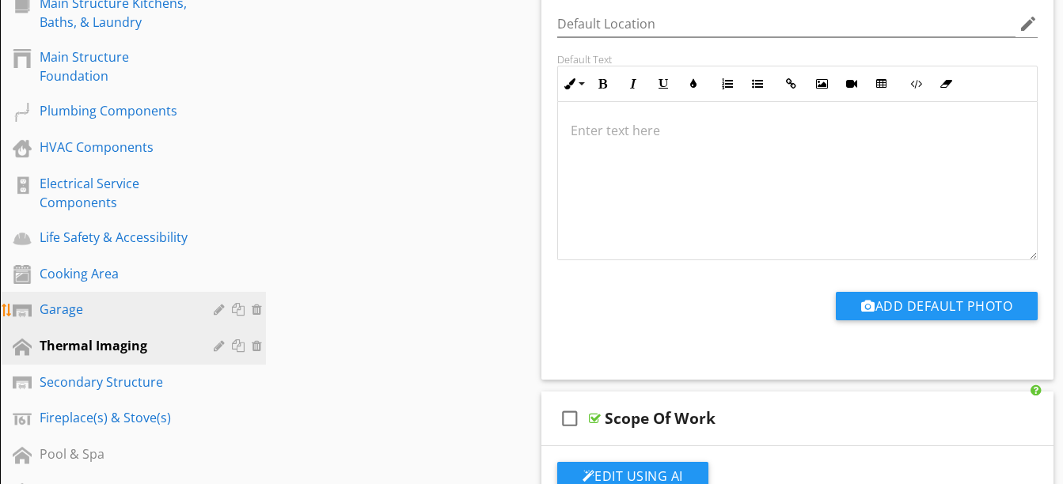
click at [95, 303] on div "Garage" at bounding box center [115, 309] width 151 height 19
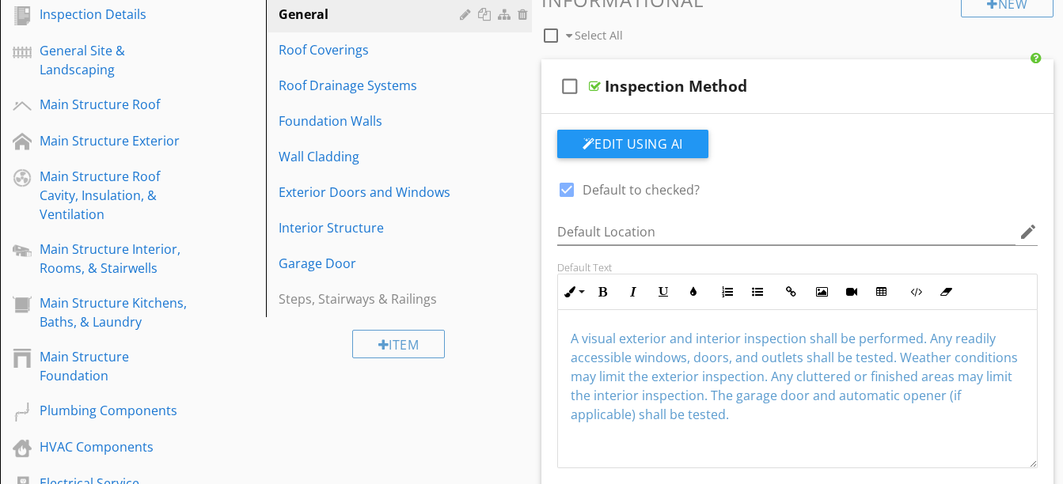
scroll to position [220, 0]
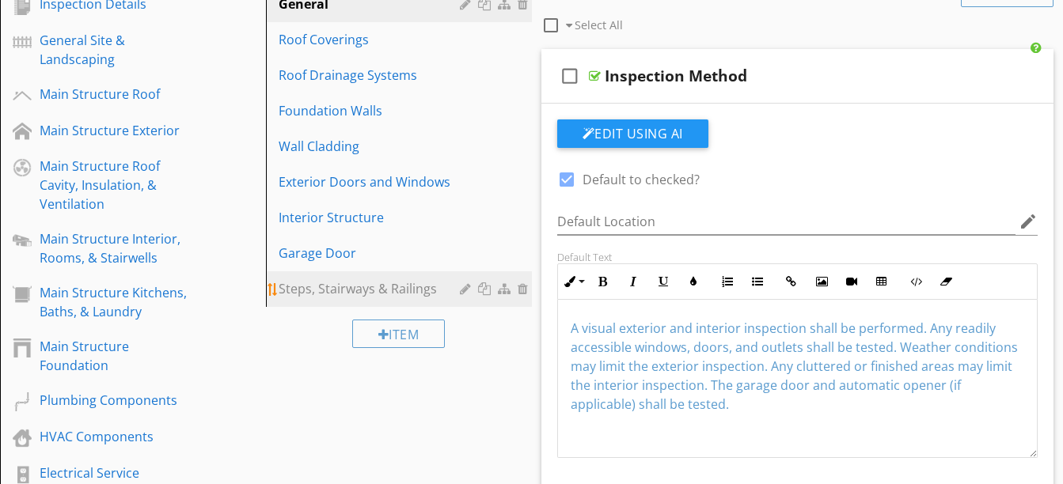
click at [315, 285] on div "Steps, Stairways & Railings" at bounding box center [372, 288] width 186 height 19
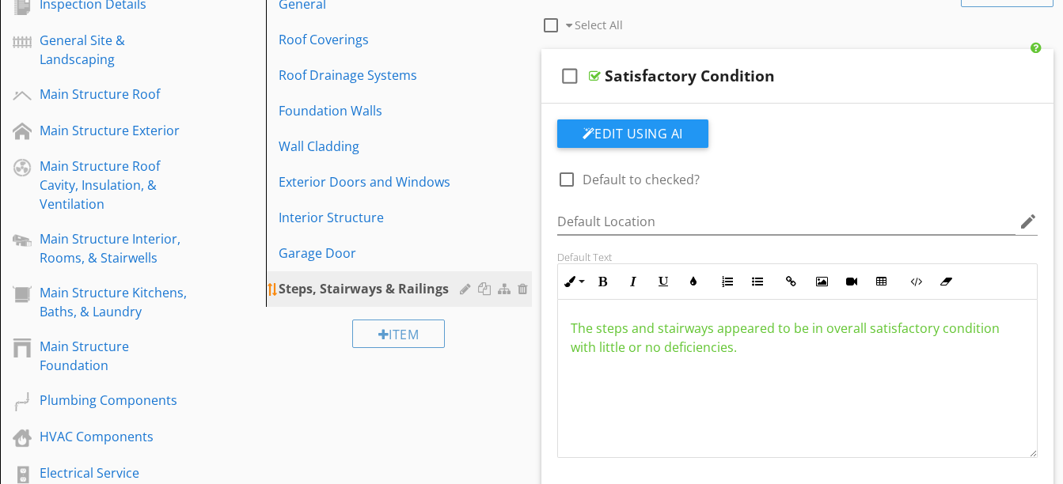
click at [468, 289] on div at bounding box center [467, 289] width 15 height 13
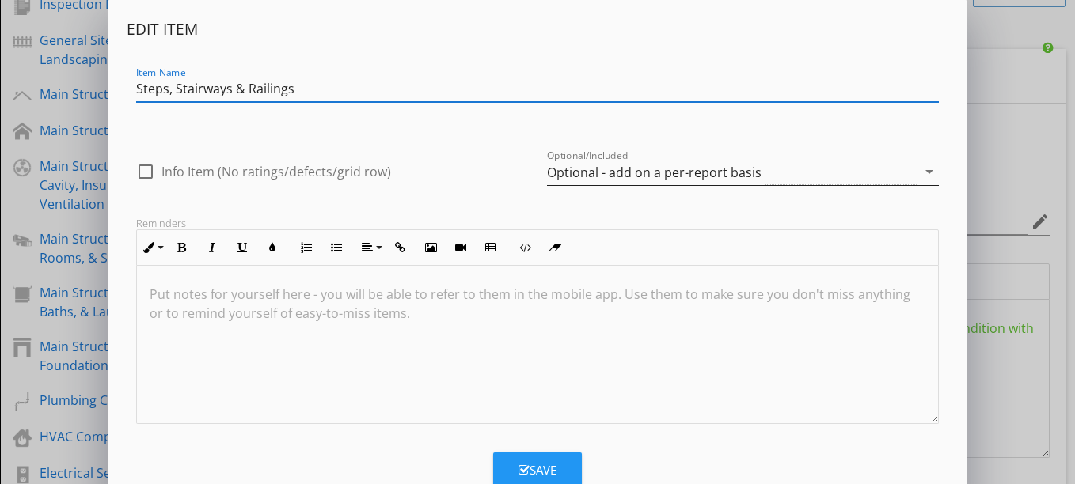
click at [581, 165] on div "Optional - add on a per-report basis" at bounding box center [654, 172] width 214 height 14
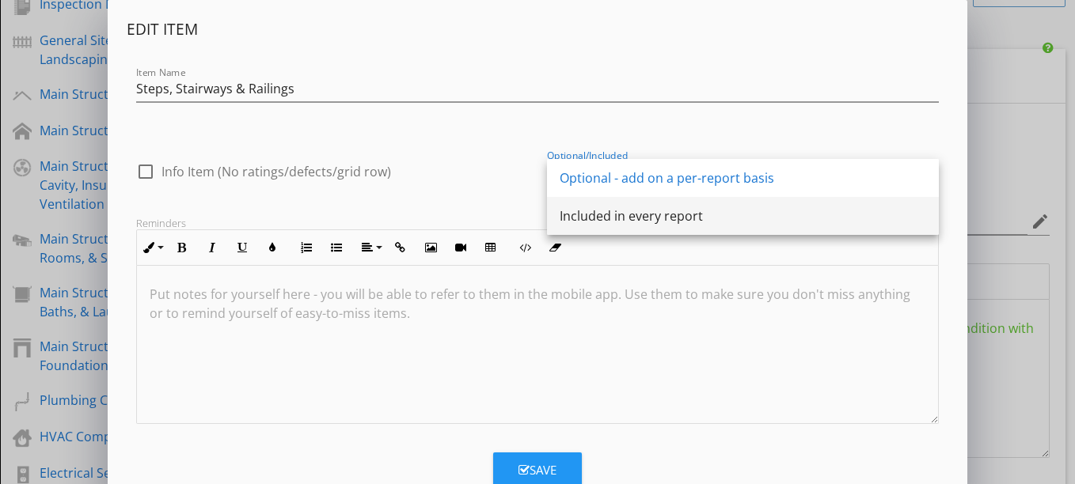
click at [587, 215] on div "Included in every report" at bounding box center [742, 216] width 366 height 19
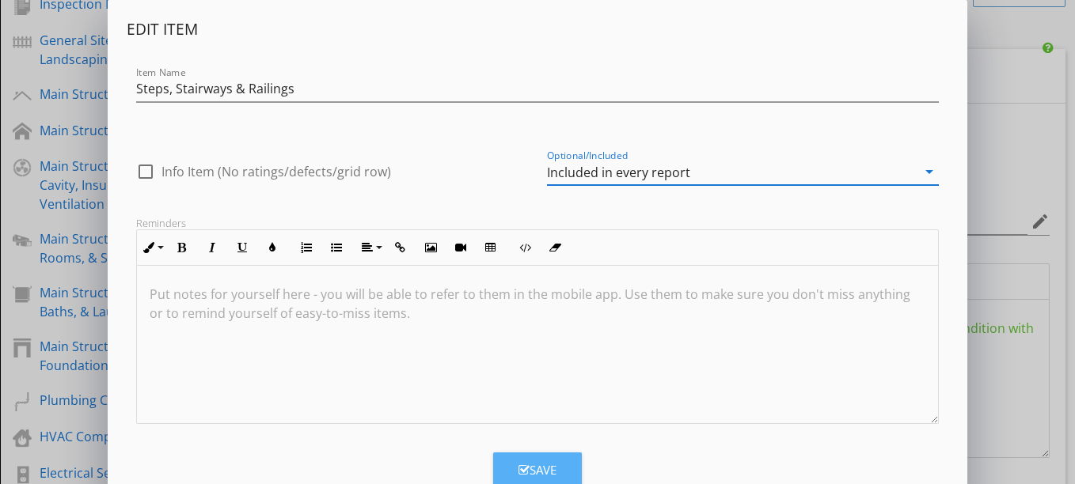
click at [548, 464] on div "Save" at bounding box center [537, 470] width 38 height 18
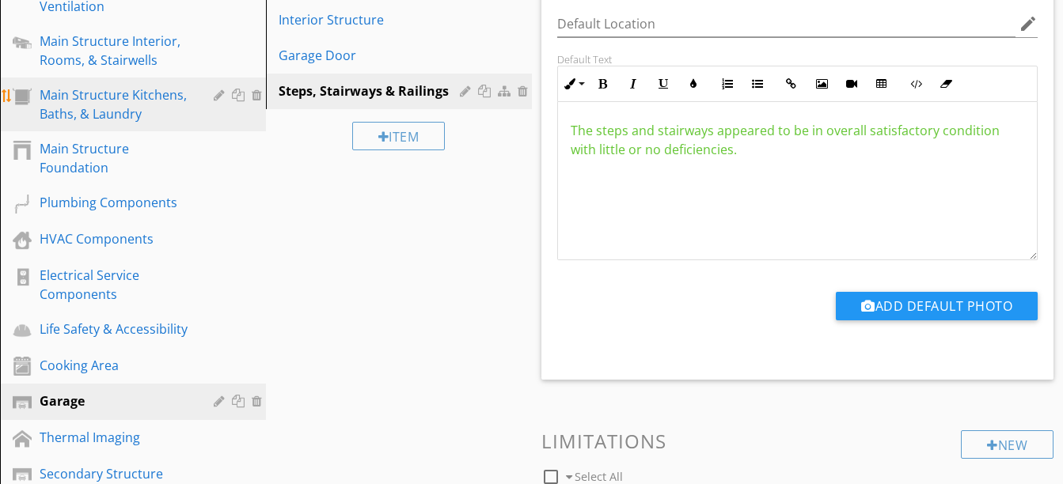
scroll to position [400, 0]
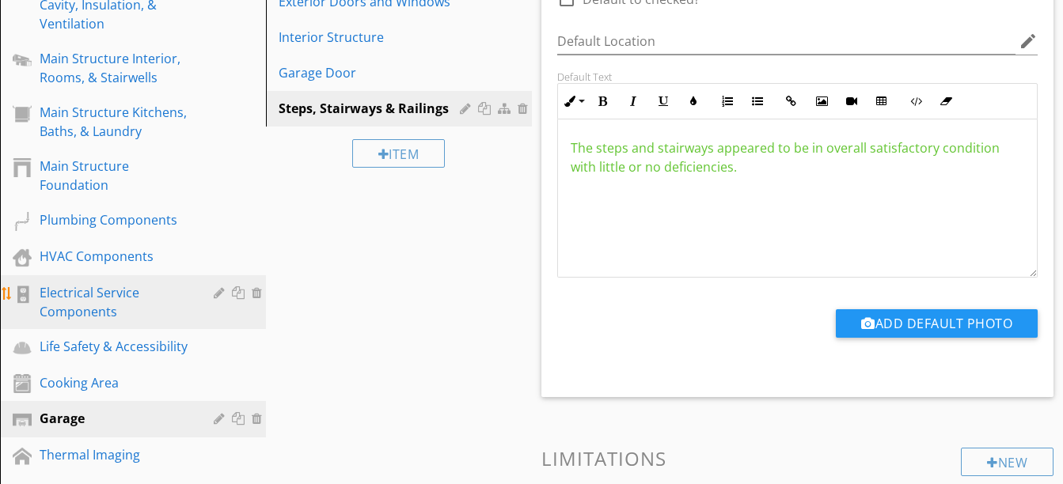
click at [133, 286] on div "Electrical Service Components" at bounding box center [115, 302] width 151 height 38
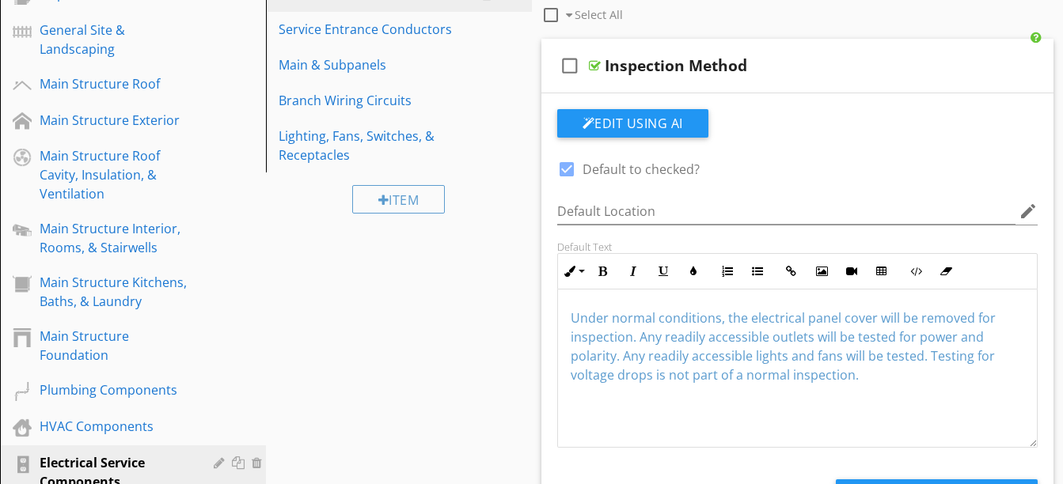
scroll to position [231, 0]
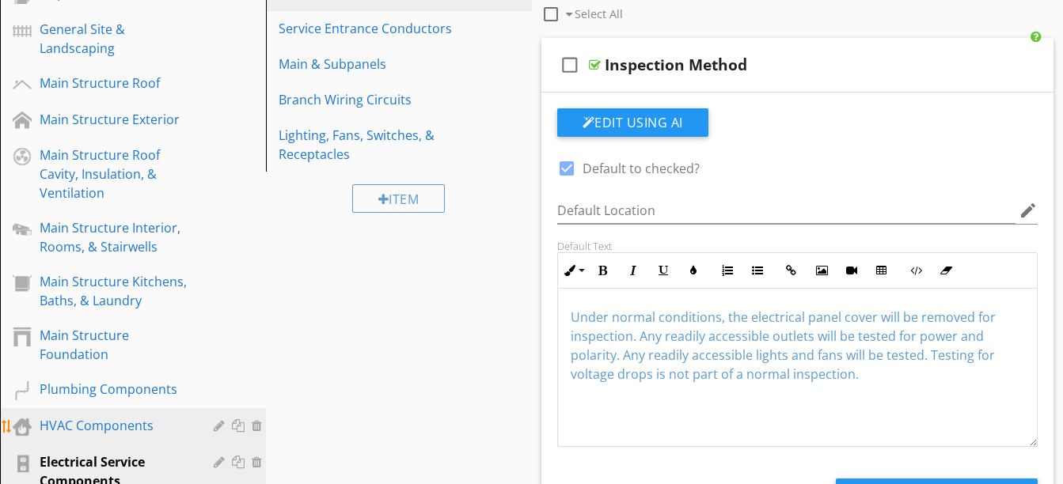
click at [48, 428] on div "HVAC Components" at bounding box center [115, 425] width 151 height 19
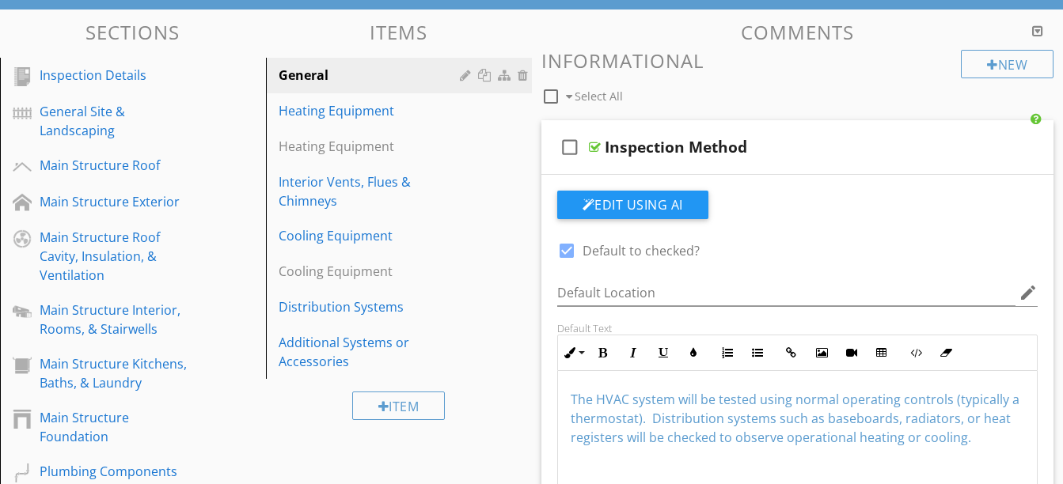
scroll to position [148, 0]
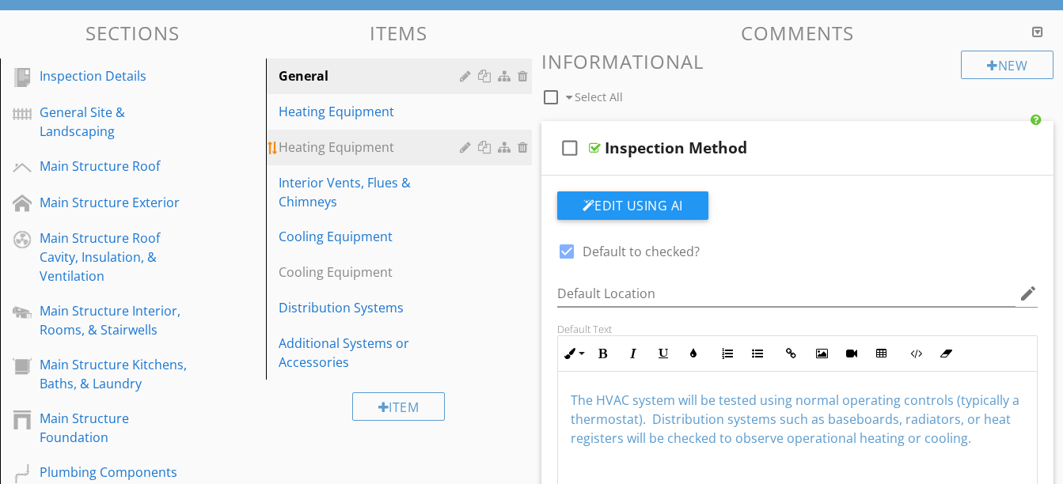
click at [352, 155] on div "Heating Equipment" at bounding box center [372, 147] width 186 height 19
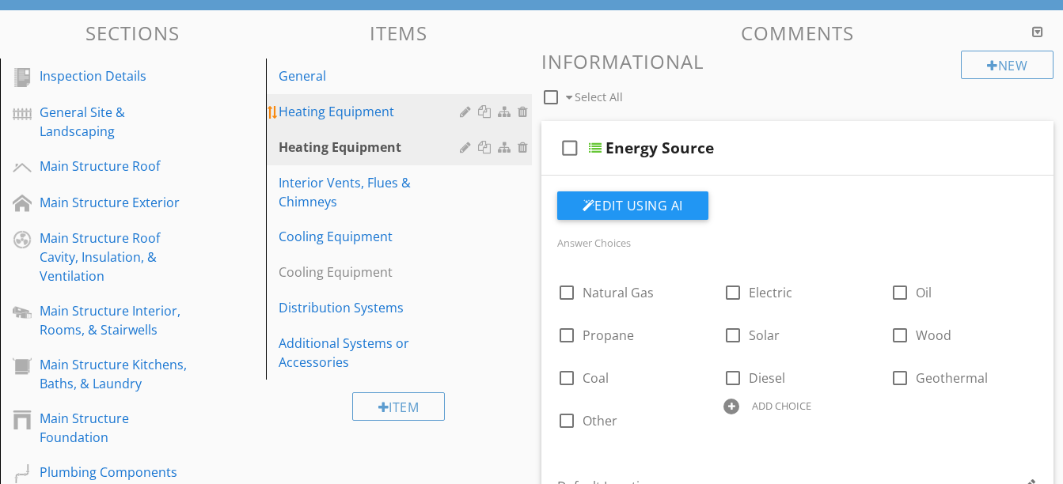
click at [376, 104] on div "Heating Equipment" at bounding box center [372, 111] width 186 height 19
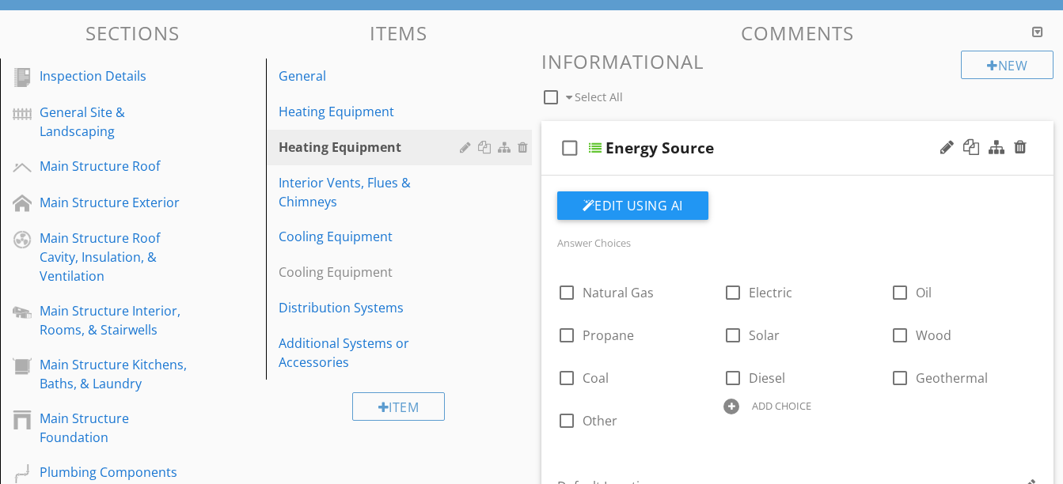
type textarea "<p><span style="color: rgb(229, 227, 24);">The unit should be cleaned and servi…"
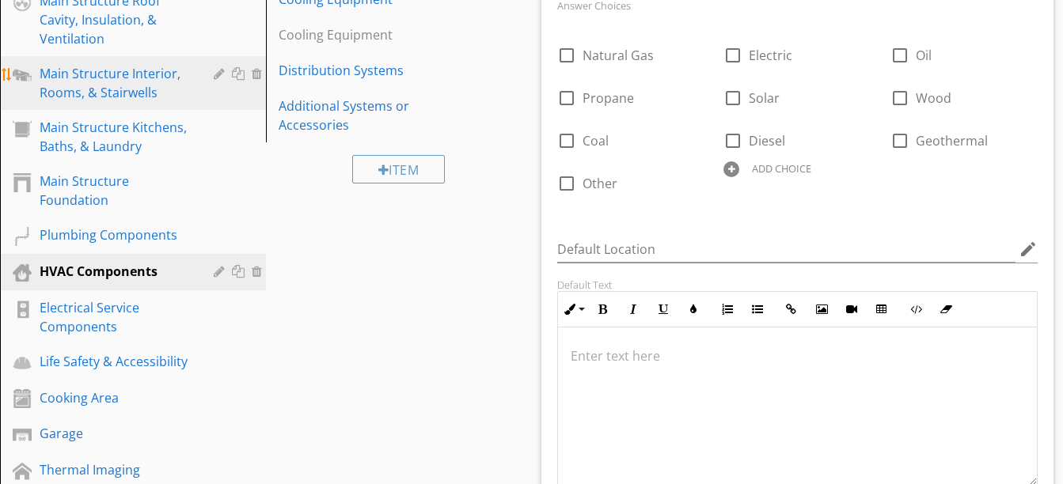
scroll to position [386, 0]
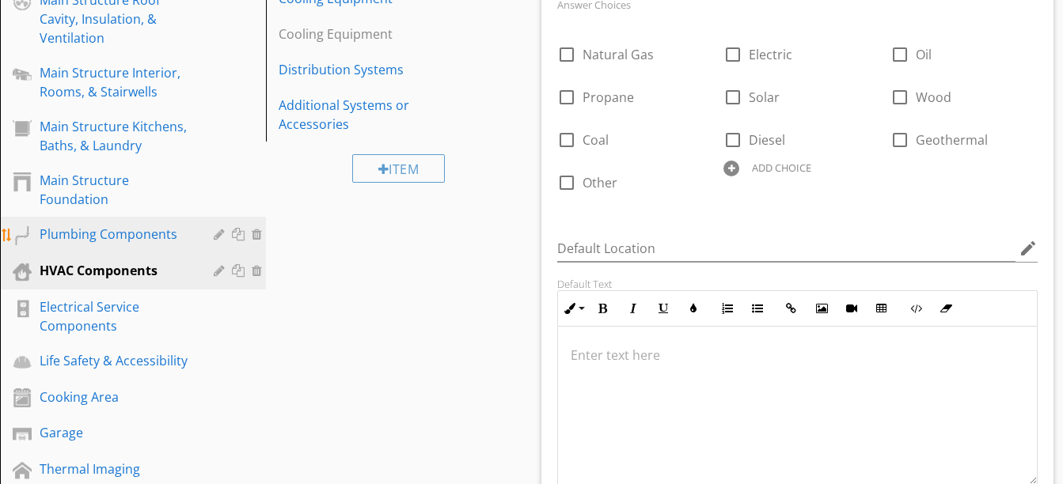
click at [144, 242] on div "Plumbing Components" at bounding box center [115, 234] width 151 height 19
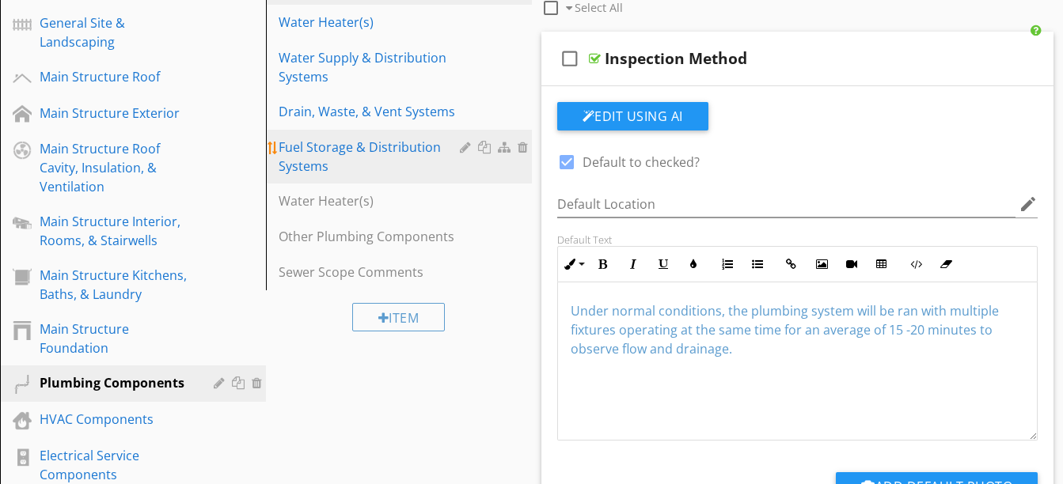
scroll to position [238, 0]
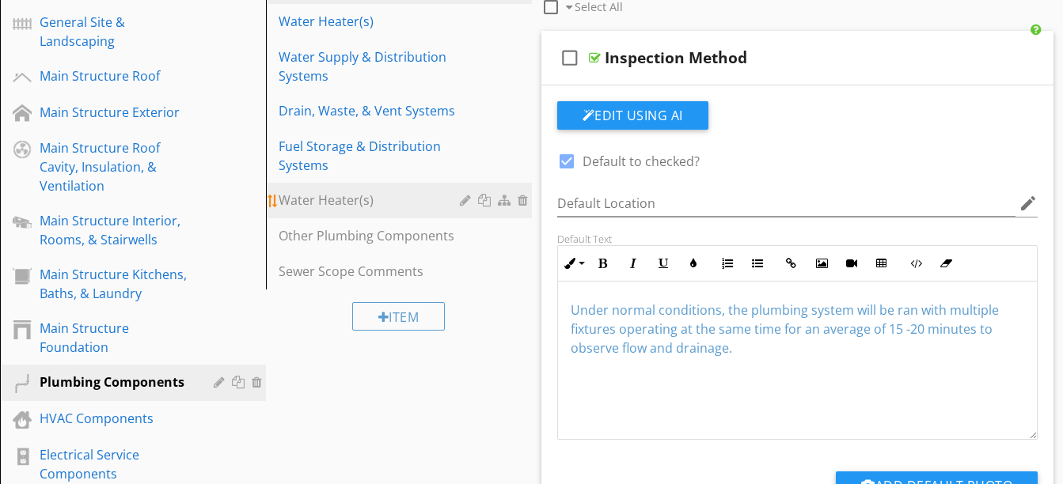
click at [471, 196] on div at bounding box center [467, 200] width 15 height 13
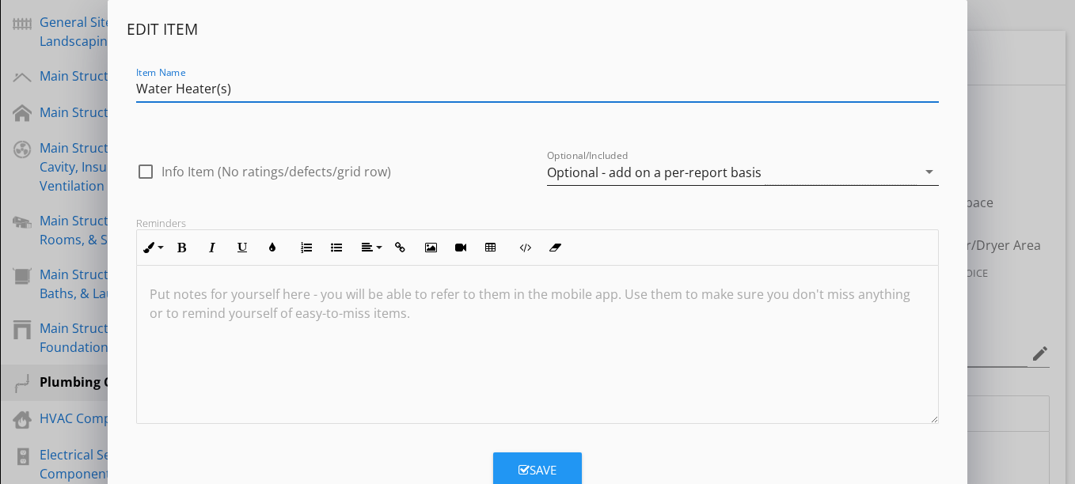
click at [573, 173] on div "Optional - add on a per-report basis" at bounding box center [654, 172] width 214 height 14
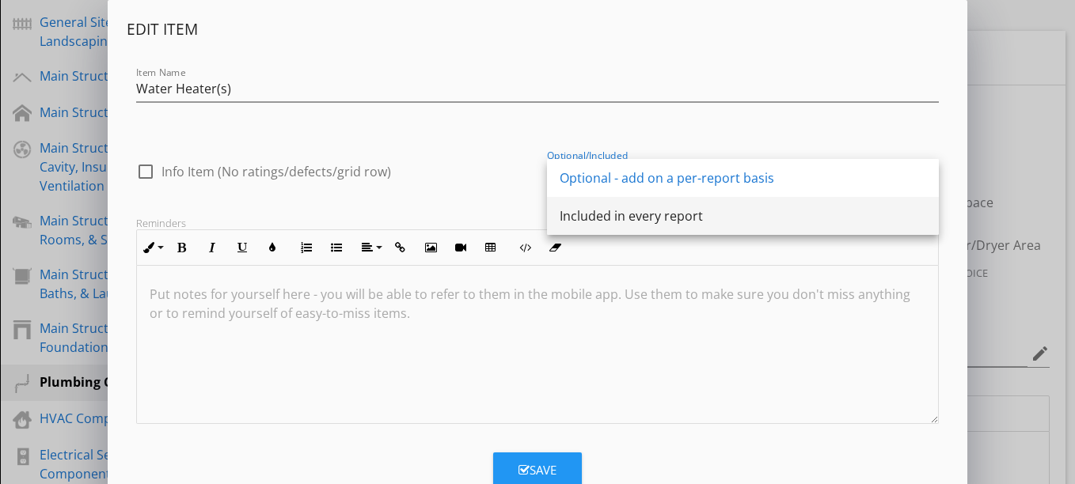
click at [577, 218] on div "Included in every report" at bounding box center [742, 216] width 366 height 19
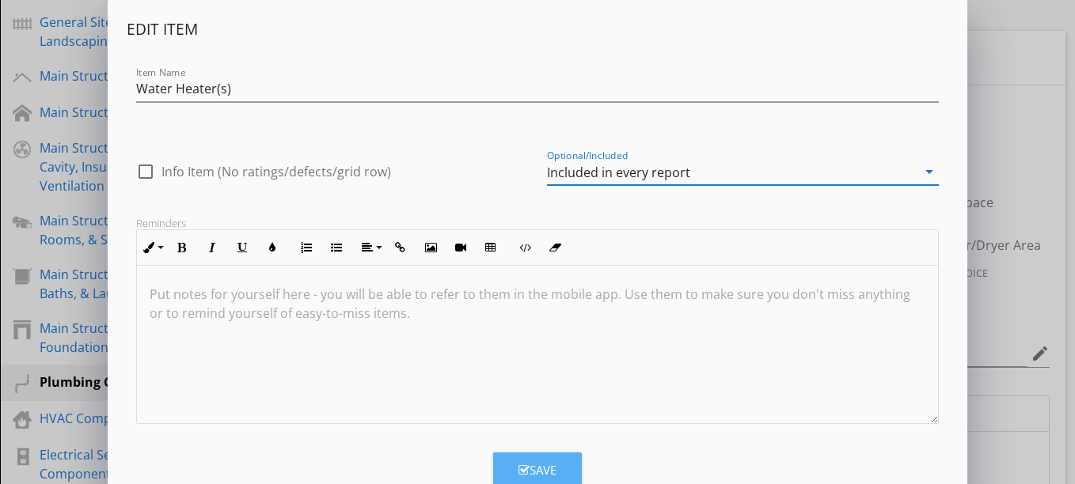
click at [544, 465] on div "Save" at bounding box center [537, 470] width 38 height 18
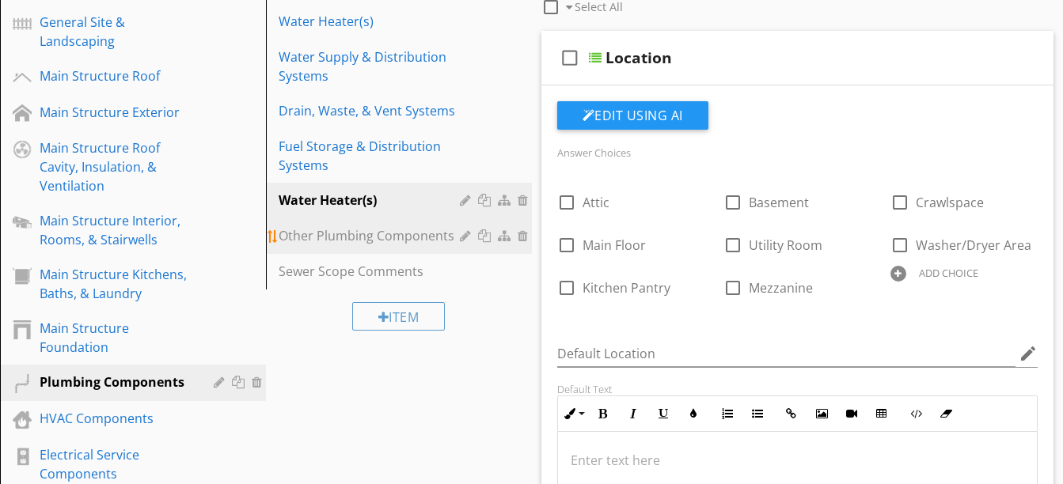
click at [464, 238] on div at bounding box center [467, 235] width 15 height 13
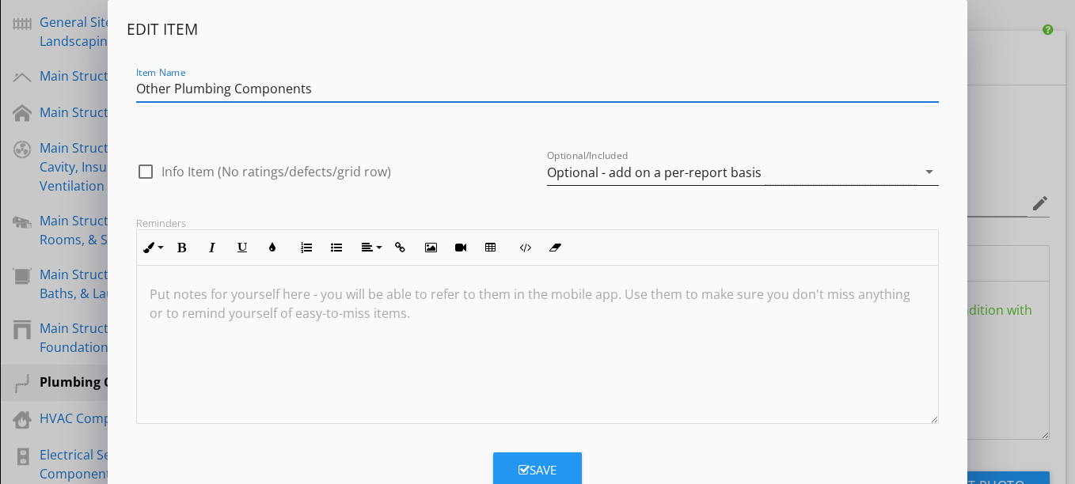
click at [596, 171] on div "Optional - add on a per-report basis" at bounding box center [654, 172] width 214 height 14
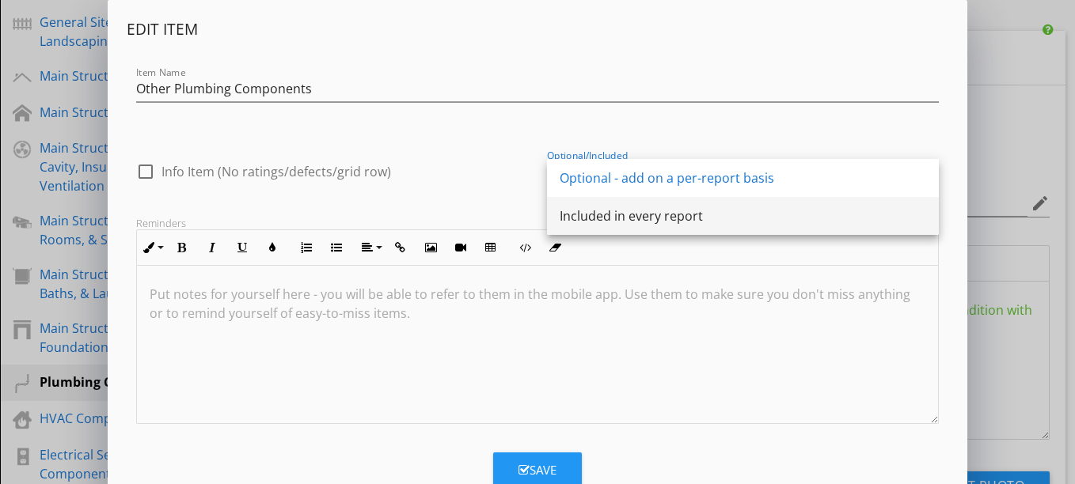
click at [596, 209] on div "Included in every report" at bounding box center [742, 216] width 366 height 19
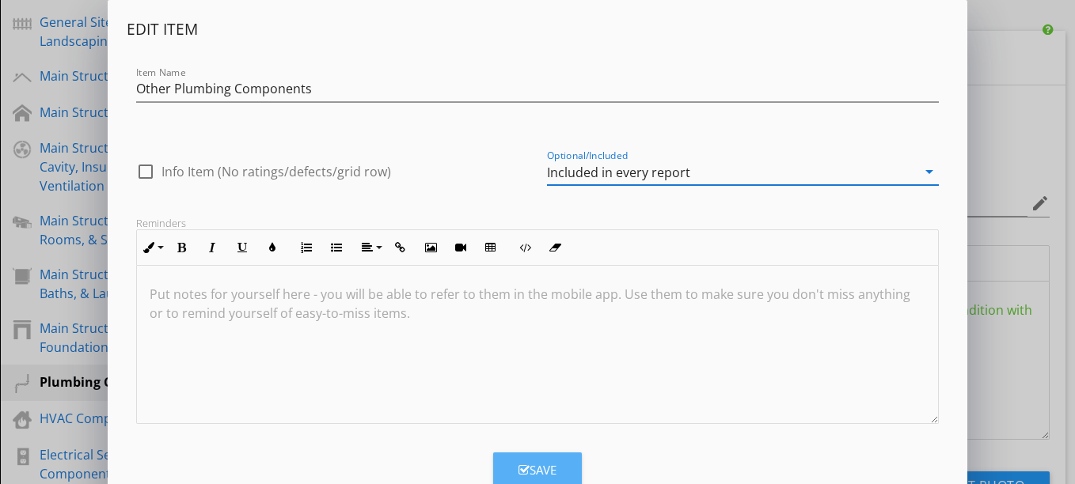
click at [518, 470] on icon "button" at bounding box center [523, 471] width 11 height 12
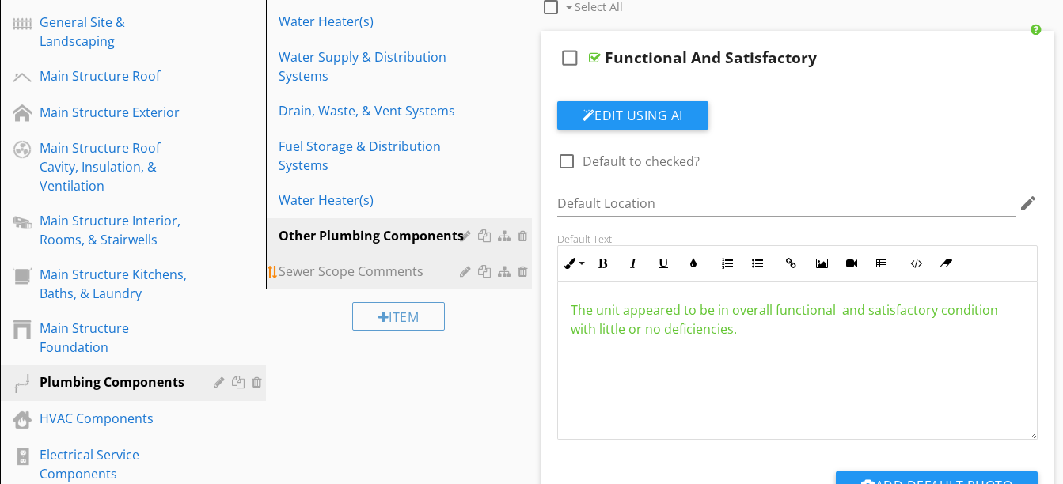
click at [468, 271] on div at bounding box center [467, 271] width 15 height 13
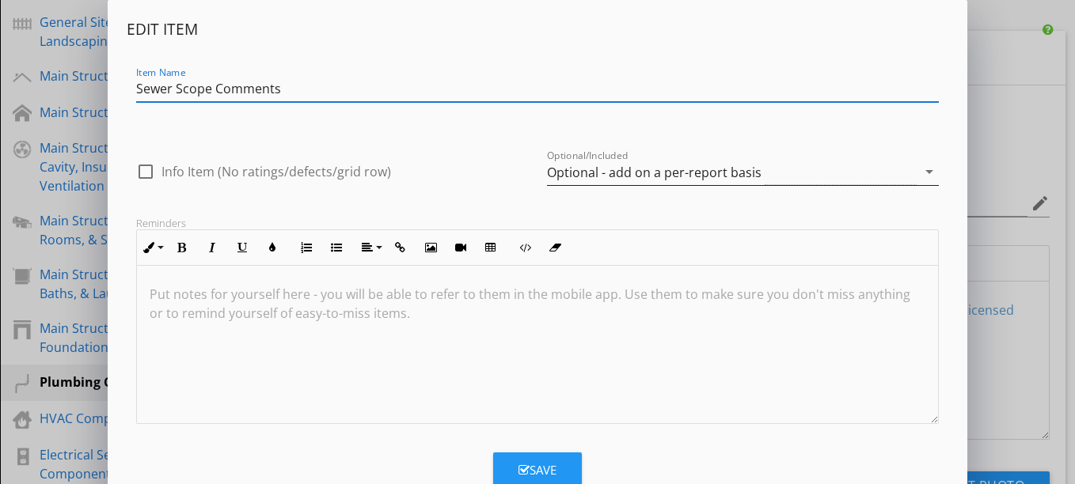
click at [621, 167] on div "Optional - add on a per-report basis" at bounding box center [654, 172] width 214 height 14
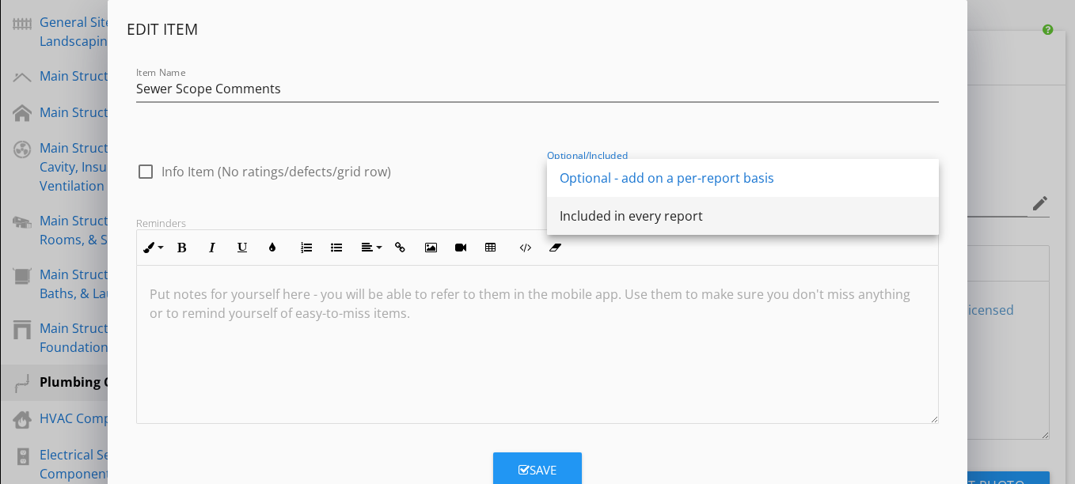
click at [613, 209] on div "Included in every report" at bounding box center [742, 216] width 366 height 19
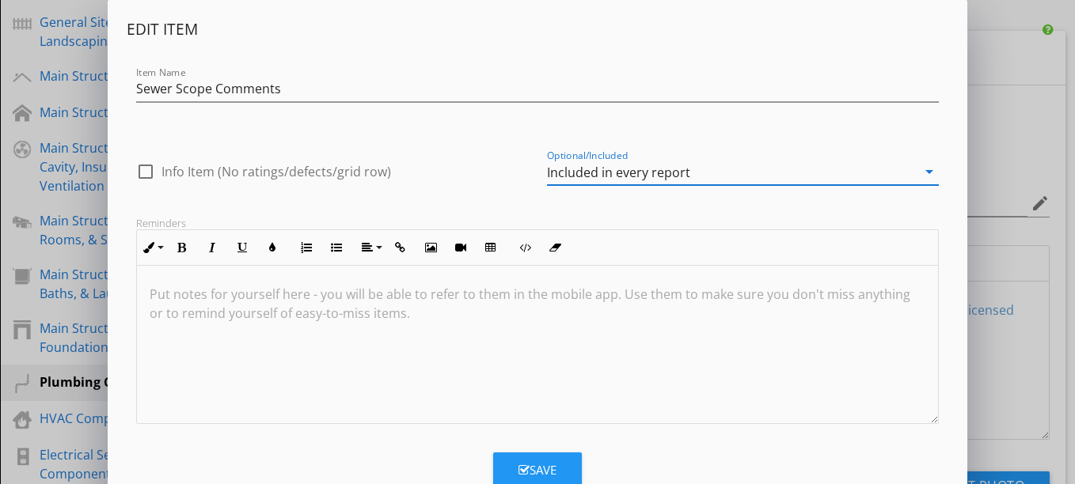
click at [532, 460] on button "Save" at bounding box center [537, 470] width 89 height 35
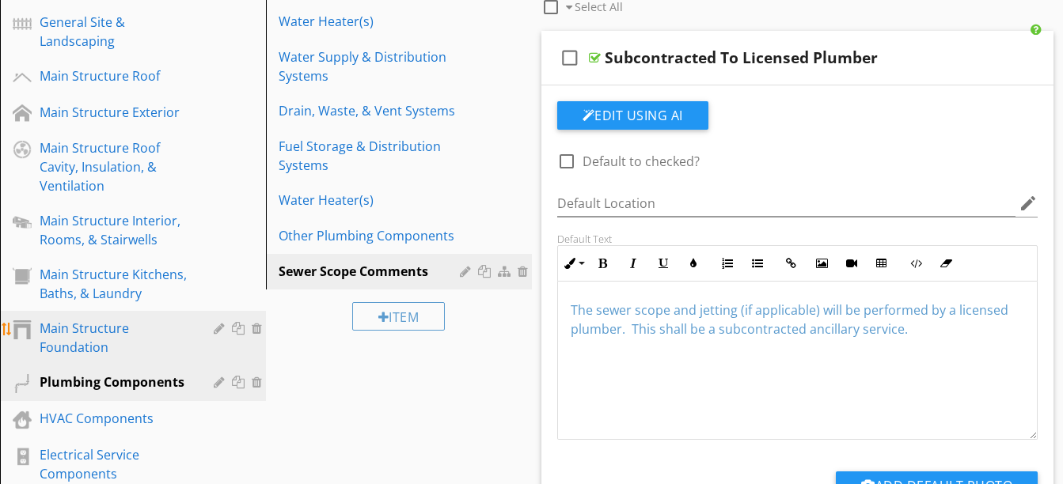
click at [123, 331] on div "Main Structure Foundation" at bounding box center [115, 338] width 151 height 38
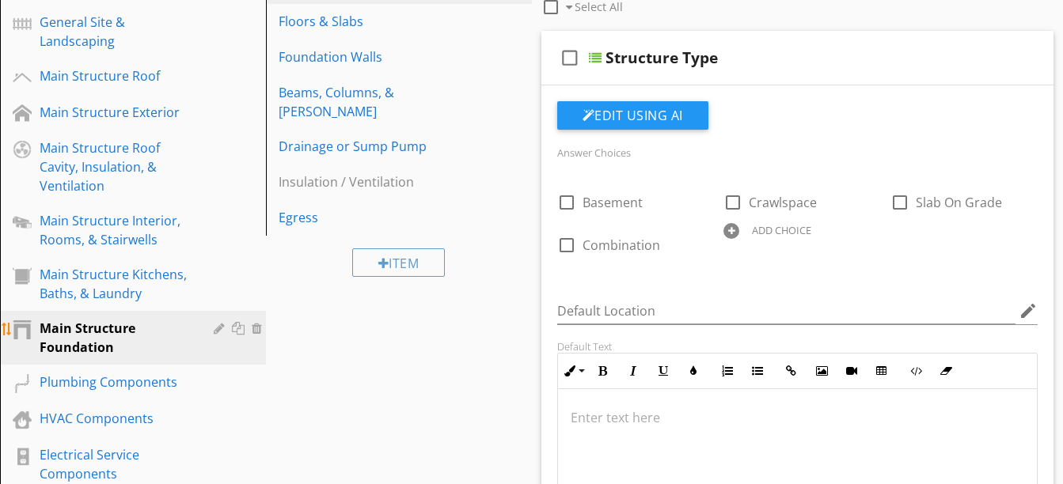
click at [136, 317] on link "Main Structure Foundation" at bounding box center [135, 338] width 261 height 54
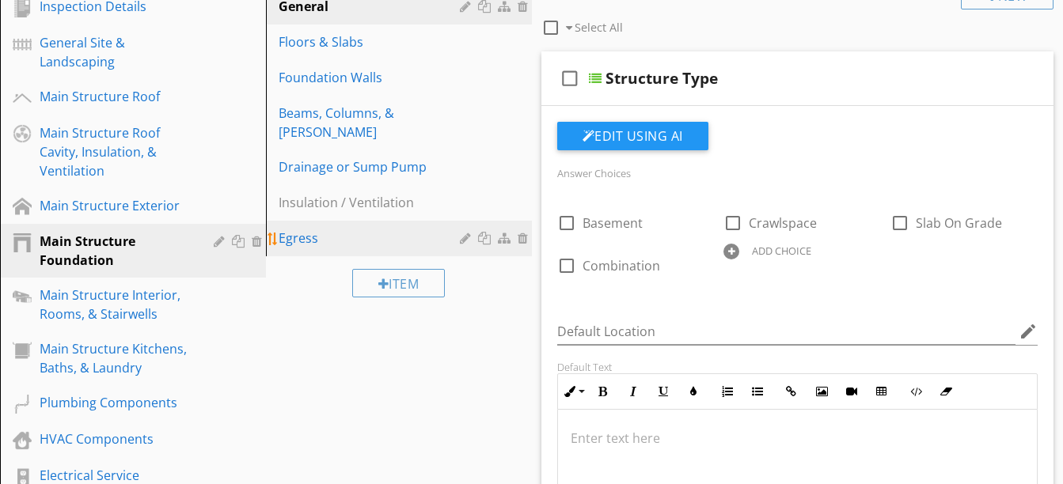
scroll to position [220, 0]
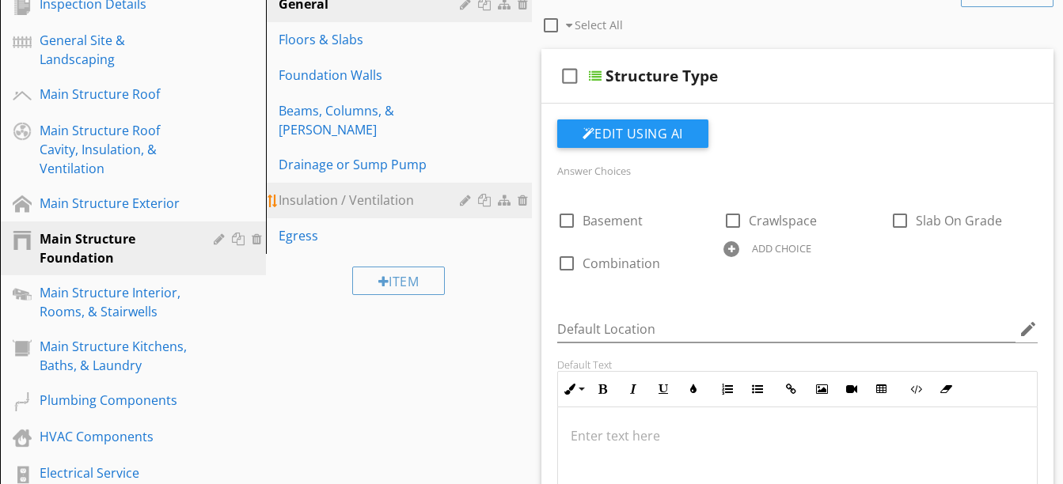
click at [461, 194] on div at bounding box center [467, 200] width 15 height 13
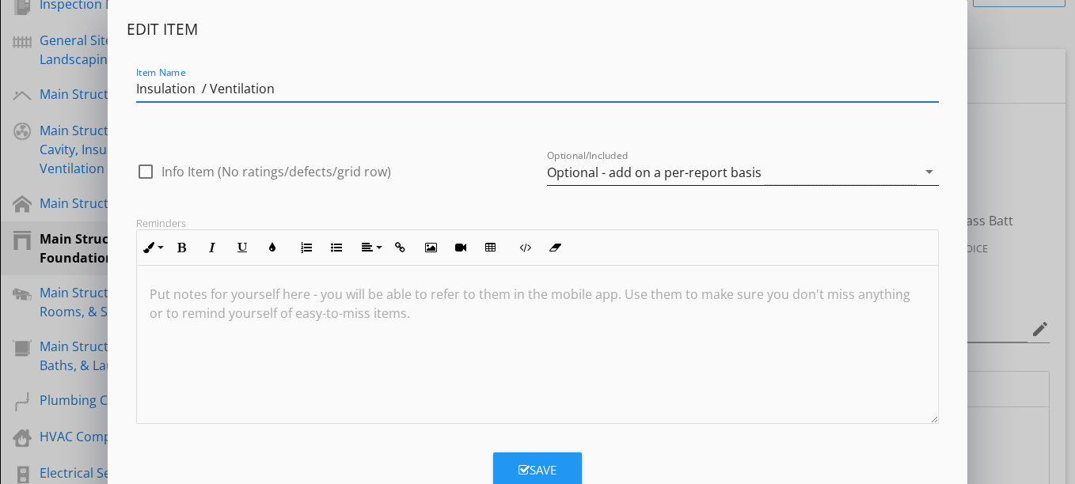
click at [575, 167] on div "Optional - add on a per-report basis" at bounding box center [654, 172] width 214 height 14
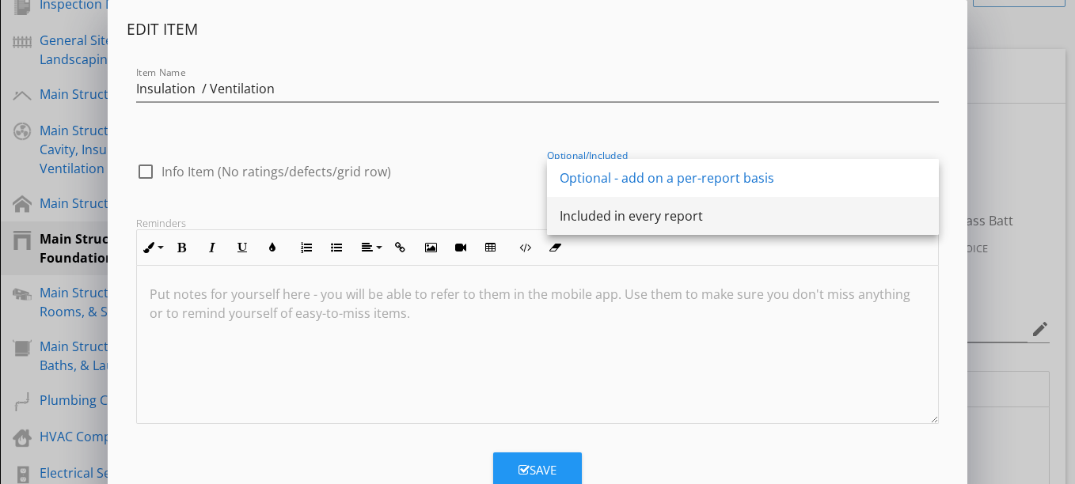
click at [585, 208] on div "Included in every report" at bounding box center [742, 216] width 366 height 19
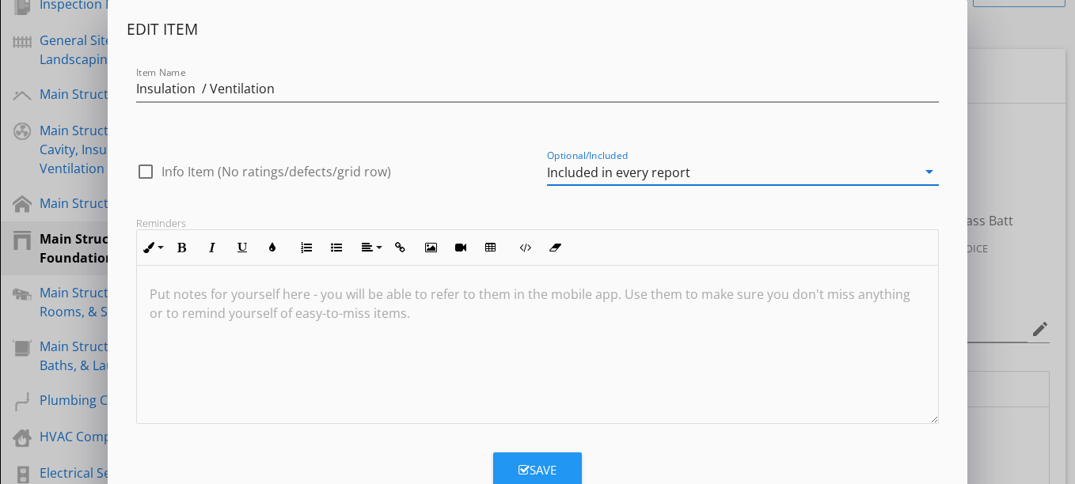
click at [548, 461] on div "Save" at bounding box center [537, 470] width 38 height 18
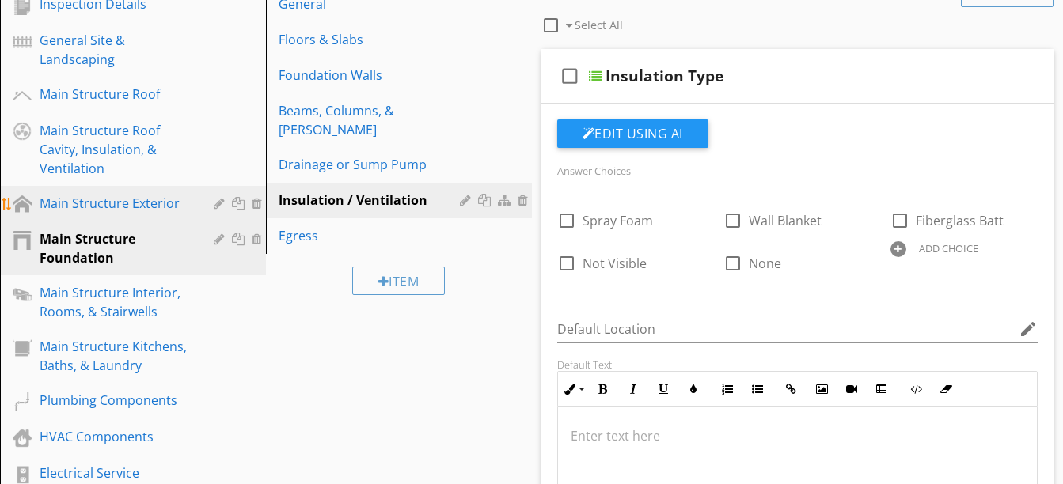
click at [181, 210] on div "Main Structure Exterior" at bounding box center [115, 203] width 151 height 19
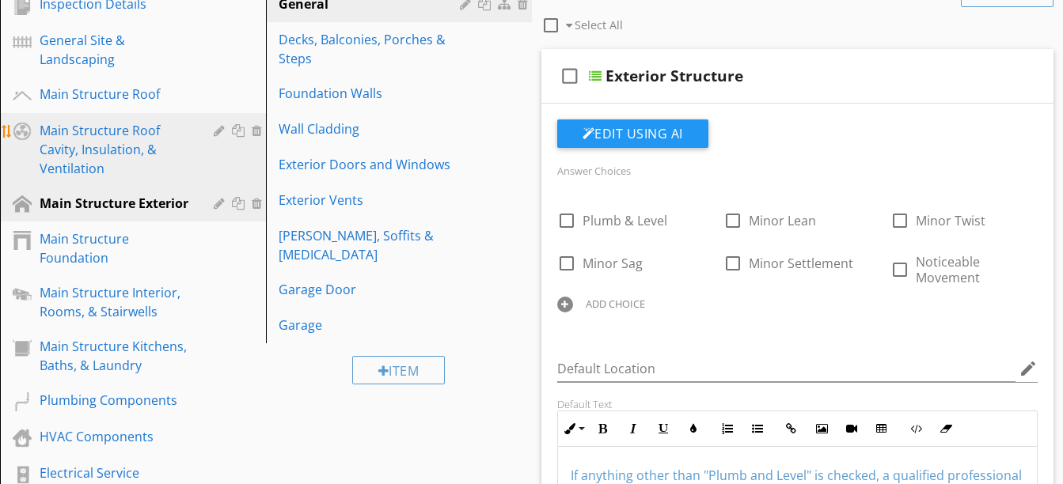
click at [136, 165] on div "Main Structure Roof Cavity, Insulation, & Ventilation" at bounding box center [115, 149] width 151 height 57
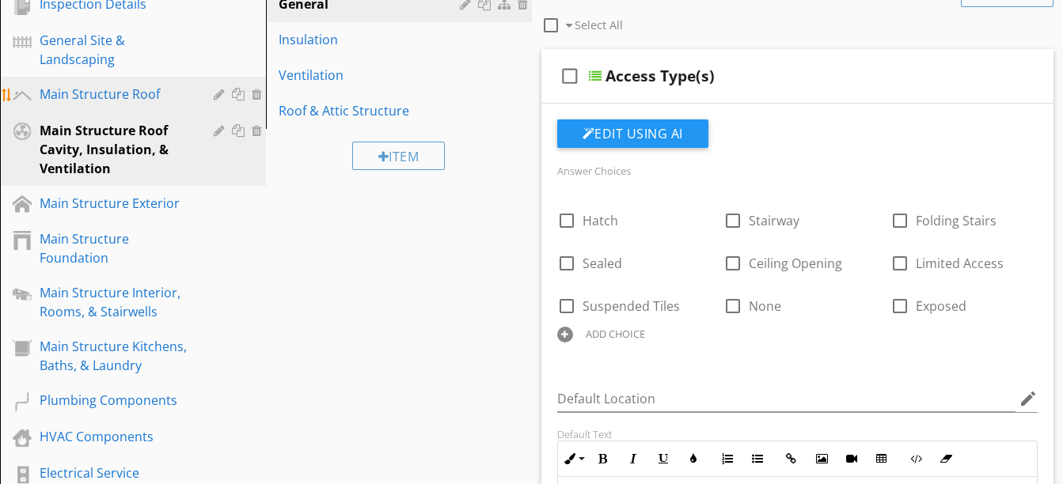
click at [102, 99] on div "Main Structure Roof" at bounding box center [115, 94] width 151 height 19
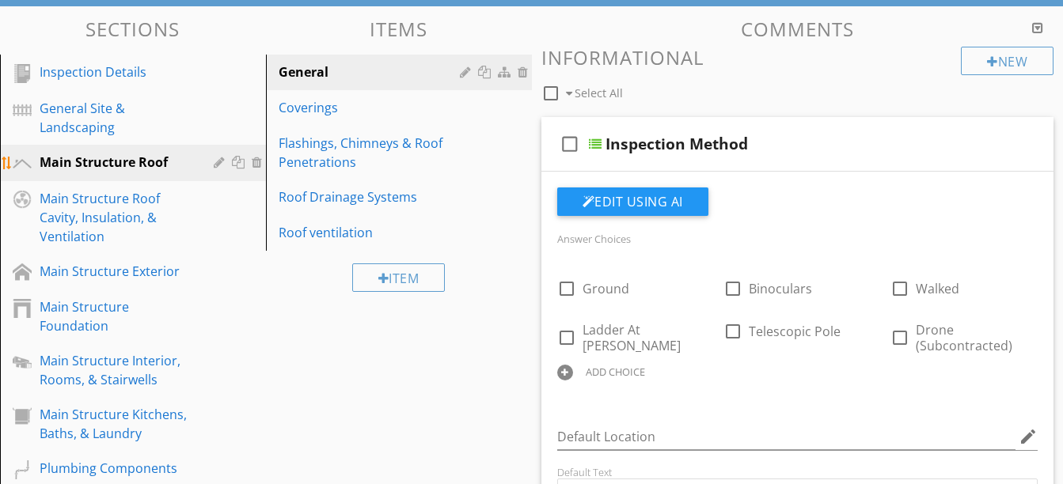
scroll to position [150, 0]
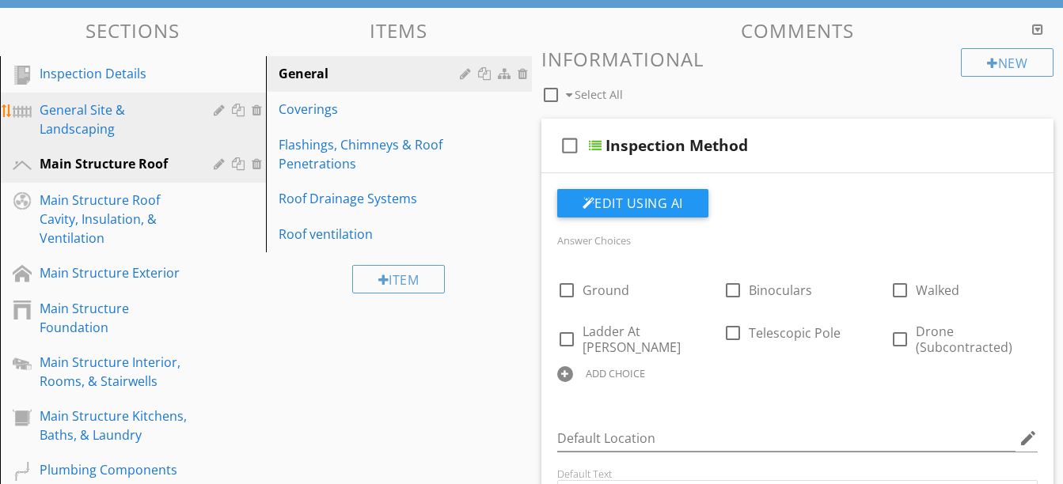
click at [96, 119] on div "General Site & Landscaping" at bounding box center [115, 120] width 151 height 38
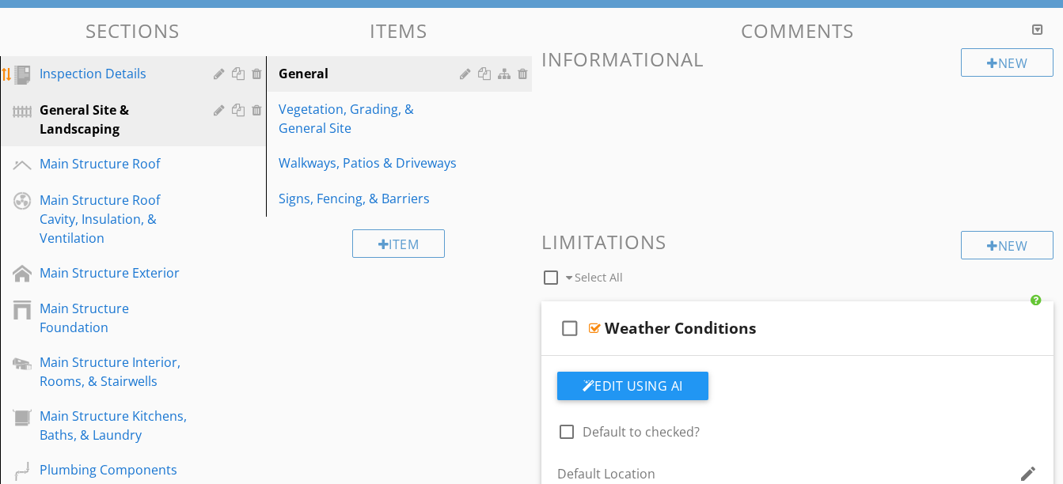
click at [94, 83] on div "Inspection Details" at bounding box center [115, 73] width 151 height 19
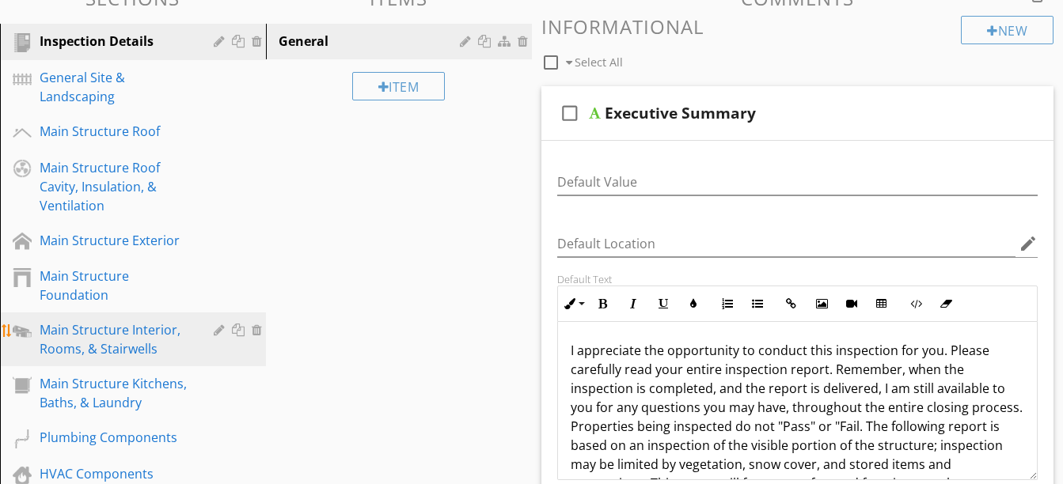
scroll to position [0, 0]
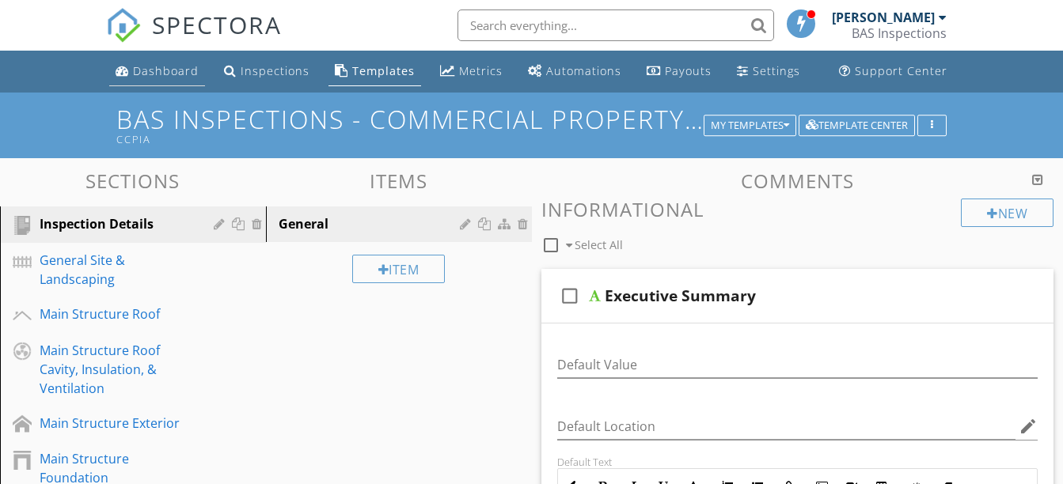
click at [180, 73] on div "Dashboard" at bounding box center [166, 70] width 66 height 15
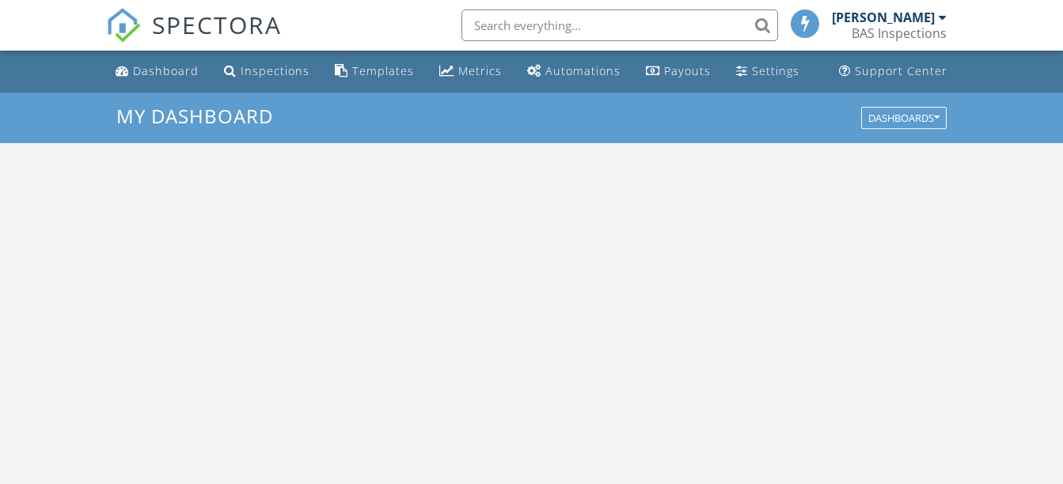
scroll to position [1465, 1087]
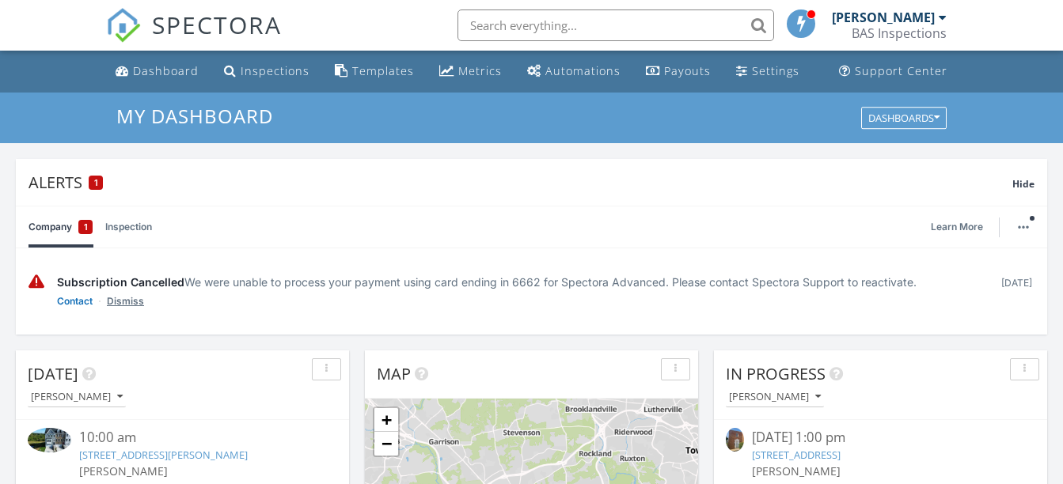
click at [136, 298] on link "Dismiss" at bounding box center [125, 302] width 37 height 16
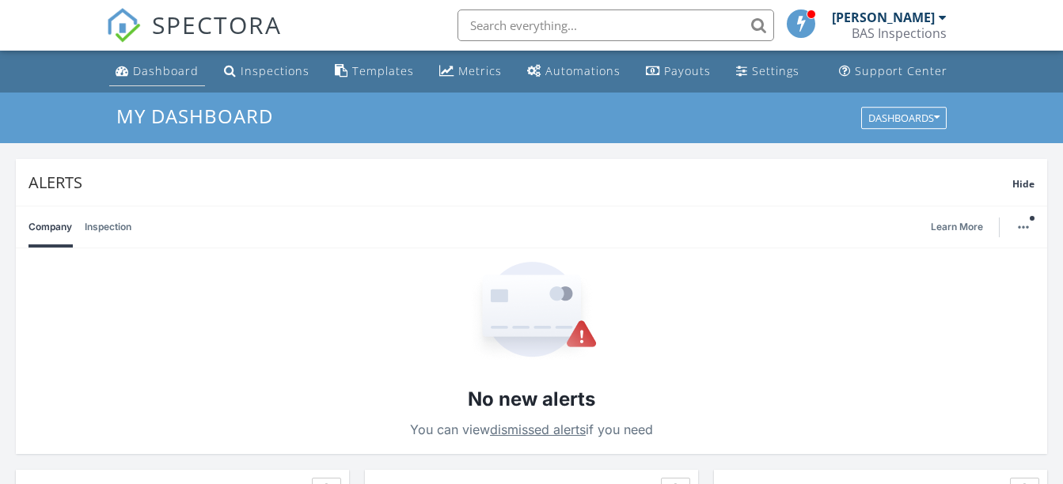
click at [158, 74] on div "Dashboard" at bounding box center [166, 70] width 66 height 15
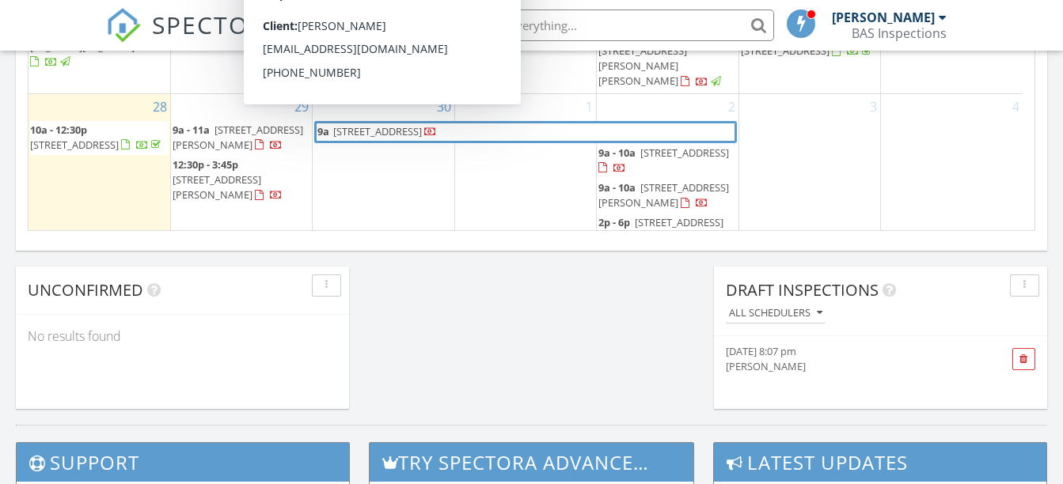
scroll to position [1223, 0]
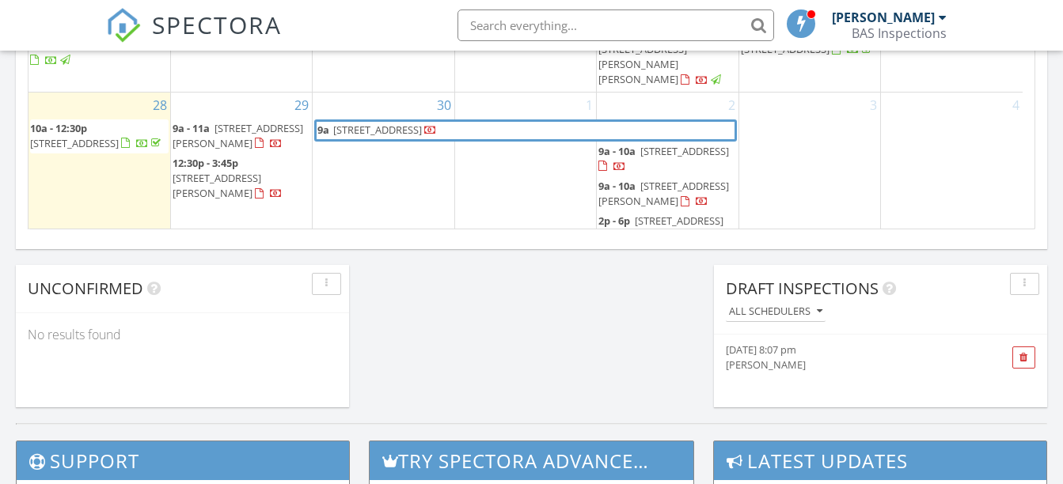
click at [565, 122] on span "[STREET_ADDRESS]" at bounding box center [532, 130] width 401 height 17
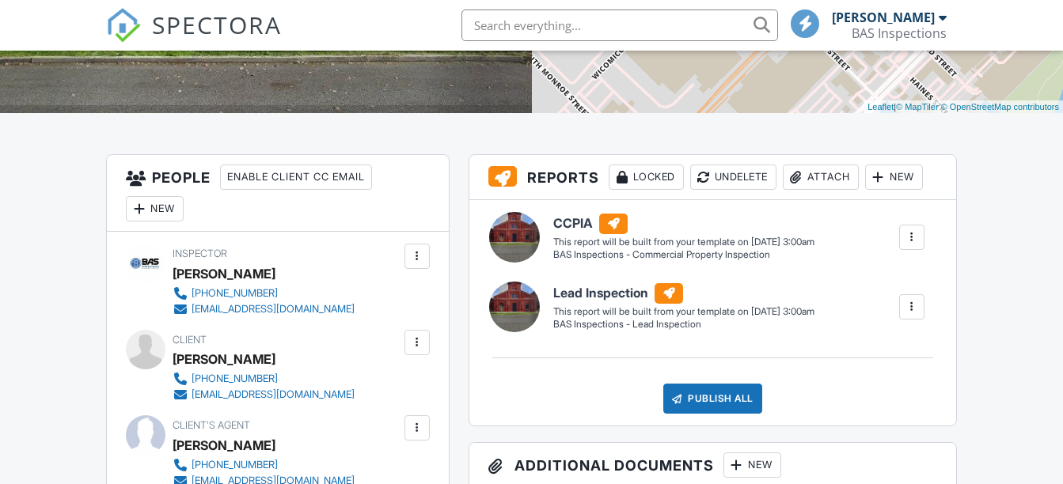
click at [903, 176] on div "New" at bounding box center [894, 177] width 58 height 25
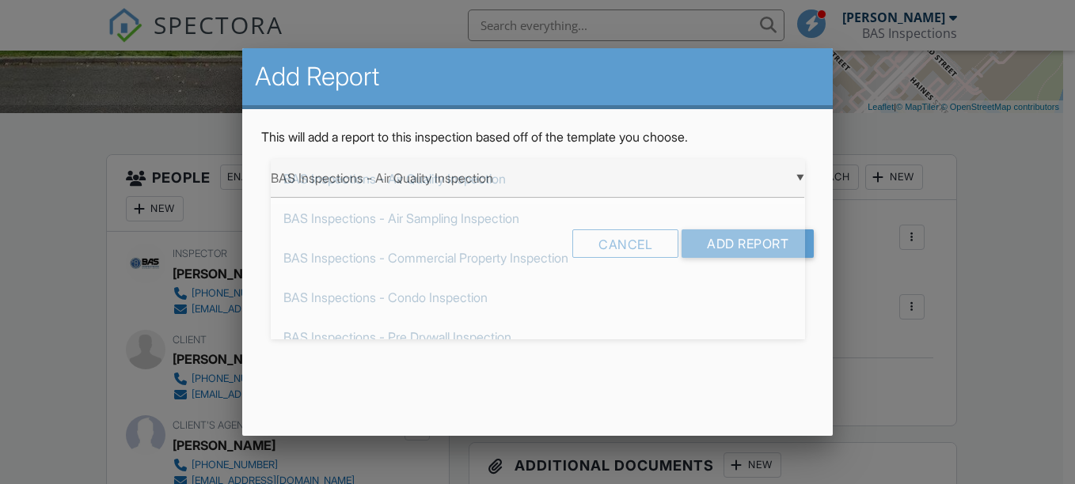
click at [704, 184] on div "▼ BAS Inspections - Air Quality Inspection BAS Inspections - Air Quality Inspec…" at bounding box center [538, 178] width 534 height 39
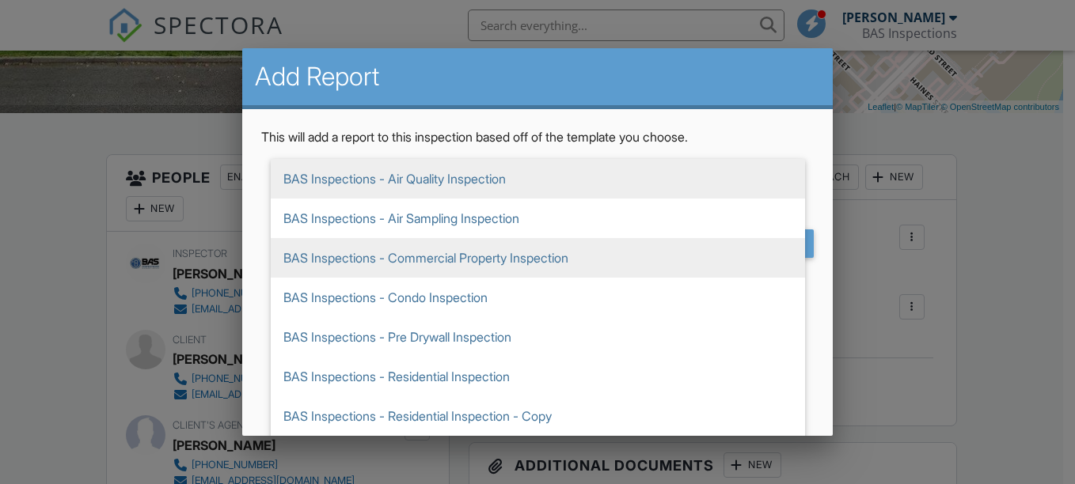
click at [633, 260] on span "BAS Inspections - Commercial Property Inspection" at bounding box center [538, 258] width 534 height 40
type input "BAS Inspections - Commercial Property Inspection"
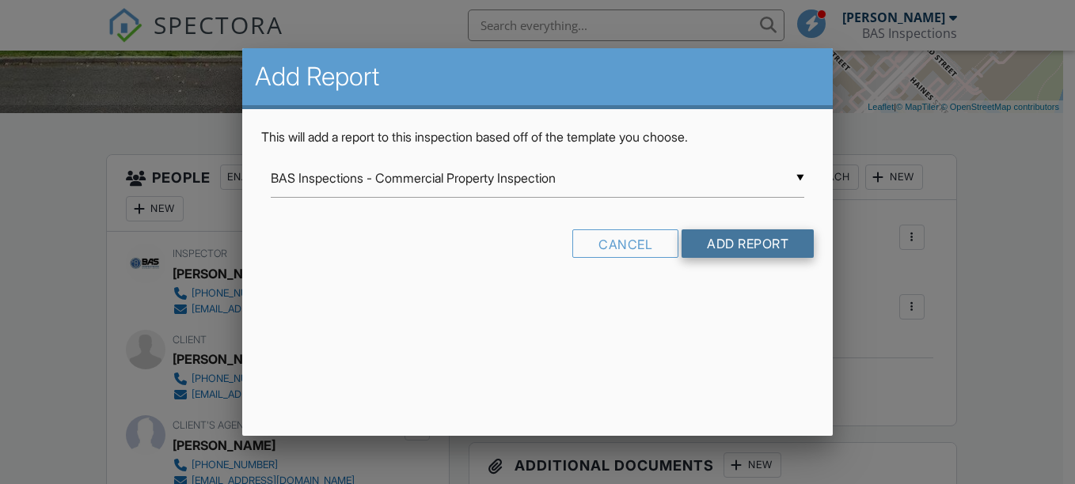
click at [712, 244] on input "Add Report" at bounding box center [747, 243] width 132 height 28
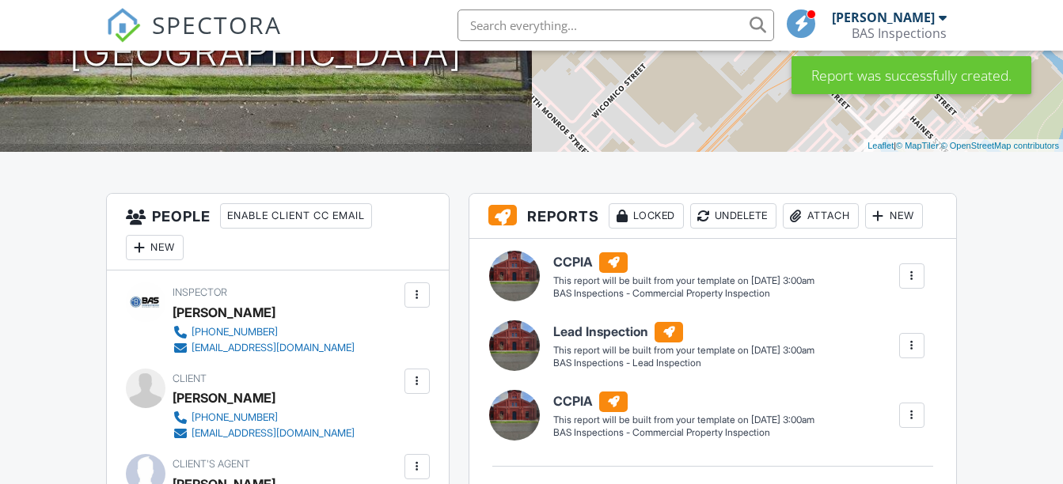
scroll to position [271, 0]
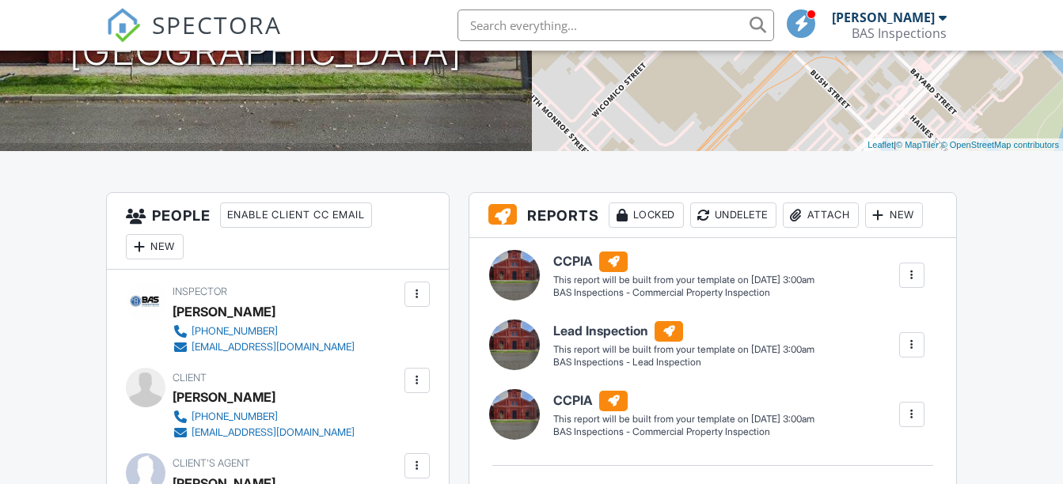
click at [912, 409] on div at bounding box center [912, 415] width 16 height 16
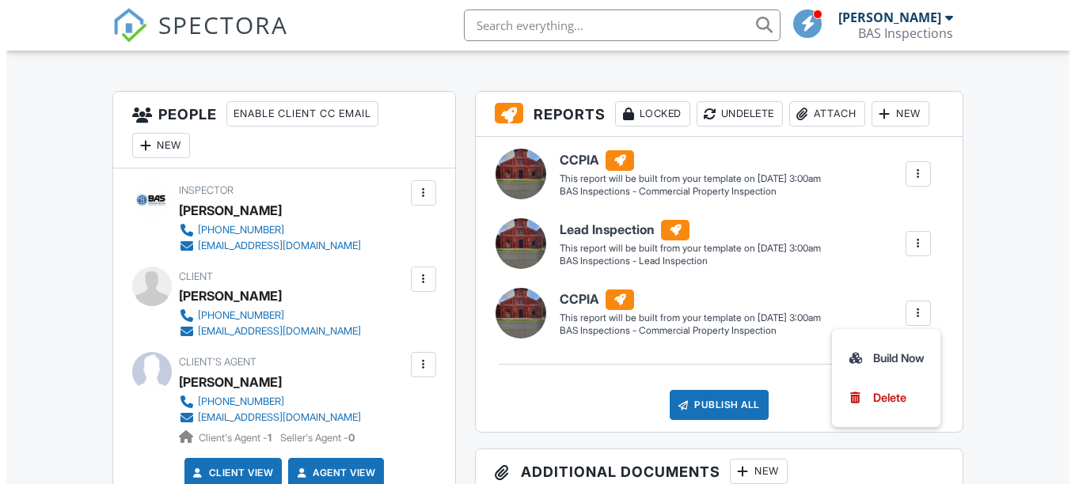
scroll to position [374, 0]
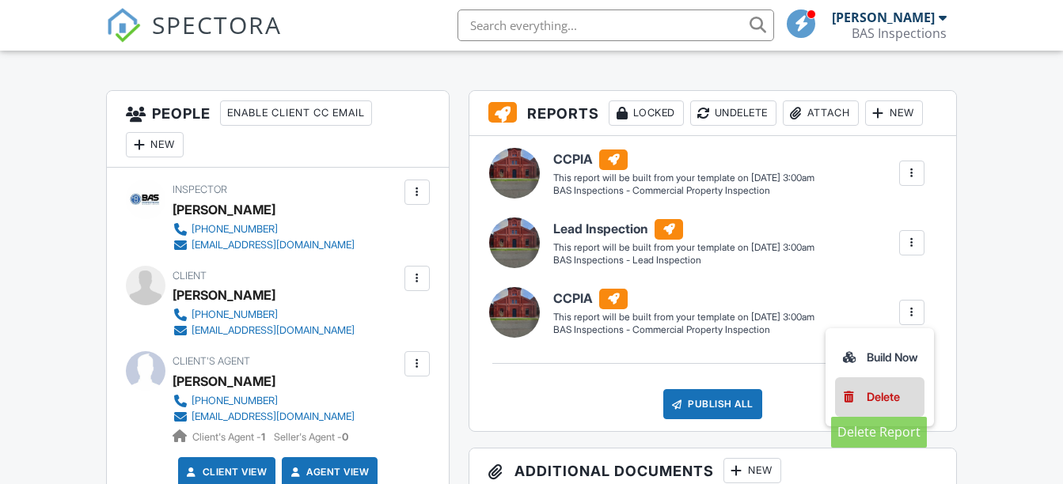
click at [882, 400] on div "Delete" at bounding box center [883, 397] width 33 height 17
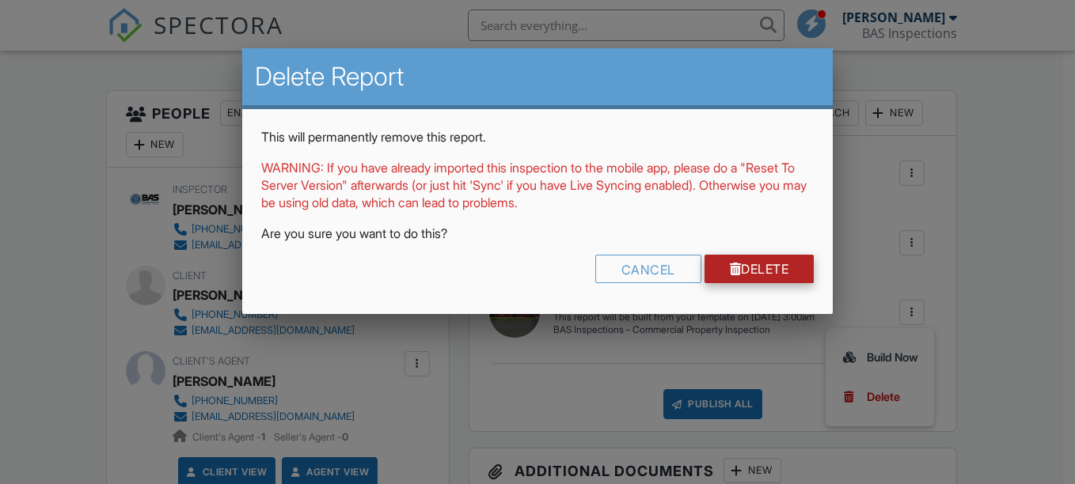
click at [764, 259] on link "Delete" at bounding box center [759, 269] width 110 height 28
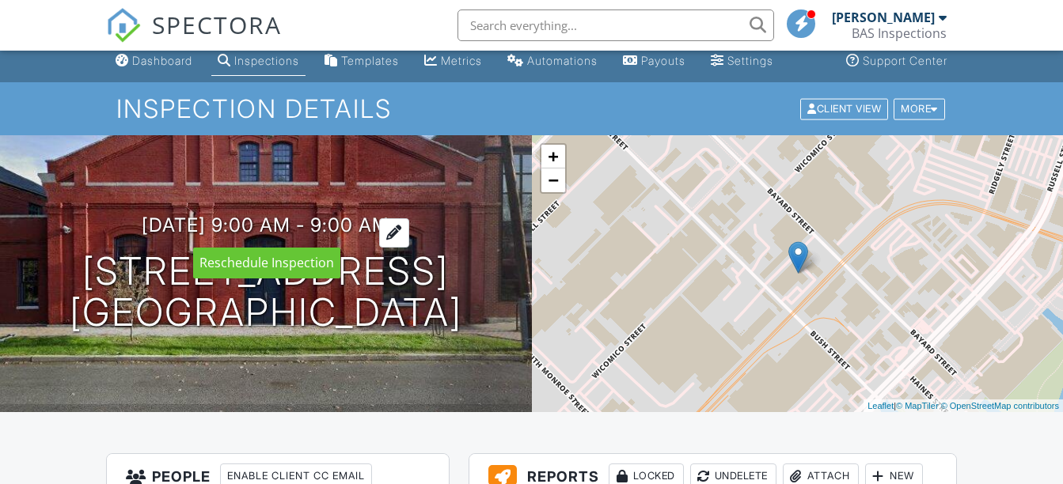
click at [380, 225] on h3 "09/30/2025 9:00 am - 9:00 am" at bounding box center [266, 224] width 248 height 21
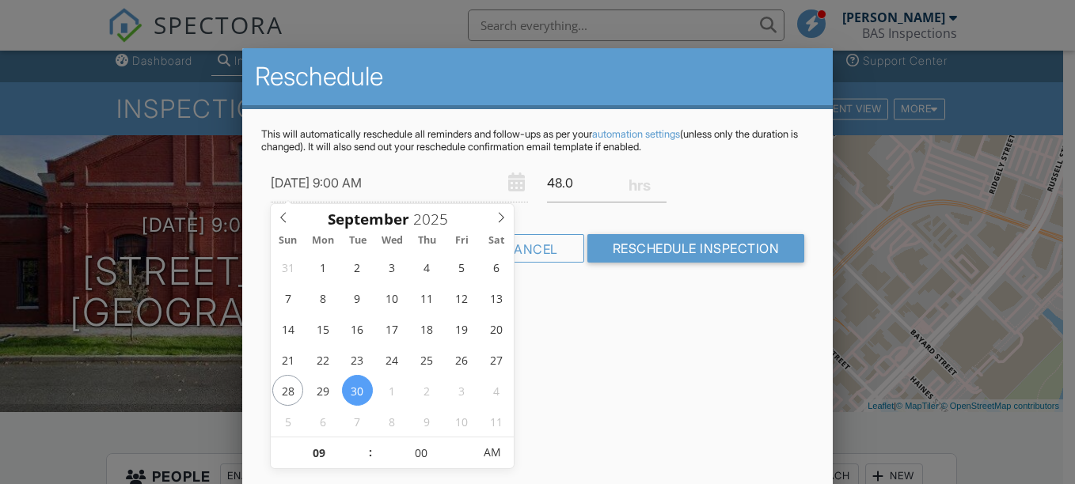
click at [893, 85] on div at bounding box center [537, 223] width 1075 height 605
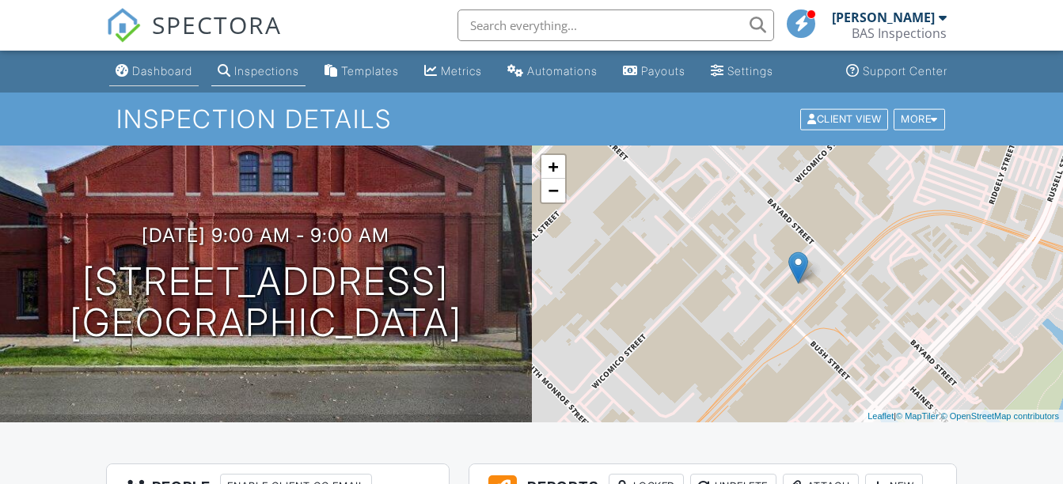
click at [153, 77] on div "Dashboard" at bounding box center [162, 70] width 60 height 13
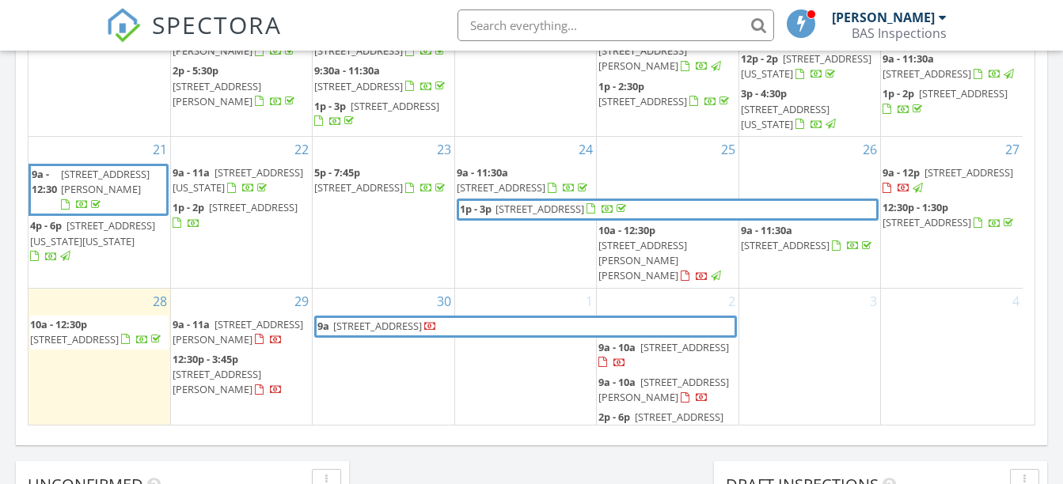
scroll to position [1030, 0]
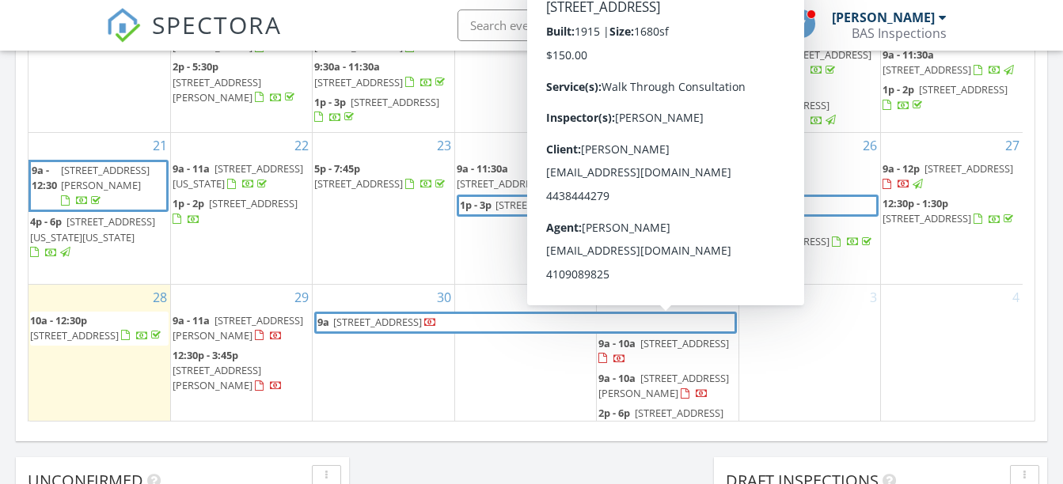
click at [653, 336] on span "2912 Allendale Rd, Baltimore 21216" at bounding box center [684, 343] width 89 height 14
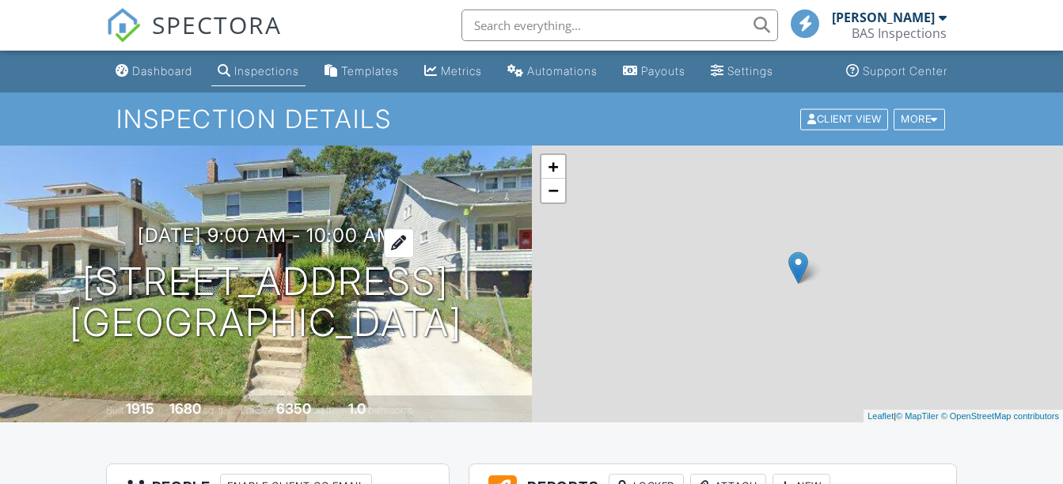
click at [305, 233] on h3 "[DATE] 9:00 am - 10:00 am" at bounding box center [266, 235] width 256 height 21
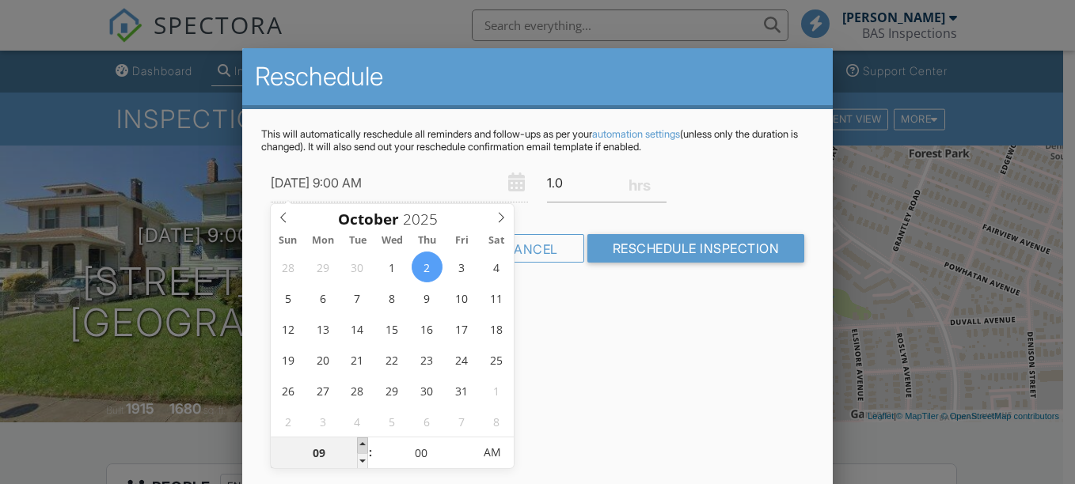
type input "10/02/2025 10:00 AM"
type input "10"
click at [365, 449] on span at bounding box center [362, 446] width 11 height 16
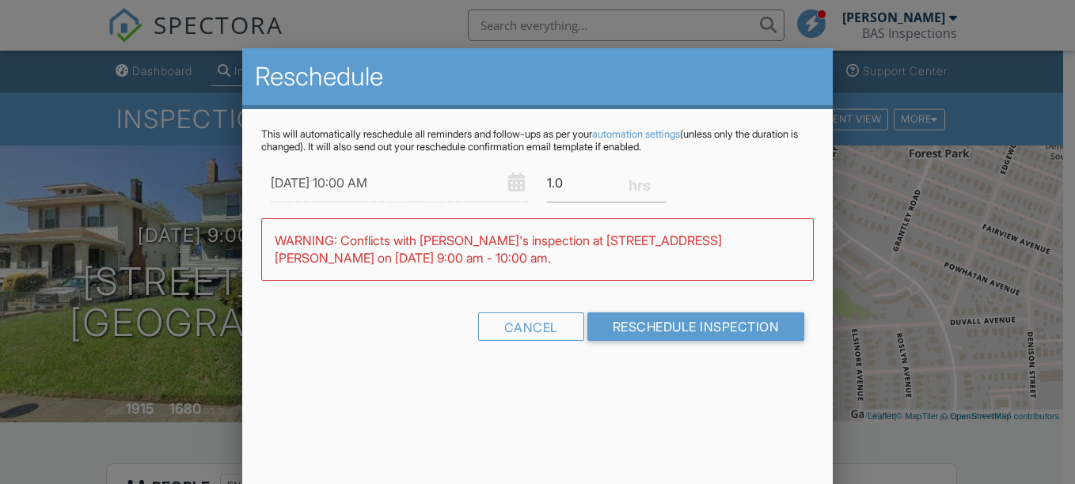
click at [597, 390] on div "Reschedule This will automatically reschedule all reminders and follow-ups as p…" at bounding box center [537, 325] width 591 height 554
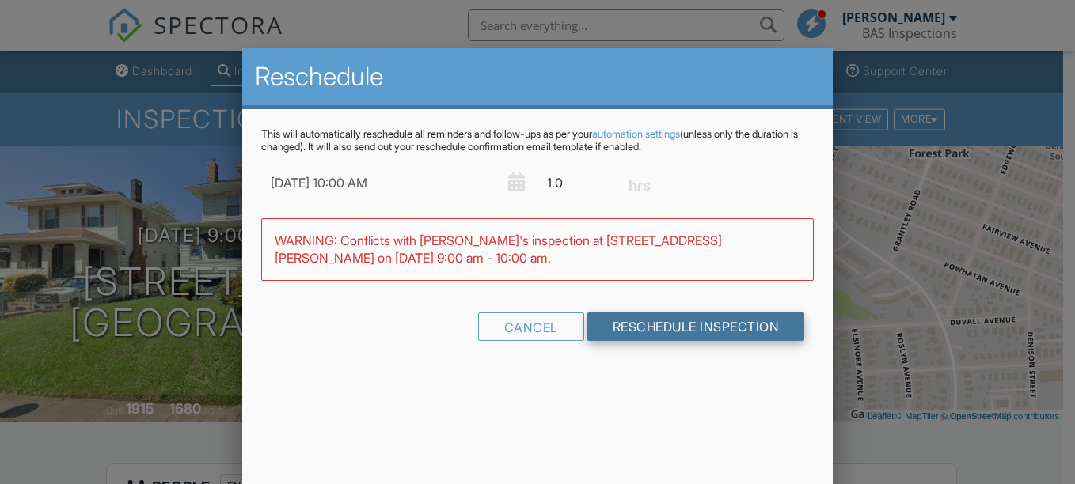
click at [654, 321] on input "Reschedule Inspection" at bounding box center [696, 327] width 218 height 28
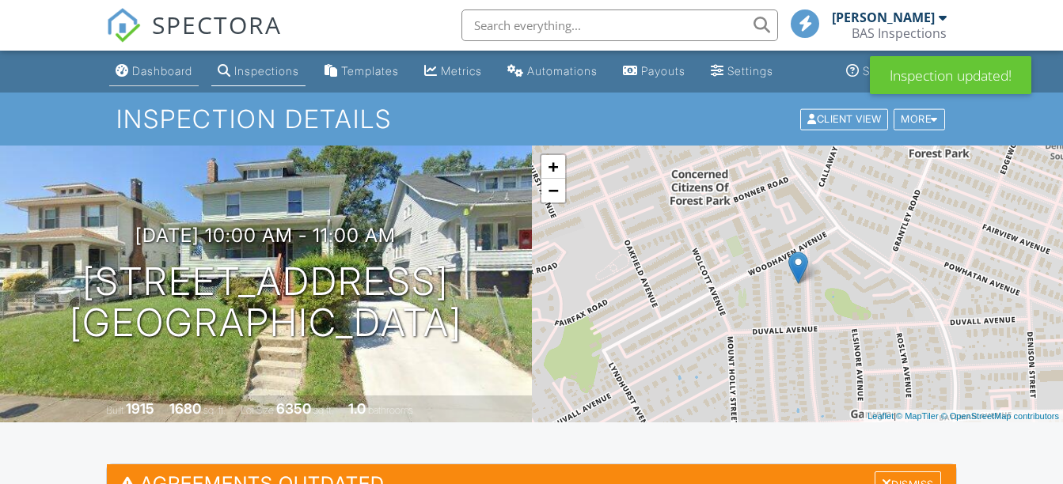
click at [166, 77] on div "Dashboard" at bounding box center [162, 70] width 60 height 13
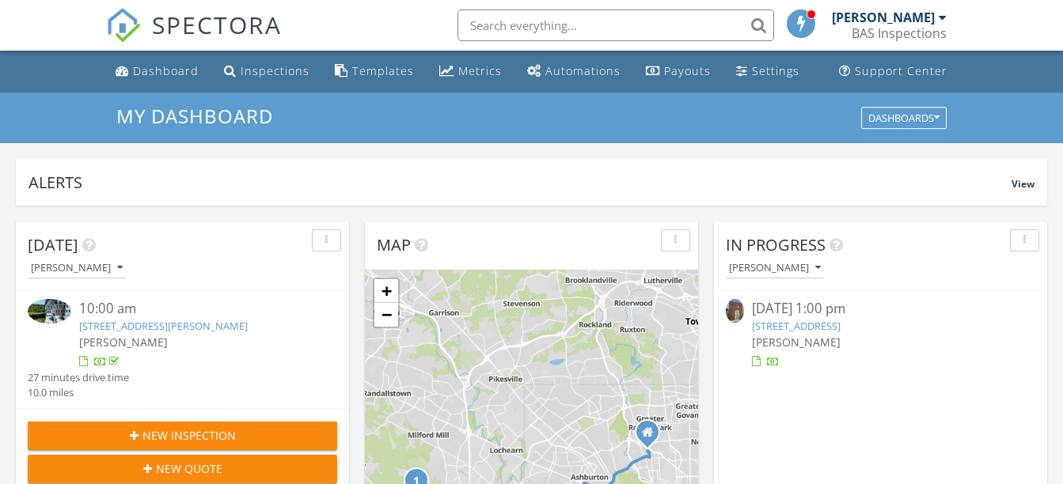
click at [895, 35] on div "BAS Inspections" at bounding box center [899, 33] width 95 height 16
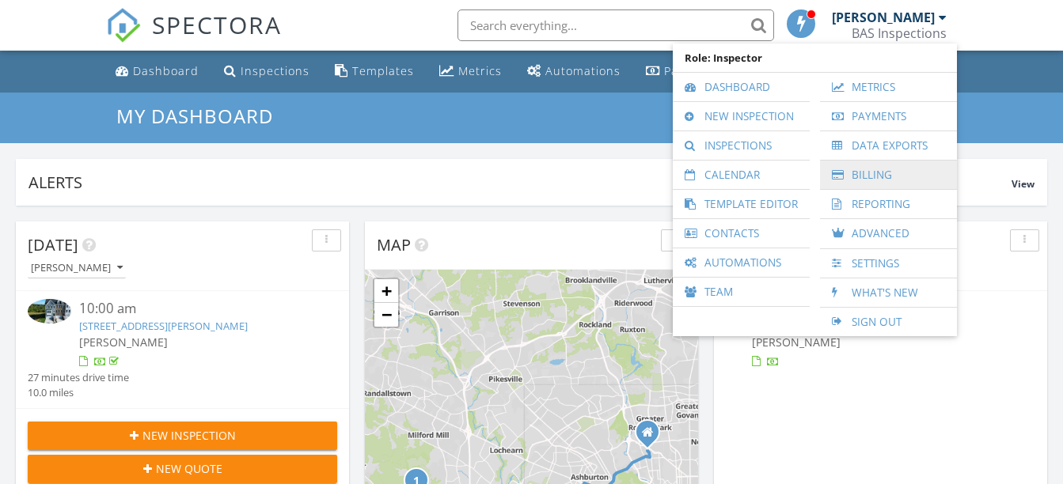
click at [879, 180] on link "Billing" at bounding box center [888, 175] width 121 height 28
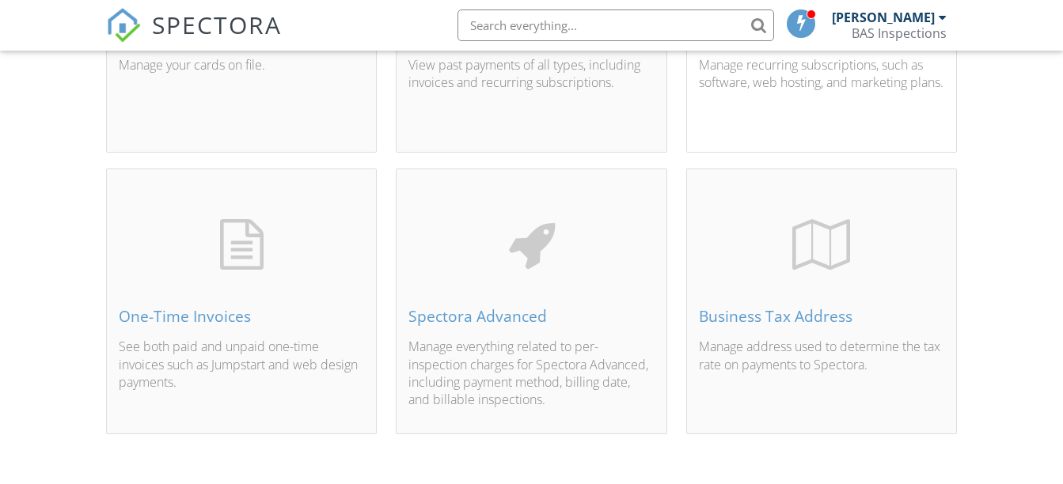
scroll to position [286, 0]
click at [583, 346] on p "Manage everything related to per-inspection charges for Spectora Advanced, incl…" at bounding box center [530, 372] width 245 height 71
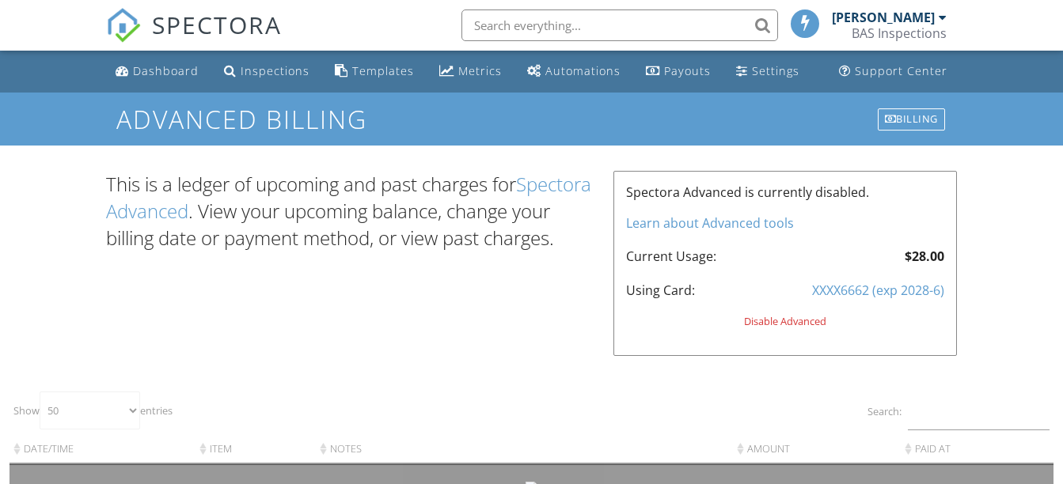
select select "50"
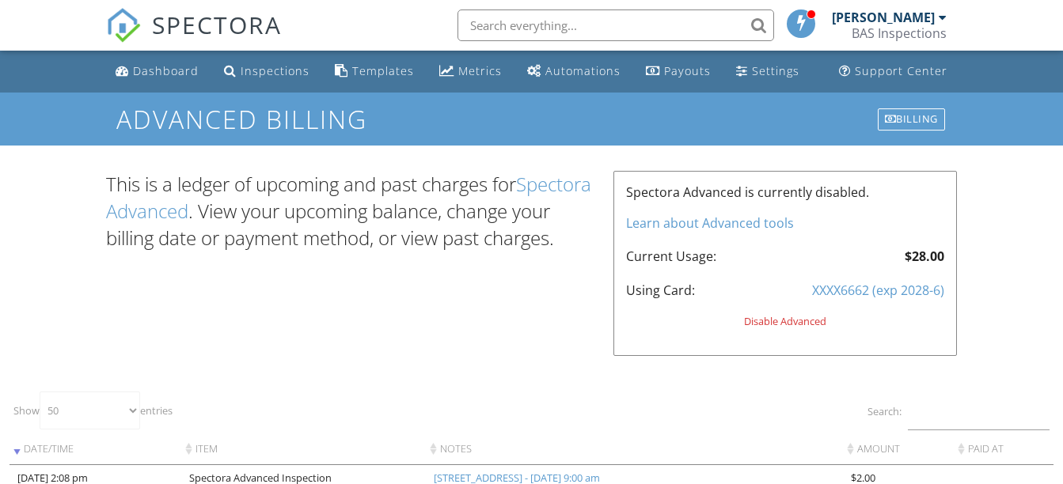
click at [651, 224] on link "Learn about Advanced tools" at bounding box center [710, 222] width 168 height 17
